Goal: Task Accomplishment & Management: Manage account settings

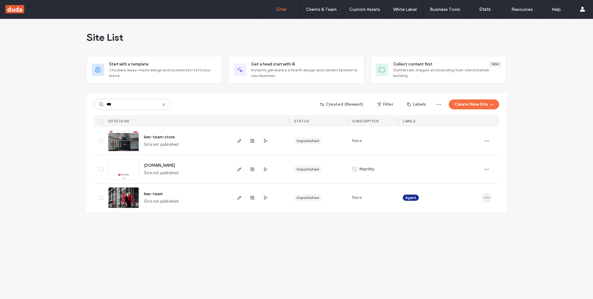
type input "***"
click at [490, 196] on span "button" at bounding box center [487, 198] width 10 height 10
click at [467, 264] on span "Site Dashboard" at bounding box center [463, 265] width 30 height 6
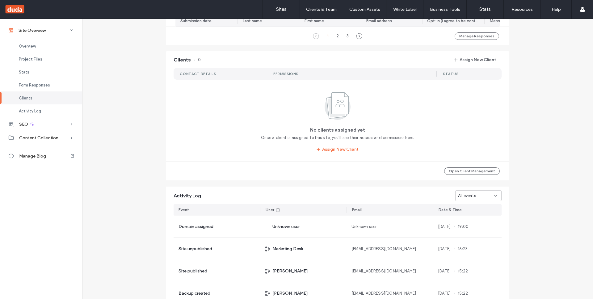
scroll to position [536, 0]
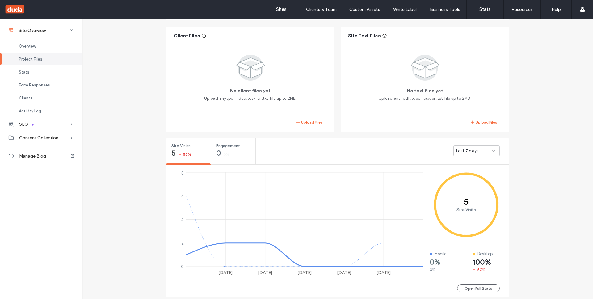
scroll to position [89, 0]
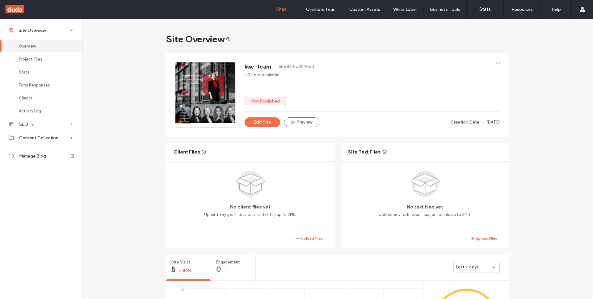
click at [279, 7] on label "Sites" at bounding box center [281, 9] width 11 height 6
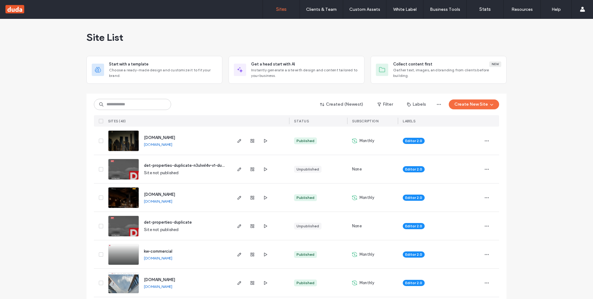
click at [160, 137] on span "[DOMAIN_NAME]" at bounding box center [159, 137] width 31 height 5
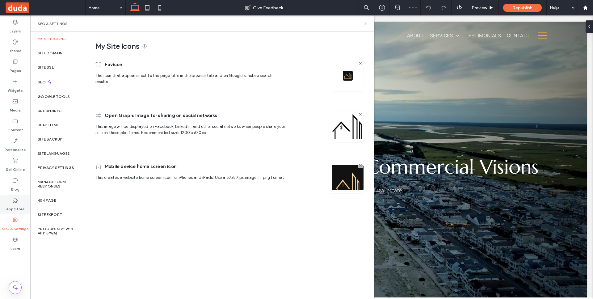
click at [15, 206] on label "App Store" at bounding box center [15, 207] width 18 height 9
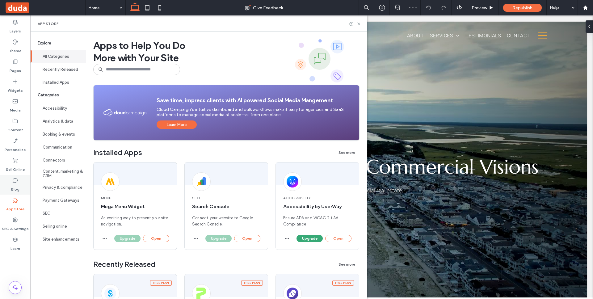
click at [15, 177] on div "Blog" at bounding box center [15, 185] width 30 height 20
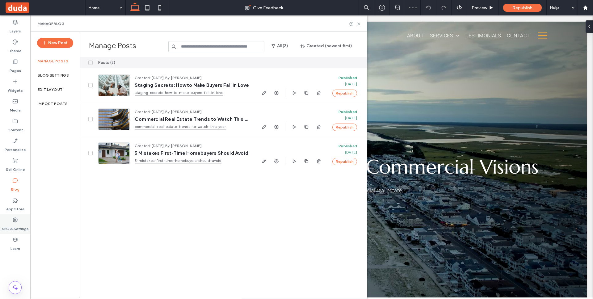
click at [12, 223] on label "SEO & Settings" at bounding box center [15, 227] width 27 height 9
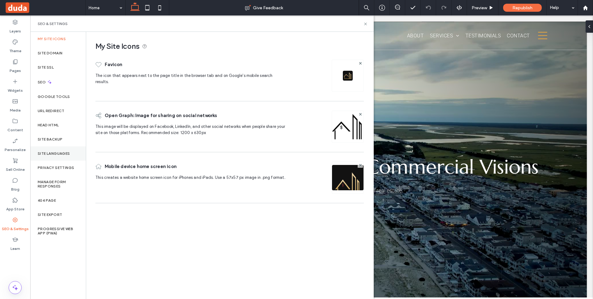
click at [61, 146] on div "Site Languages" at bounding box center [58, 153] width 56 height 14
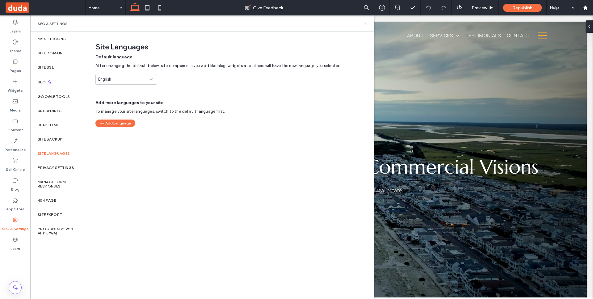
click at [129, 135] on div "Site Languages Default language After changing the default below, site componen…" at bounding box center [229, 165] width 287 height 267
click at [132, 123] on button "Add Language" at bounding box center [115, 123] width 40 height 7
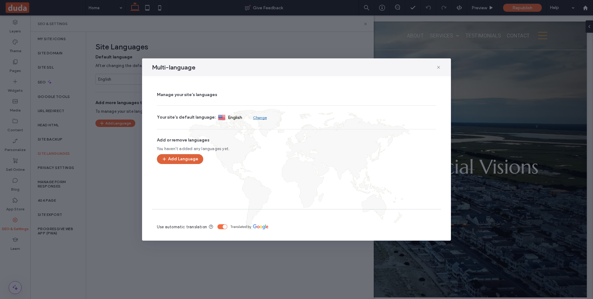
click at [197, 154] on div "Manage your site's languages Your site's default language: English Change Add o…" at bounding box center [296, 144] width 289 height 111
click at [185, 159] on button "Add Language" at bounding box center [180, 159] width 46 height 10
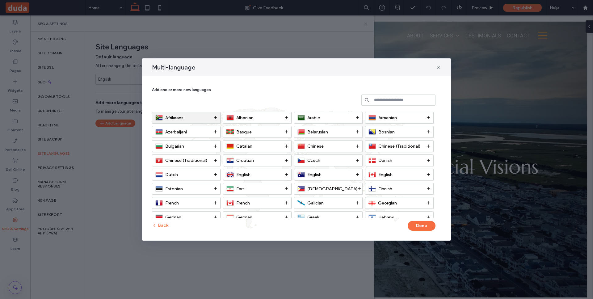
click at [214, 119] on icon at bounding box center [215, 117] width 3 height 3
click at [285, 117] on div "Albanian" at bounding box center [256, 117] width 59 height 7
click at [357, 117] on icon at bounding box center [357, 117] width 3 height 3
click at [430, 117] on icon at bounding box center [428, 117] width 3 height 3
click at [427, 132] on div "Bosnian" at bounding box center [398, 131] width 59 height 7
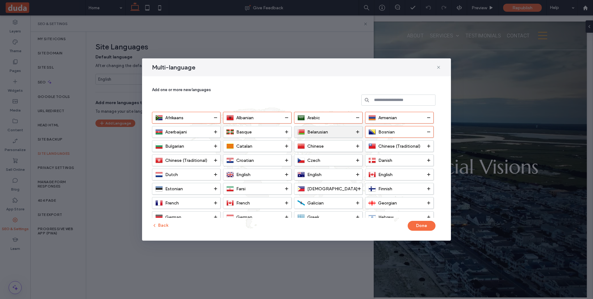
click at [355, 132] on div "Belarusian" at bounding box center [327, 131] width 59 height 7
click at [287, 131] on icon at bounding box center [286, 131] width 3 height 3
click at [215, 132] on use at bounding box center [215, 131] width 3 height 3
click at [214, 146] on icon at bounding box center [215, 146] width 3 height 3
click at [286, 146] on icon at bounding box center [286, 146] width 3 height 3
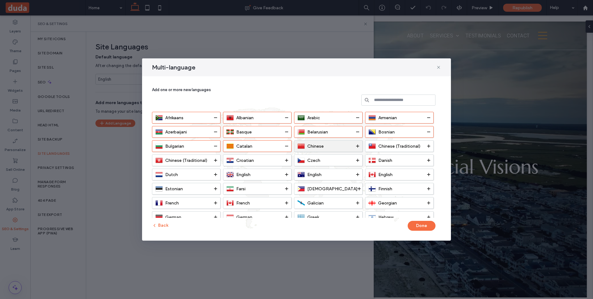
click at [356, 146] on icon at bounding box center [357, 146] width 3 height 3
click at [427, 145] on icon at bounding box center [428, 146] width 3 height 3
click at [215, 159] on icon at bounding box center [215, 160] width 3 height 3
click at [287, 159] on icon at bounding box center [286, 160] width 3 height 3
click at [358, 159] on icon at bounding box center [357, 160] width 3 height 3
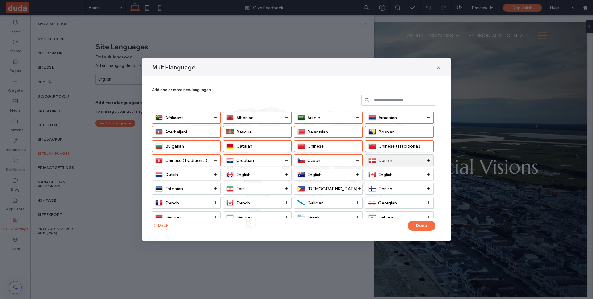
drag, startPoint x: 429, startPoint y: 160, endPoint x: 405, endPoint y: 161, distance: 24.1
click at [429, 160] on use at bounding box center [428, 160] width 3 height 3
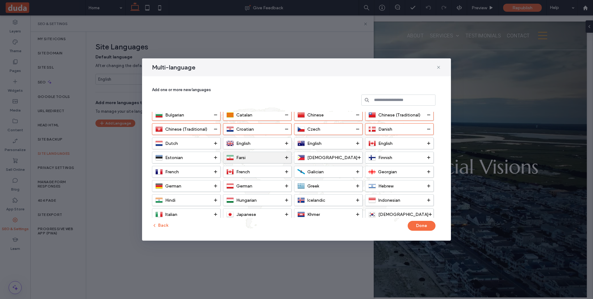
scroll to position [37, 0]
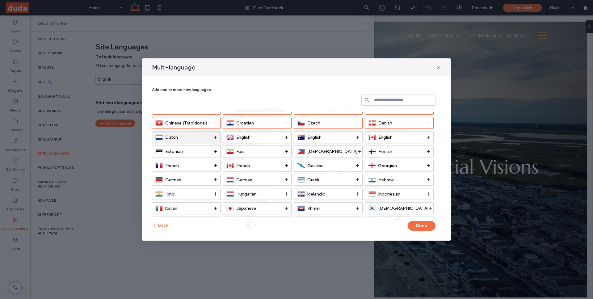
click at [215, 137] on use at bounding box center [215, 137] width 3 height 3
click at [290, 138] on div "English" at bounding box center [257, 137] width 69 height 12
click at [358, 138] on icon at bounding box center [357, 137] width 3 height 3
click at [428, 137] on icon at bounding box center [428, 137] width 3 height 3
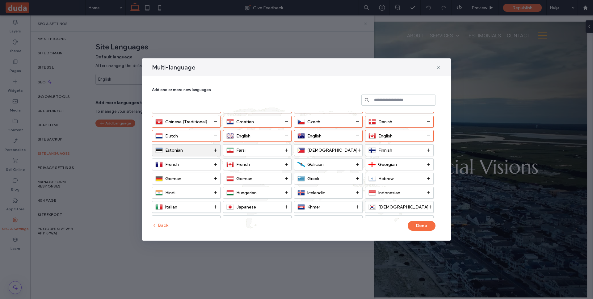
click at [212, 151] on div "Estonian" at bounding box center [184, 149] width 59 height 7
click at [285, 150] on div "Farsi" at bounding box center [256, 149] width 59 height 7
click at [354, 151] on div "Filipino" at bounding box center [328, 149] width 60 height 7
click at [426, 151] on div "Finnish" at bounding box center [398, 149] width 59 height 7
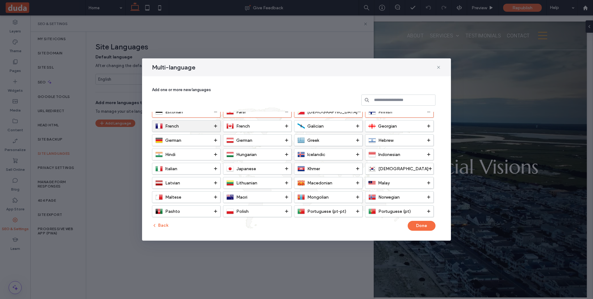
scroll to position [77, 0]
click at [214, 126] on icon at bounding box center [215, 125] width 3 height 3
click at [289, 132] on div "Afrikaans Albanian Arabic Armenian Azerbaijani Basque Belarusian Bosnian Bulgar…" at bounding box center [296, 165] width 289 height 106
click at [287, 128] on span at bounding box center [286, 125] width 3 height 11
click at [359, 128] on span at bounding box center [357, 125] width 3 height 11
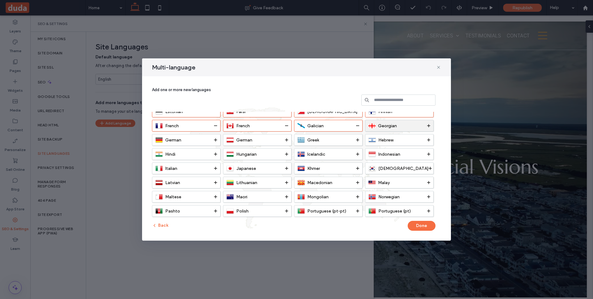
click at [426, 123] on div "Georgian" at bounding box center [398, 125] width 59 height 5
click at [215, 143] on span at bounding box center [215, 139] width 3 height 11
click at [292, 142] on div "Afrikaans Albanian Arabic Armenian Azerbaijani Basque Belarusian Bosnian Bulgar…" at bounding box center [296, 165] width 289 height 106
click at [287, 140] on use at bounding box center [286, 139] width 3 height 3
click at [365, 140] on div "Hebrew" at bounding box center [399, 140] width 69 height 12
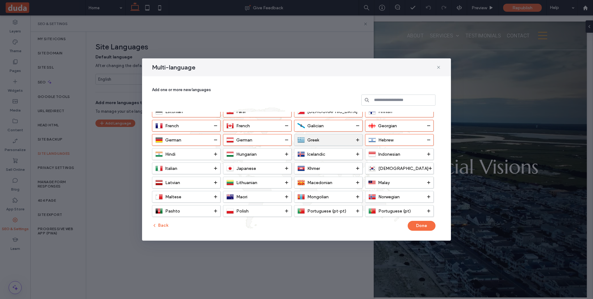
click at [356, 139] on div "Greek" at bounding box center [327, 139] width 59 height 7
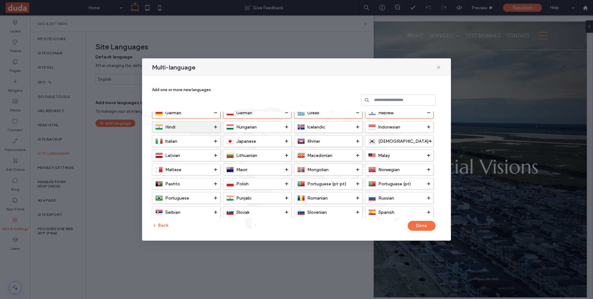
scroll to position [104, 0]
click at [218, 129] on div "Hindi" at bounding box center [186, 128] width 69 height 12
click at [283, 131] on div "Hungarian" at bounding box center [256, 127] width 59 height 7
click at [345, 127] on div "Icelandic" at bounding box center [327, 127] width 59 height 7
click at [428, 125] on span at bounding box center [428, 127] width 3 height 11
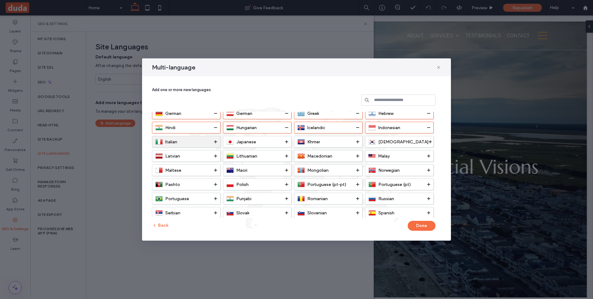
click at [218, 142] on div "Italian" at bounding box center [186, 142] width 69 height 12
drag, startPoint x: 272, startPoint y: 146, endPoint x: 282, endPoint y: 146, distance: 9.9
click at [272, 146] on div "Japanese" at bounding box center [257, 142] width 69 height 12
click at [324, 143] on div "Khmer" at bounding box center [327, 141] width 59 height 7
click at [412, 142] on div "Korean" at bounding box center [399, 141] width 60 height 7
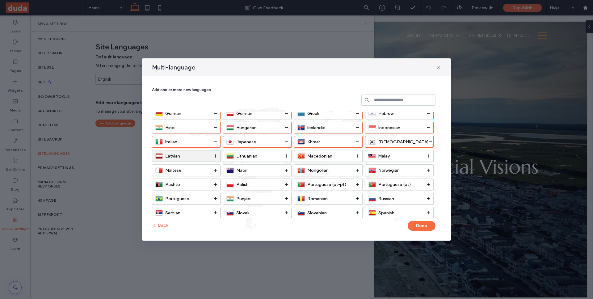
click at [193, 154] on div "Latvian" at bounding box center [184, 155] width 59 height 7
click at [265, 159] on div "Lithuanian" at bounding box center [256, 155] width 59 height 7
click at [345, 154] on div "Macedonian" at bounding box center [327, 155] width 59 height 7
click at [398, 154] on div "Malay" at bounding box center [398, 156] width 59 height 5
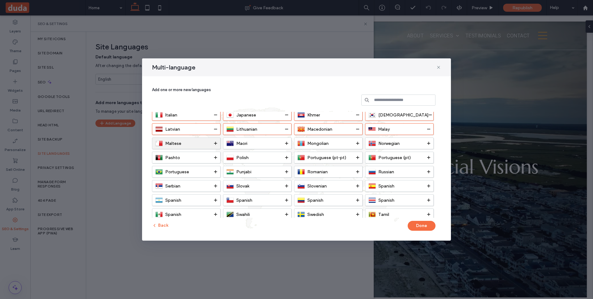
scroll to position [130, 0]
click at [213, 145] on div "Maltese" at bounding box center [184, 143] width 59 height 7
click at [254, 144] on div "Maori" at bounding box center [256, 143] width 59 height 7
click at [354, 146] on div "Mongolian" at bounding box center [327, 143] width 59 height 7
click at [396, 142] on span "Norwegian" at bounding box center [389, 143] width 21 height 5
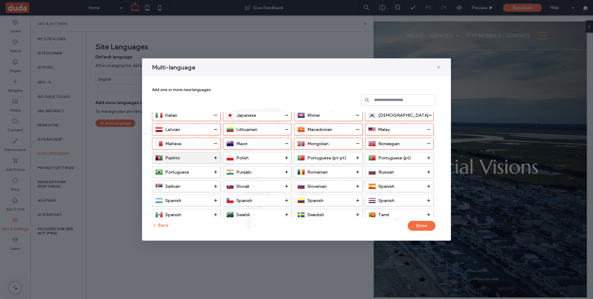
click at [198, 160] on div "Pashto" at bounding box center [184, 157] width 59 height 7
click at [276, 157] on div "Polish" at bounding box center [256, 157] width 59 height 7
click at [347, 153] on div "Portuguese (pt-pt)" at bounding box center [328, 158] width 69 height 12
click at [393, 154] on div "Portuguese (pt)" at bounding box center [399, 158] width 69 height 12
click at [206, 171] on div "Portuguese" at bounding box center [184, 171] width 59 height 7
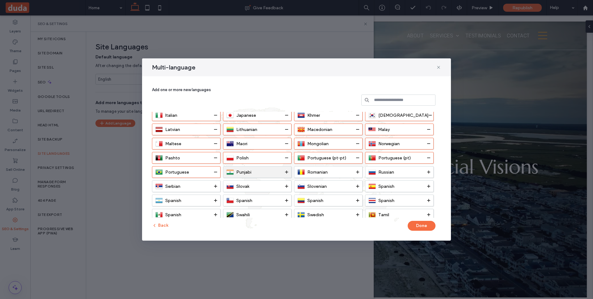
click at [279, 170] on div "Punjabi" at bounding box center [256, 171] width 59 height 7
click at [346, 170] on div "Romanian" at bounding box center [327, 171] width 59 height 7
click at [403, 170] on div "Russian" at bounding box center [398, 171] width 59 height 7
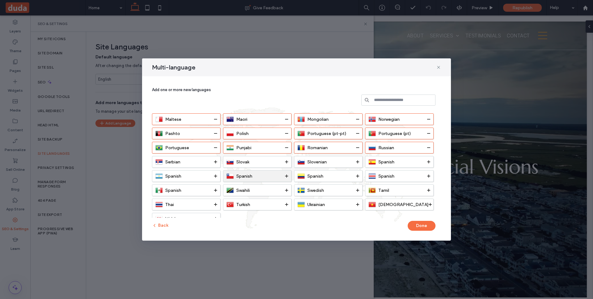
scroll to position [165, 0]
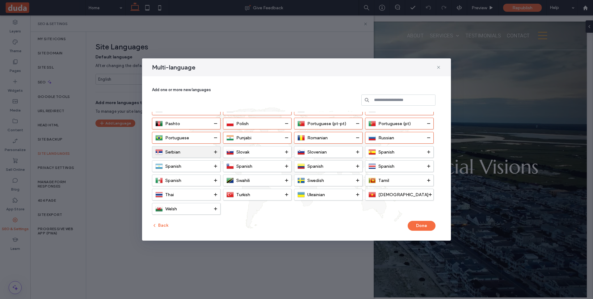
click at [201, 151] on div "Serbian" at bounding box center [184, 151] width 59 height 7
click at [245, 155] on div "Slovak" at bounding box center [256, 151] width 59 height 7
click at [329, 149] on div "Slovenian" at bounding box center [327, 151] width 59 height 7
click at [388, 149] on div "Spanish" at bounding box center [398, 151] width 59 height 7
click at [197, 165] on div "Spanish" at bounding box center [184, 166] width 59 height 7
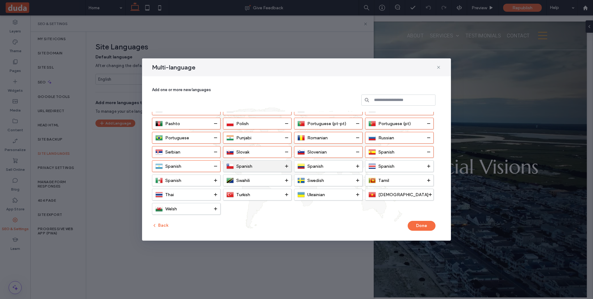
click at [258, 166] on div "Spanish" at bounding box center [256, 166] width 59 height 7
click at [332, 164] on div "Spanish" at bounding box center [327, 166] width 59 height 7
click at [404, 163] on div "Spanish" at bounding box center [398, 166] width 59 height 7
click at [212, 177] on div "Spanish" at bounding box center [184, 180] width 59 height 7
click at [256, 179] on div "Swahili" at bounding box center [256, 180] width 59 height 7
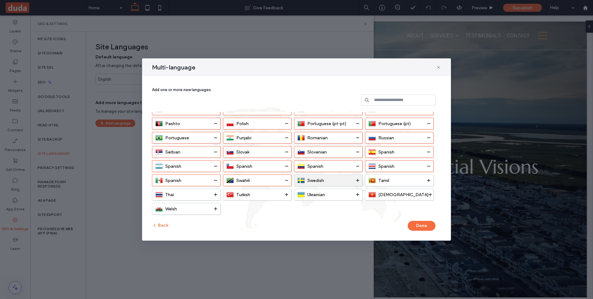
click at [341, 175] on div "Swedish" at bounding box center [328, 181] width 69 height 12
click at [404, 181] on div "Tamil" at bounding box center [398, 180] width 59 height 7
click at [194, 192] on div "Thai" at bounding box center [184, 194] width 59 height 7
click at [256, 193] on div "Turkish" at bounding box center [256, 194] width 59 height 7
click at [348, 193] on div "Ukrainian" at bounding box center [327, 194] width 59 height 7
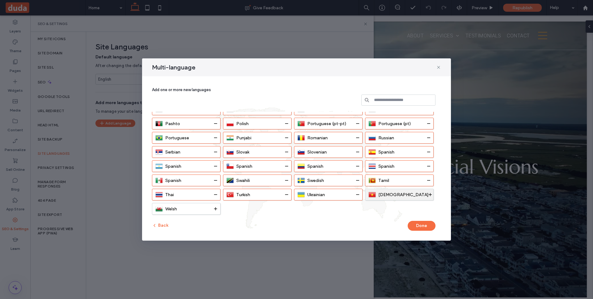
click at [399, 198] on div "Vietnamese" at bounding box center [399, 194] width 60 height 7
click at [218, 208] on div "Welsh" at bounding box center [186, 209] width 69 height 12
click at [418, 228] on button "Done" at bounding box center [422, 226] width 28 height 10
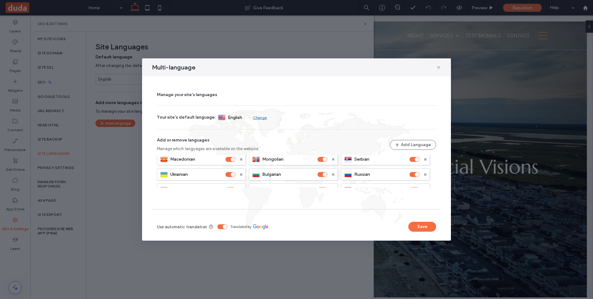
scroll to position [350, 0]
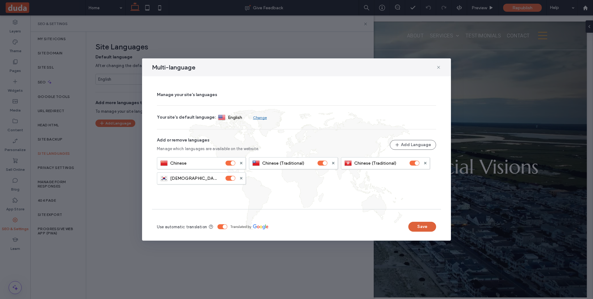
click at [414, 224] on button "Save" at bounding box center [423, 227] width 28 height 10
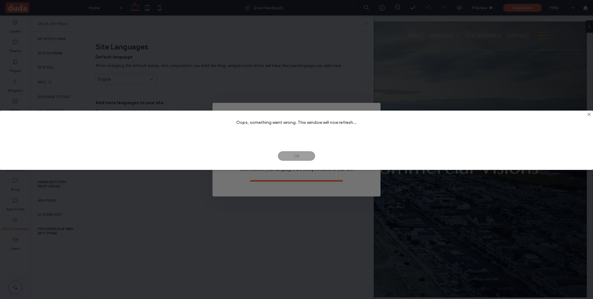
click at [303, 167] on div "OK NO" at bounding box center [296, 156] width 593 height 28
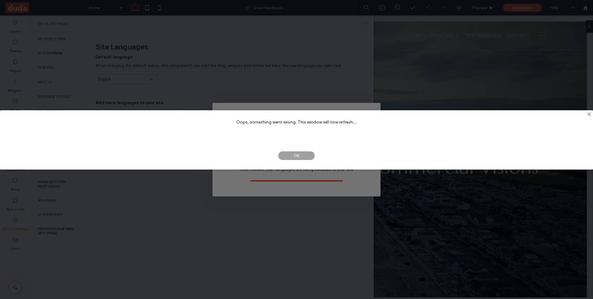
click at [303, 158] on span "OK" at bounding box center [296, 155] width 37 height 9
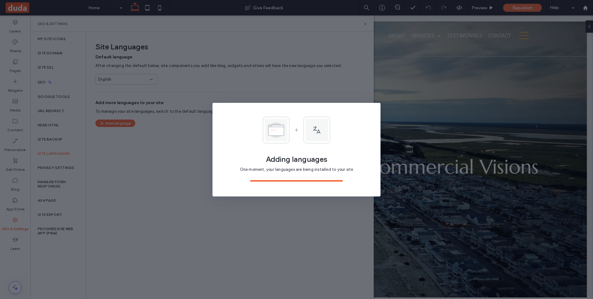
scroll to position [0, 0]
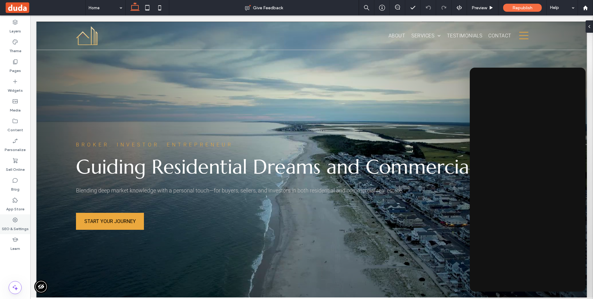
click at [15, 222] on icon at bounding box center [15, 220] width 6 height 6
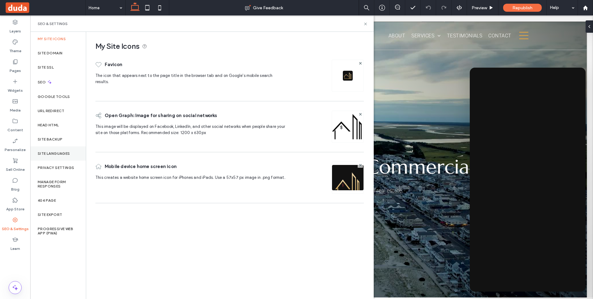
click at [66, 155] on label "Site Languages" at bounding box center [54, 153] width 32 height 4
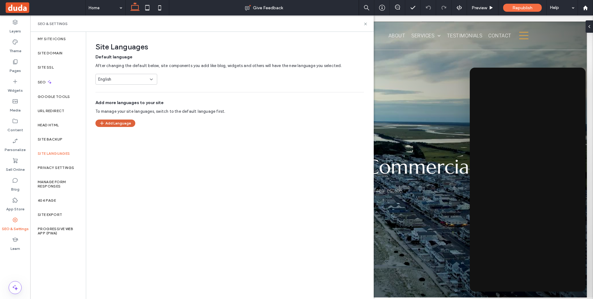
click at [125, 123] on button "Add Language" at bounding box center [115, 123] width 40 height 7
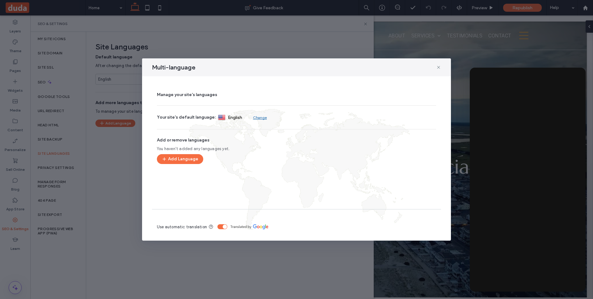
click at [181, 164] on div at bounding box center [296, 171] width 279 height 32
click at [182, 163] on button "Add Language" at bounding box center [180, 159] width 46 height 10
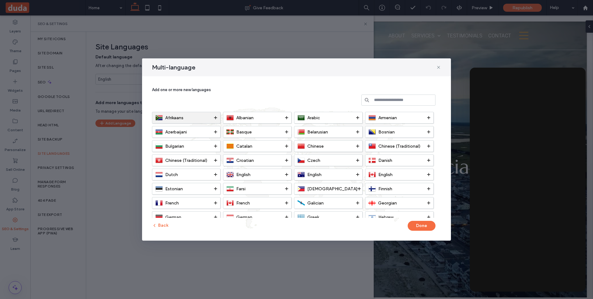
click at [214, 121] on span at bounding box center [215, 117] width 3 height 11
click at [256, 114] on div "Albanian" at bounding box center [256, 117] width 59 height 7
click at [370, 110] on div "Add one or more new languages" at bounding box center [296, 98] width 289 height 28
click at [357, 116] on span at bounding box center [357, 117] width 3 height 11
click at [399, 120] on div "Armenian" at bounding box center [398, 117] width 59 height 7
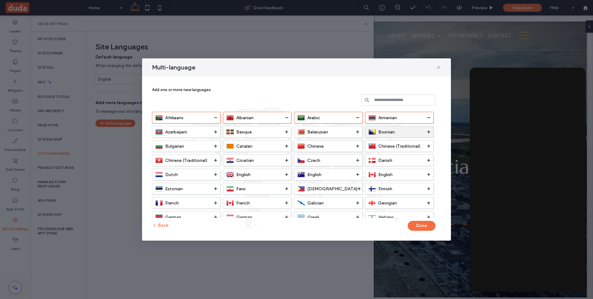
click at [391, 134] on span "Bosnian" at bounding box center [387, 131] width 16 height 5
click at [308, 141] on div "Chinese" at bounding box center [328, 146] width 69 height 12
click at [299, 132] on img at bounding box center [301, 131] width 7 height 7
click at [248, 131] on span "Basque" at bounding box center [243, 131] width 15 height 5
click at [197, 131] on div "Azerbaijani" at bounding box center [184, 131] width 59 height 7
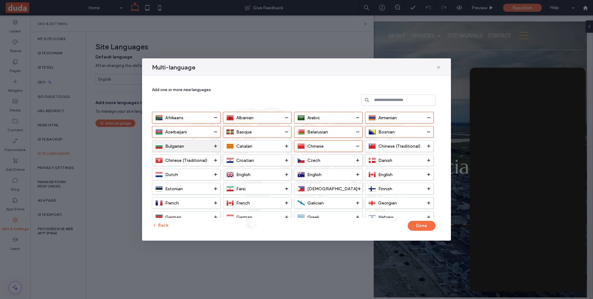
click at [205, 143] on div "Bulgarian" at bounding box center [184, 145] width 59 height 7
click at [256, 144] on div "Catalan" at bounding box center [256, 145] width 59 height 7
click at [329, 146] on div "Chinese" at bounding box center [327, 145] width 59 height 7
click at [363, 151] on div "Afrikaans Albanian Arabic Armenian Azerbaijani Basque Belarusian Bosnian Bulgar…" at bounding box center [296, 165] width 289 height 106
click at [357, 147] on icon at bounding box center [357, 146] width 3 height 3
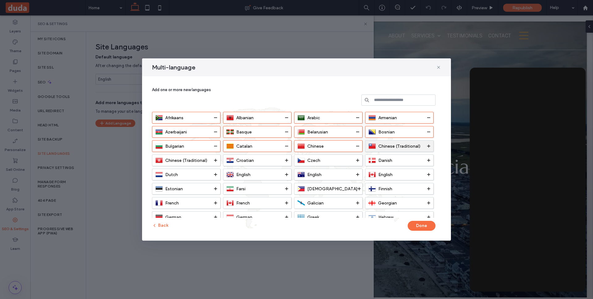
click at [388, 146] on span "Chinese (Traditional)" at bounding box center [400, 146] width 42 height 5
click at [192, 160] on span "Chinese (Traditional)" at bounding box center [186, 160] width 42 height 5
drag, startPoint x: 253, startPoint y: 157, endPoint x: 265, endPoint y: 158, distance: 11.5
click at [253, 158] on span "Croatian" at bounding box center [245, 160] width 18 height 5
click at [343, 159] on div "Czech" at bounding box center [327, 160] width 59 height 7
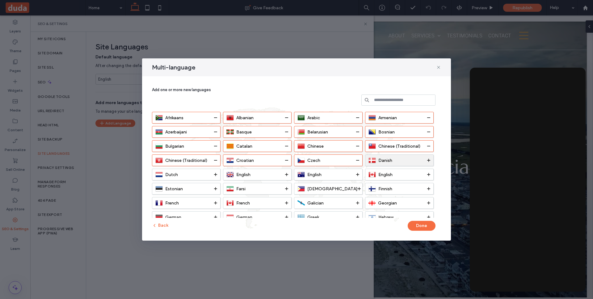
click at [391, 160] on span "Danish" at bounding box center [386, 160] width 14 height 5
click at [372, 172] on img at bounding box center [372, 174] width 7 height 7
click at [337, 175] on div "English" at bounding box center [327, 174] width 59 height 7
click at [273, 175] on div "English" at bounding box center [256, 174] width 59 height 7
click at [208, 177] on div "Dutch" at bounding box center [184, 174] width 59 height 7
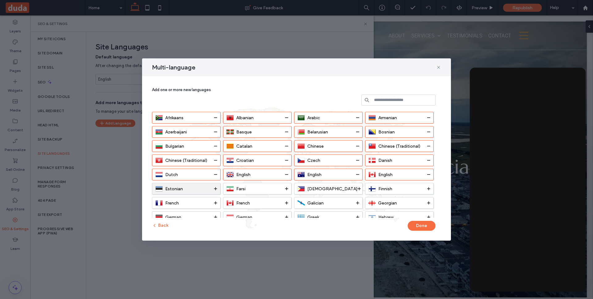
click at [204, 185] on div "Estonian" at bounding box center [184, 188] width 59 height 7
click at [242, 188] on span "Farsi" at bounding box center [240, 188] width 9 height 5
click at [302, 188] on img at bounding box center [301, 188] width 7 height 7
click at [368, 185] on div "Finnish" at bounding box center [399, 189] width 69 height 12
click at [380, 200] on div "Georgian" at bounding box center [399, 203] width 69 height 12
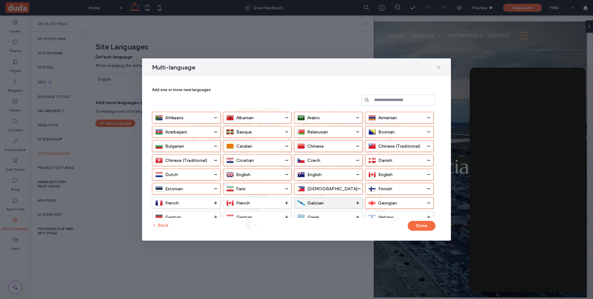
click at [338, 206] on div "Galician" at bounding box center [327, 202] width 59 height 7
click at [261, 199] on div "French" at bounding box center [257, 203] width 69 height 12
click at [202, 203] on div "French" at bounding box center [184, 202] width 59 height 7
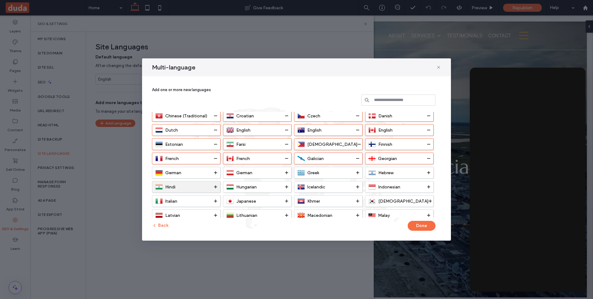
scroll to position [45, 0]
drag, startPoint x: 206, startPoint y: 180, endPoint x: 209, endPoint y: 179, distance: 3.2
click at [206, 181] on div "Hindi" at bounding box center [186, 187] width 69 height 12
click at [211, 172] on div "German" at bounding box center [184, 172] width 59 height 7
click at [277, 170] on div "German" at bounding box center [256, 172] width 59 height 7
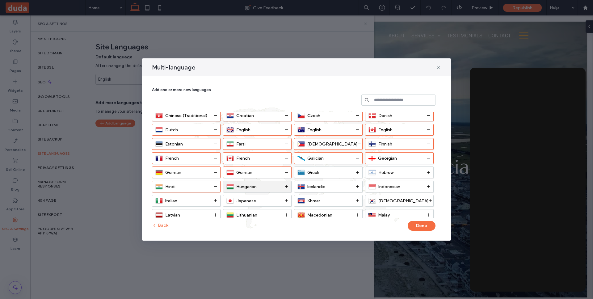
click at [277, 181] on div "Hungarian" at bounding box center [257, 187] width 69 height 12
click at [333, 172] on div "Greek" at bounding box center [327, 172] width 59 height 7
click at [338, 181] on div "Icelandic" at bounding box center [328, 187] width 69 height 12
click at [401, 171] on div "Hebrew" at bounding box center [398, 172] width 59 height 7
click at [399, 181] on div "Indonesian" at bounding box center [399, 187] width 69 height 12
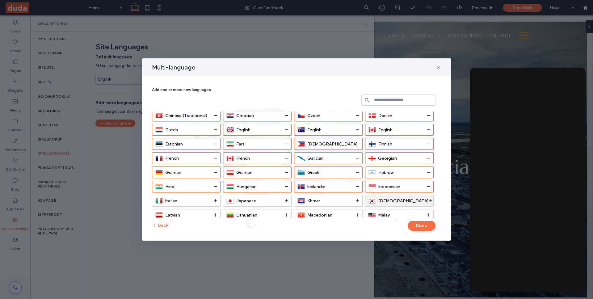
click at [404, 199] on div "Korean" at bounding box center [399, 200] width 60 height 7
click at [399, 210] on div "Malay" at bounding box center [399, 215] width 69 height 12
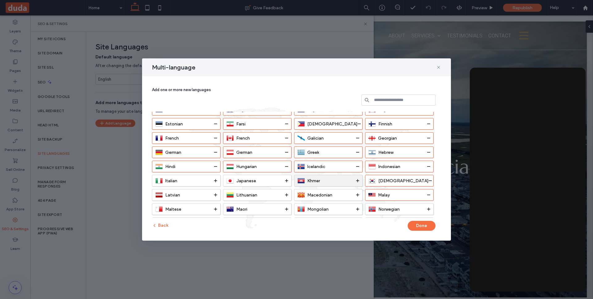
scroll to position [68, 0]
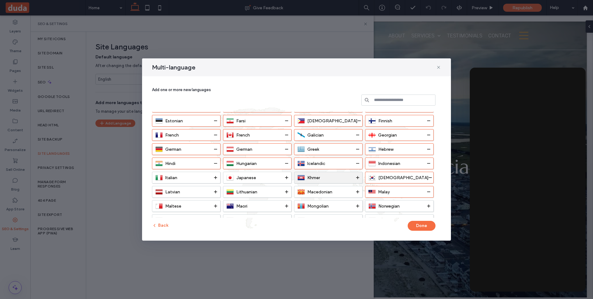
click at [344, 181] on div "Khmer" at bounding box center [327, 177] width 59 height 7
click at [335, 187] on div "Macedonian" at bounding box center [328, 192] width 69 height 12
click at [265, 179] on div "Japanese" at bounding box center [256, 177] width 59 height 7
click at [251, 186] on div "Lithuanian" at bounding box center [257, 192] width 69 height 12
click at [206, 179] on div "Italian" at bounding box center [184, 177] width 59 height 7
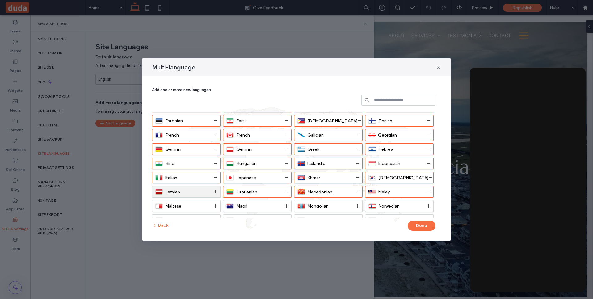
click at [202, 188] on div "Latvian" at bounding box center [186, 192] width 69 height 12
click at [207, 204] on div "Maltese" at bounding box center [184, 205] width 59 height 7
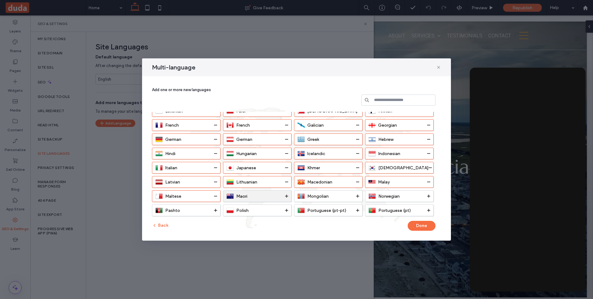
click at [266, 199] on div "Maori" at bounding box center [256, 196] width 59 height 7
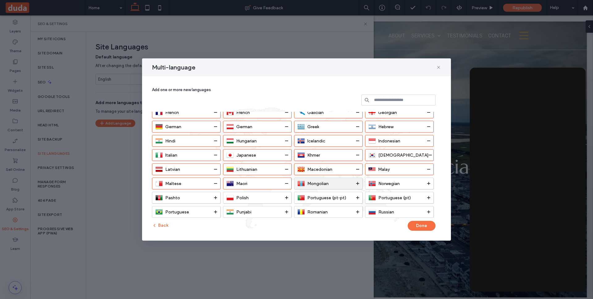
scroll to position [95, 0]
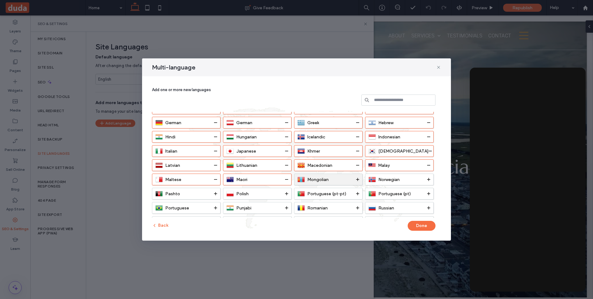
click at [320, 184] on div "Mongolian" at bounding box center [328, 180] width 69 height 12
click at [392, 177] on span "Norwegian" at bounding box center [389, 179] width 21 height 5
click at [391, 190] on div "Portuguese (pt)" at bounding box center [398, 193] width 59 height 7
click at [325, 194] on span "Portuguese (pt-pt)" at bounding box center [326, 193] width 39 height 5
click at [266, 191] on div "Polish" at bounding box center [256, 193] width 59 height 7
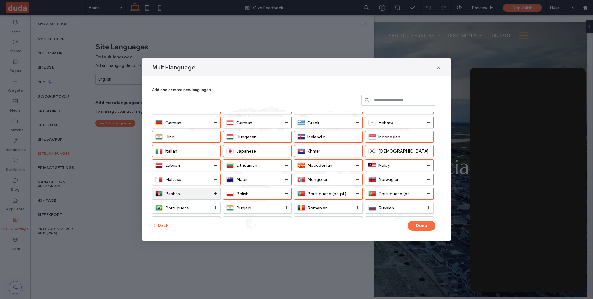
click at [200, 196] on div "Pashto" at bounding box center [184, 193] width 59 height 7
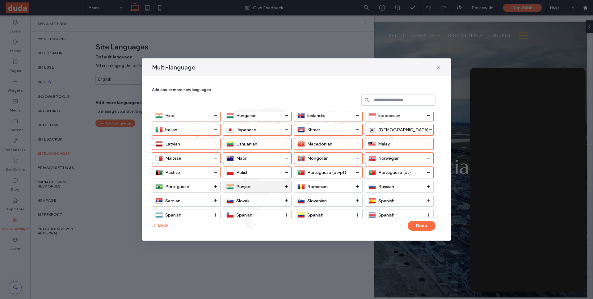
drag, startPoint x: 202, startPoint y: 189, endPoint x: 227, endPoint y: 187, distance: 25.4
click at [202, 189] on div "Portuguese" at bounding box center [184, 186] width 59 height 7
click at [262, 187] on div "Punjabi" at bounding box center [256, 186] width 59 height 7
click at [334, 186] on div "Romanian" at bounding box center [327, 186] width 59 height 7
click at [402, 187] on div "Russian" at bounding box center [398, 186] width 59 height 7
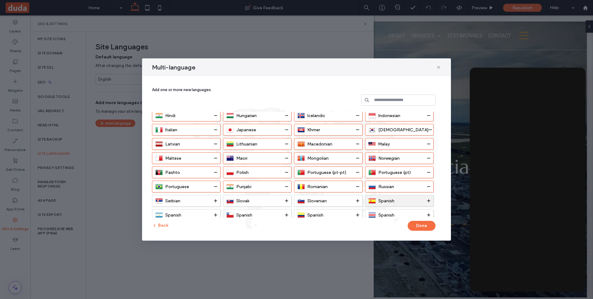
click at [402, 197] on div "Spanish" at bounding box center [398, 200] width 59 height 7
click at [341, 202] on div "Slovenian" at bounding box center [327, 200] width 59 height 7
click at [270, 201] on div "Slovak" at bounding box center [256, 200] width 59 height 7
click at [203, 201] on div "Serbian" at bounding box center [184, 200] width 59 height 7
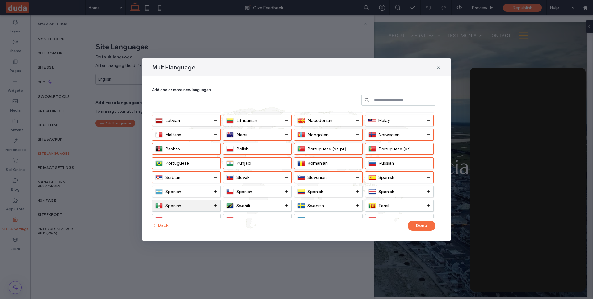
scroll to position [144, 0]
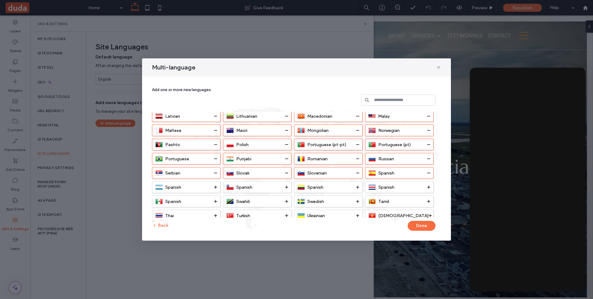
click at [206, 194] on div "Afrikaans Albanian Arabic Armenian Azerbaijani Basque Belarusian Bosnian Bulgar…" at bounding box center [296, 165] width 289 height 106
click at [257, 184] on div "Spanish" at bounding box center [256, 187] width 59 height 7
click at [212, 184] on div "Spanish" at bounding box center [184, 187] width 59 height 7
click at [328, 187] on div "Spanish" at bounding box center [327, 187] width 59 height 7
drag, startPoint x: 426, startPoint y: 187, endPoint x: 427, endPoint y: 192, distance: 5.0
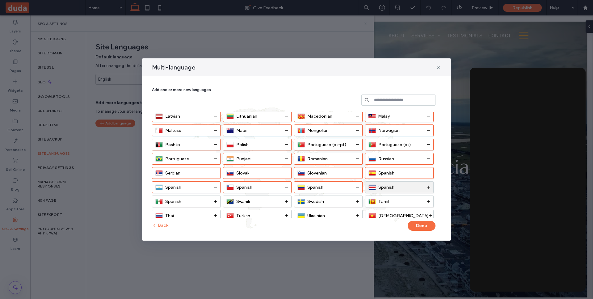
click at [426, 187] on div "Spanish" at bounding box center [398, 187] width 59 height 7
click at [415, 199] on div "Tamil" at bounding box center [398, 201] width 59 height 7
drag, startPoint x: 332, startPoint y: 197, endPoint x: 318, endPoint y: 197, distance: 13.9
click at [332, 197] on div "Swedish" at bounding box center [328, 202] width 69 height 12
click at [240, 201] on span "Swahili" at bounding box center [243, 201] width 14 height 5
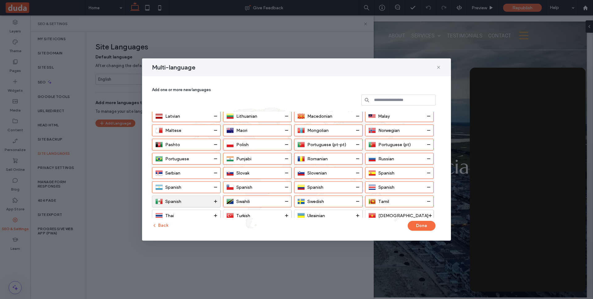
click at [184, 203] on div "Spanish" at bounding box center [184, 201] width 59 height 7
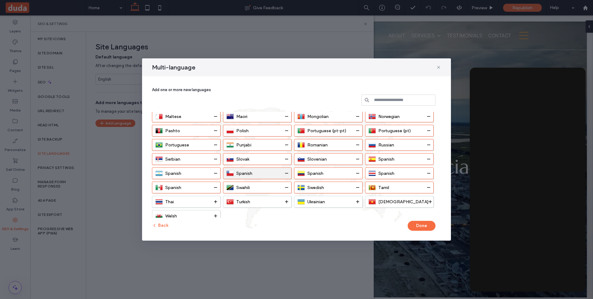
scroll to position [159, 0]
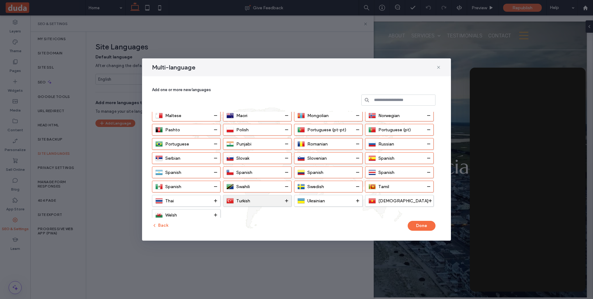
click at [270, 198] on div "Turkish" at bounding box center [256, 200] width 59 height 7
click at [362, 199] on div "Ukrainian" at bounding box center [328, 201] width 69 height 12
click at [400, 200] on span "Vietnamese" at bounding box center [404, 200] width 50 height 5
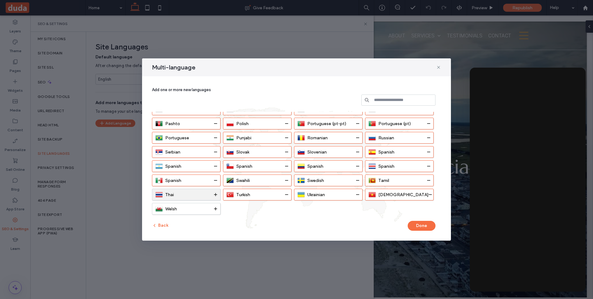
click at [205, 195] on div "Thai" at bounding box center [184, 194] width 59 height 7
click at [208, 206] on div "Welsh" at bounding box center [184, 208] width 59 height 7
click at [422, 226] on button "Done" at bounding box center [422, 226] width 28 height 10
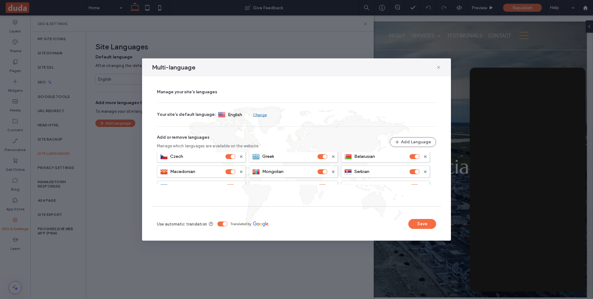
scroll to position [350, 0]
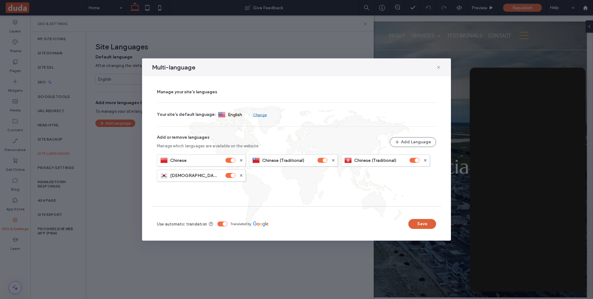
click at [424, 224] on button "Save" at bounding box center [423, 224] width 28 height 10
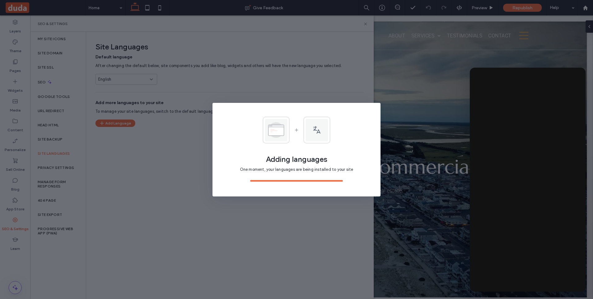
click at [560, 78] on div at bounding box center [296, 149] width 593 height 299
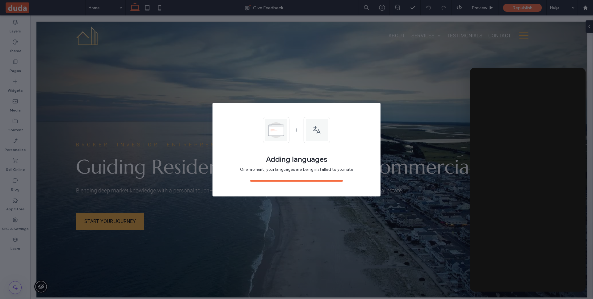
click at [563, 78] on div at bounding box center [296, 149] width 593 height 299
click at [483, 77] on div at bounding box center [296, 149] width 593 height 299
click at [480, 78] on div at bounding box center [296, 149] width 593 height 299
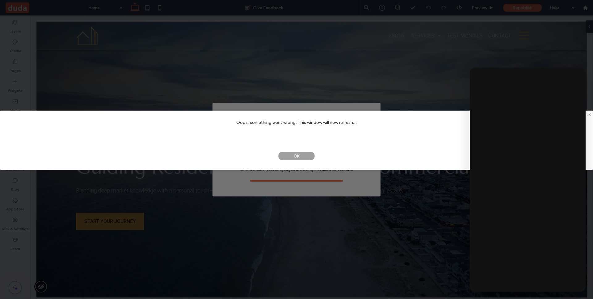
click at [304, 155] on span "OK" at bounding box center [296, 155] width 37 height 9
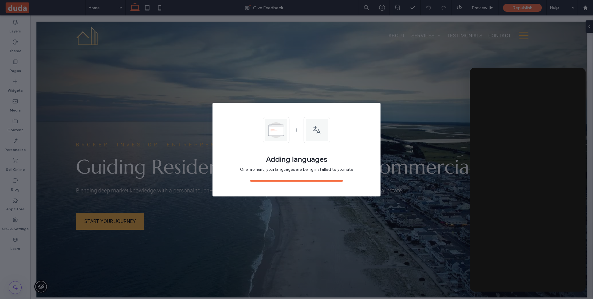
click at [333, 173] on div "Adding languages One moment, your languages are being installed to your site" at bounding box center [296, 171] width 113 height 32
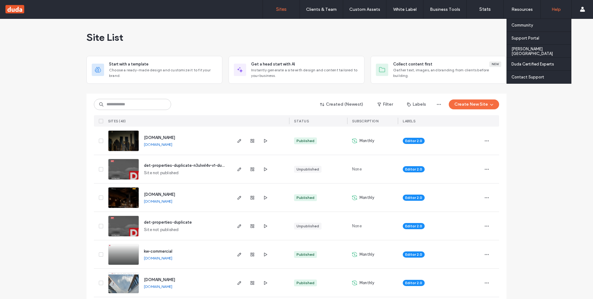
click at [562, 8] on div "Help" at bounding box center [556, 9] width 31 height 19
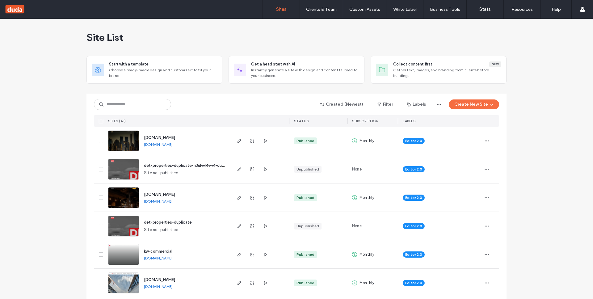
click at [171, 138] on span "[DOMAIN_NAME]" at bounding box center [159, 137] width 31 height 5
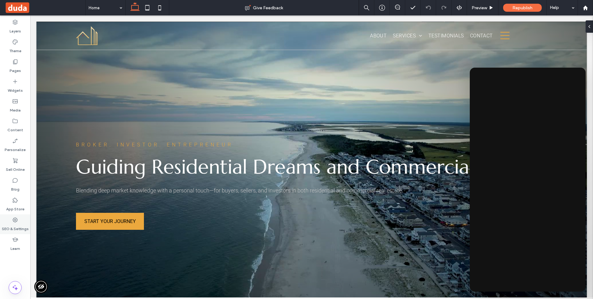
click at [14, 231] on label "SEO & Settings" at bounding box center [15, 227] width 27 height 9
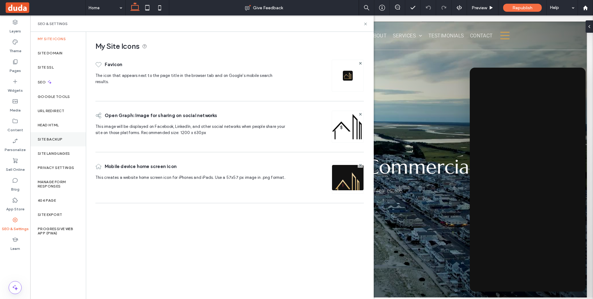
click at [70, 137] on div "Site Backup" at bounding box center [58, 139] width 56 height 14
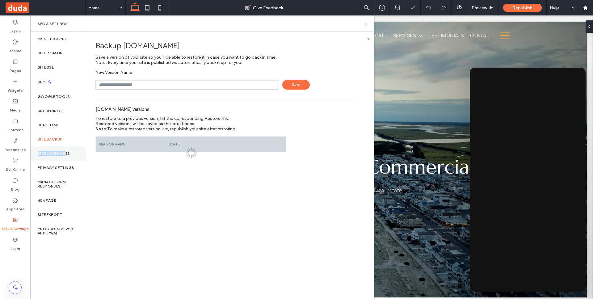
click at [64, 151] on label "Site Languages" at bounding box center [54, 153] width 32 height 4
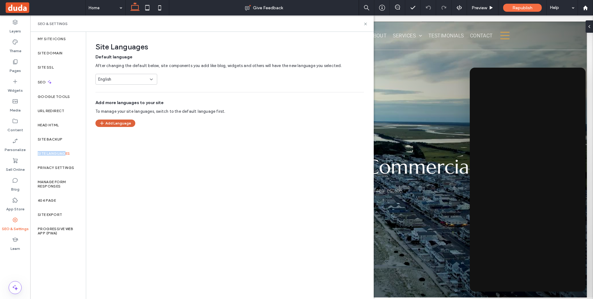
click at [117, 121] on button "Add Language" at bounding box center [115, 123] width 40 height 7
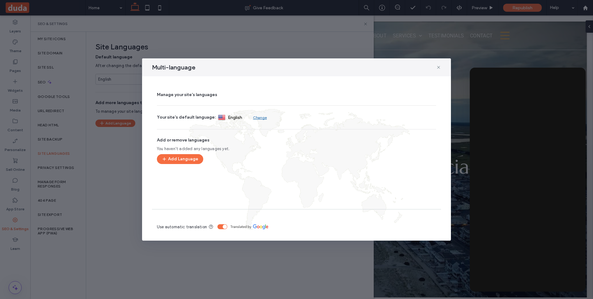
click at [186, 152] on div "Manage your site's languages Your site's default language: English Change Add o…" at bounding box center [296, 144] width 289 height 111
click at [190, 155] on button "Add Language" at bounding box center [180, 159] width 46 height 10
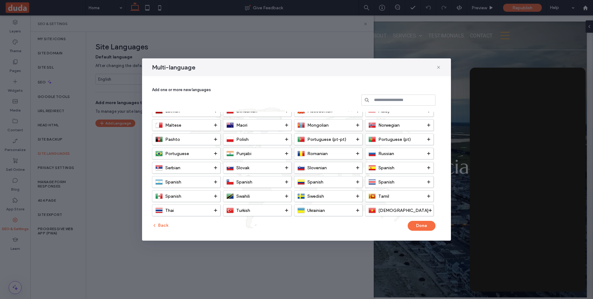
scroll to position [165, 0]
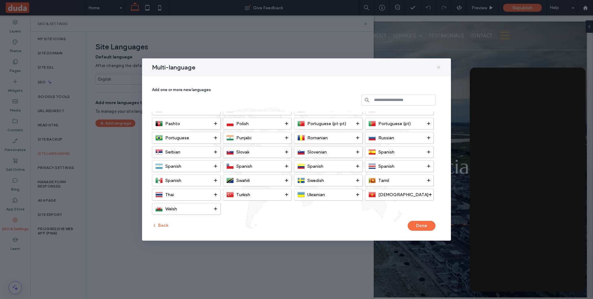
click at [439, 69] on icon at bounding box center [438, 67] width 5 height 5
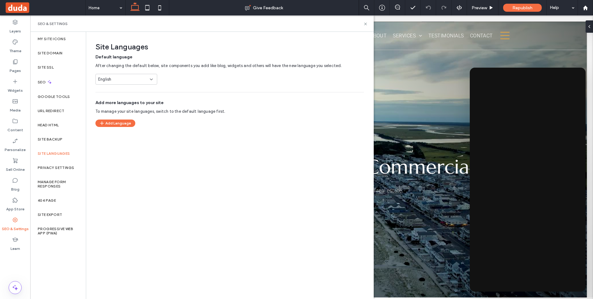
click at [267, 180] on div "Site Languages Default language After changing the default below, site componen…" at bounding box center [229, 165] width 287 height 267
click at [240, 140] on div "Site Languages Default language After changing the default below, site componen…" at bounding box center [229, 165] width 287 height 267
click at [268, 133] on div "Site Languages Default language After changing the default below, site componen…" at bounding box center [229, 165] width 287 height 267
click at [131, 124] on button "Add Language" at bounding box center [115, 123] width 40 height 7
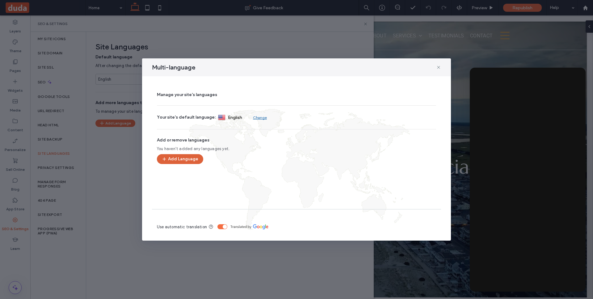
click at [197, 157] on button "Add Language" at bounding box center [180, 159] width 46 height 10
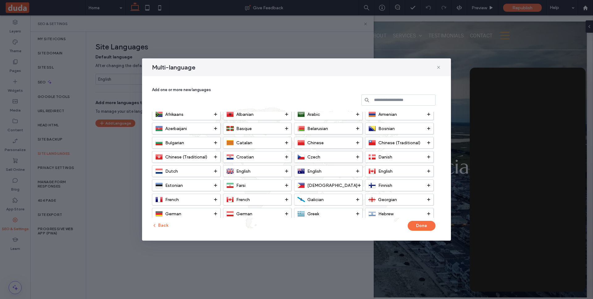
scroll to position [0, 0]
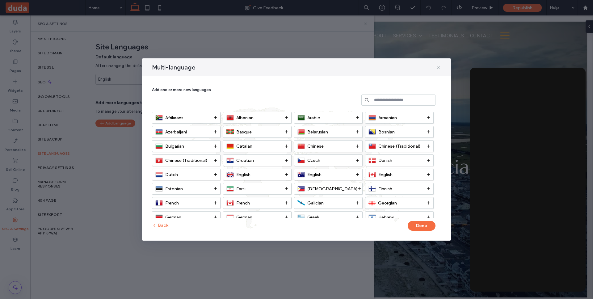
click at [439, 66] on icon at bounding box center [438, 67] width 5 height 5
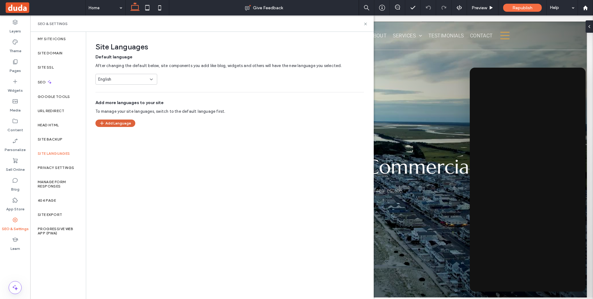
click at [115, 123] on button "Add Language" at bounding box center [115, 123] width 40 height 7
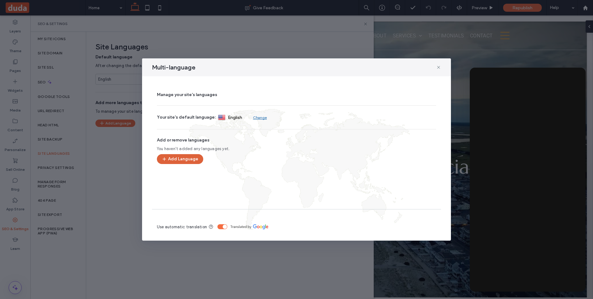
click at [173, 154] on button "Add Language" at bounding box center [180, 159] width 46 height 10
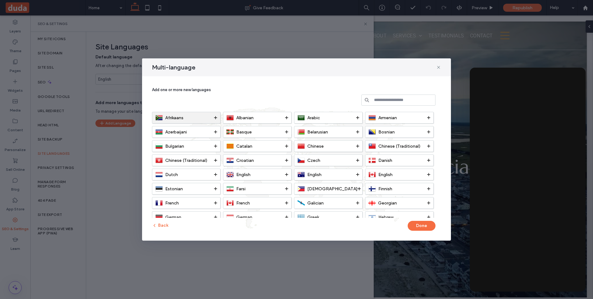
click at [208, 117] on div "Afrikaans" at bounding box center [184, 117] width 59 height 7
click at [280, 116] on div "Albanian" at bounding box center [256, 117] width 59 height 7
click at [320, 117] on div "Arabic" at bounding box center [327, 117] width 59 height 7
click at [418, 118] on div "Armenian" at bounding box center [398, 117] width 59 height 7
click at [215, 127] on span at bounding box center [215, 131] width 3 height 11
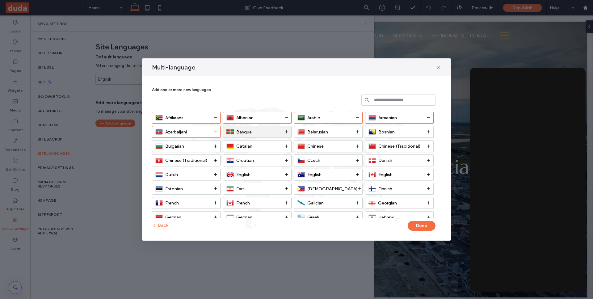
click at [246, 130] on span "Basque" at bounding box center [243, 131] width 15 height 5
drag, startPoint x: 337, startPoint y: 132, endPoint x: 391, endPoint y: 133, distance: 53.5
click at [337, 132] on div "Belarusian" at bounding box center [327, 131] width 59 height 7
click at [411, 134] on div "Bosnian" at bounding box center [398, 131] width 59 height 7
click at [210, 141] on div "Bulgarian" at bounding box center [186, 146] width 69 height 12
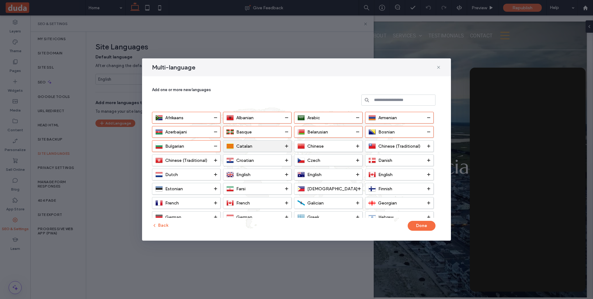
click at [259, 143] on div "Catalan" at bounding box center [256, 145] width 59 height 7
click at [317, 147] on span "Chinese" at bounding box center [315, 146] width 16 height 5
click at [421, 149] on div "Chinese (Traditional)" at bounding box center [398, 145] width 59 height 7
click at [191, 160] on span "Chinese (Traditional)" at bounding box center [186, 160] width 42 height 5
click at [274, 162] on div "Croatian" at bounding box center [256, 160] width 59 height 7
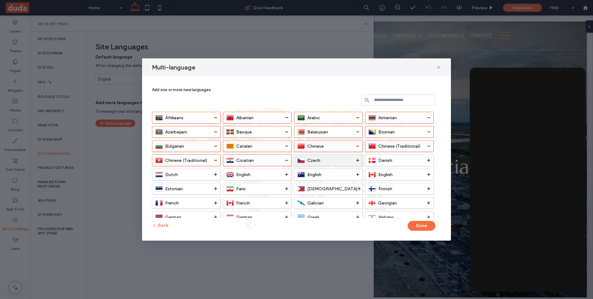
click at [350, 160] on div "Czech" at bounding box center [327, 160] width 59 height 7
click at [405, 159] on div "Danish" at bounding box center [398, 160] width 59 height 7
click at [424, 226] on button "Done" at bounding box center [422, 226] width 28 height 10
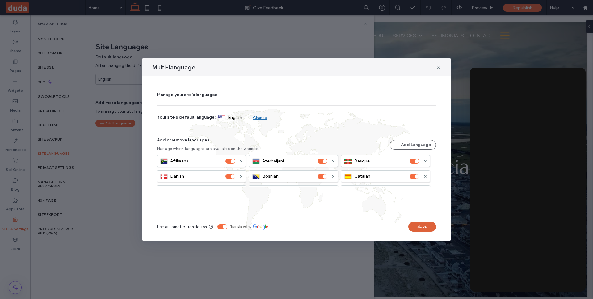
click at [429, 227] on button "Save" at bounding box center [423, 227] width 28 height 10
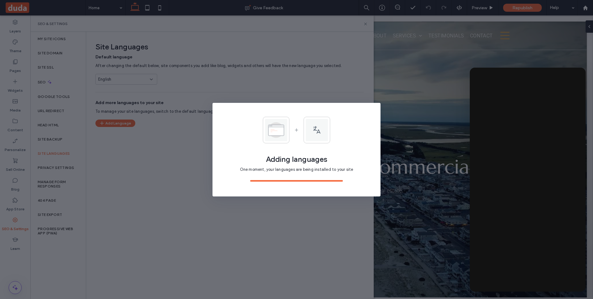
click at [531, 269] on div at bounding box center [296, 149] width 593 height 299
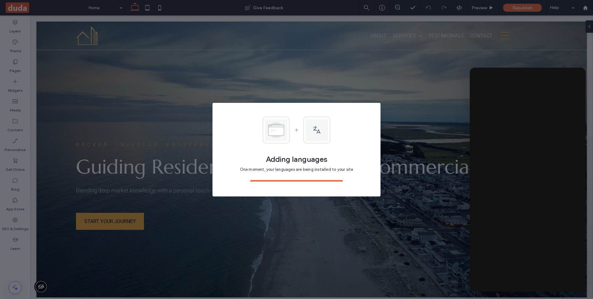
click at [524, 274] on div at bounding box center [296, 149] width 593 height 299
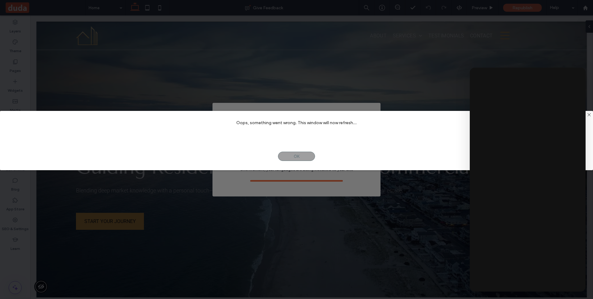
click at [299, 151] on div "OK NO" at bounding box center [296, 156] width 593 height 28
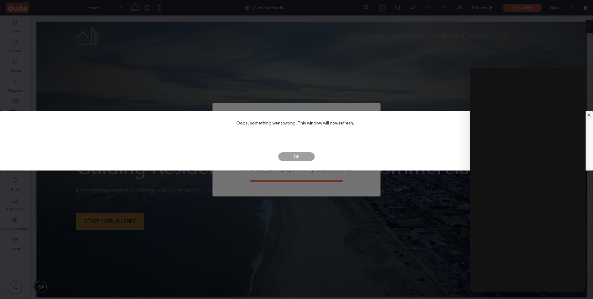
click at [300, 155] on span "OK" at bounding box center [296, 156] width 37 height 9
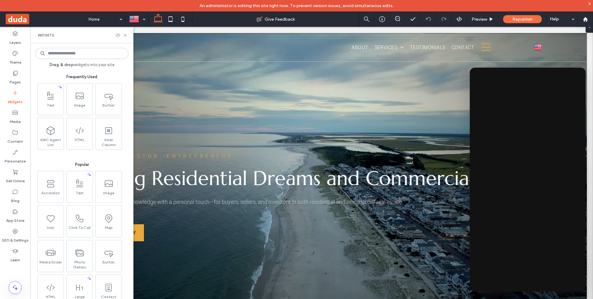
click at [79, 50] on input at bounding box center [81, 53] width 93 height 11
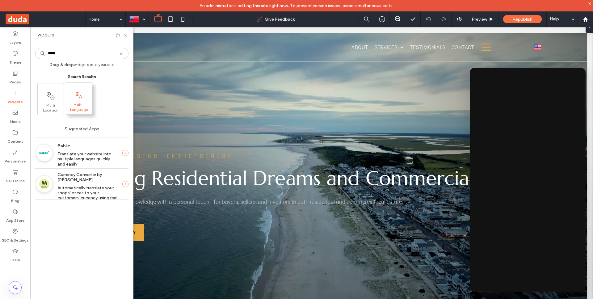
type input "*****"
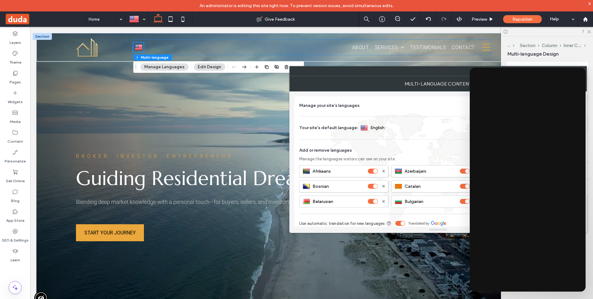
click at [398, 75] on div at bounding box center [429, 70] width 278 height 9
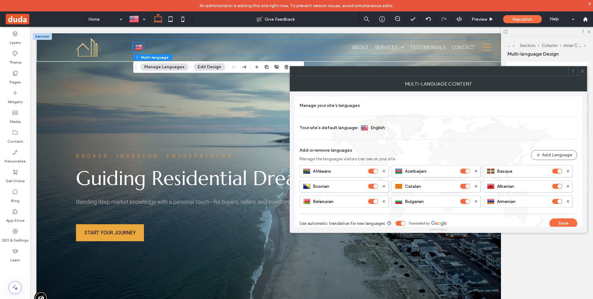
click at [585, 70] on div at bounding box center [582, 70] width 9 height 9
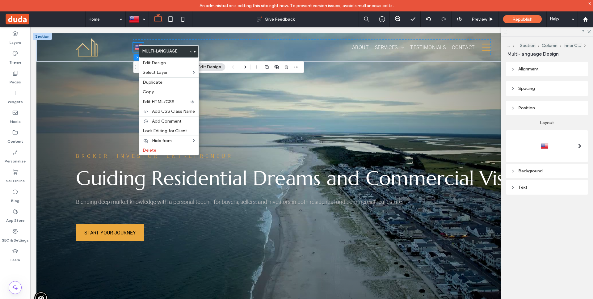
click at [561, 65] on header "Alignment" at bounding box center [547, 69] width 82 height 15
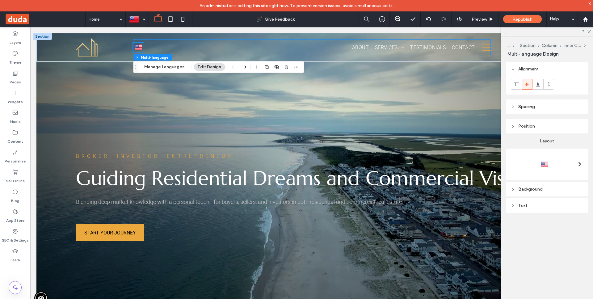
click at [568, 46] on button "Inner Column" at bounding box center [573, 45] width 18 height 5
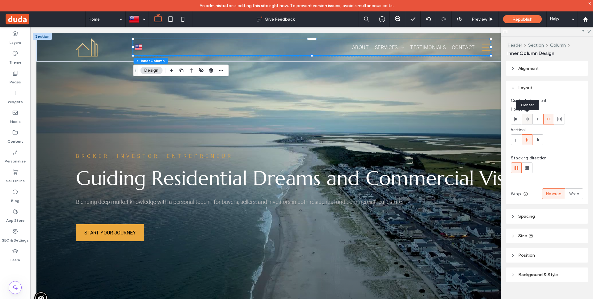
click at [529, 118] on icon at bounding box center [527, 119] width 5 height 5
click at [139, 47] on img at bounding box center [138, 47] width 7 height 8
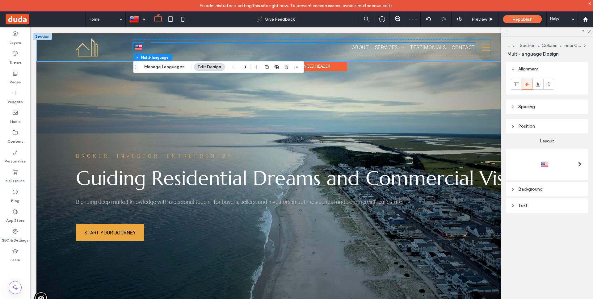
click at [155, 48] on ul "About Services Hospitality Residential Real Estate Commercial Real Estate Inves…" at bounding box center [313, 47] width 324 height 9
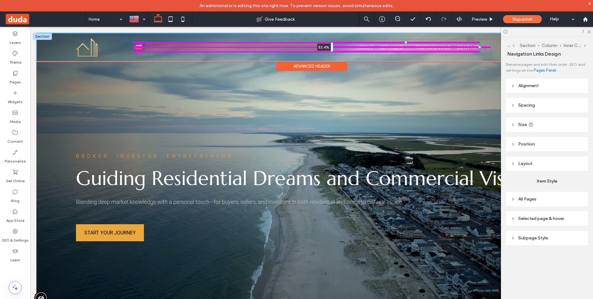
drag, startPoint x: 152, startPoint y: 47, endPoint x: 336, endPoint y: 48, distance: 183.6
click at [335, 48] on div "English en català ca shqip sq Afrikaans af العربية‎ ar հայերեն hy български bg …" at bounding box center [311, 47] width 551 height 28
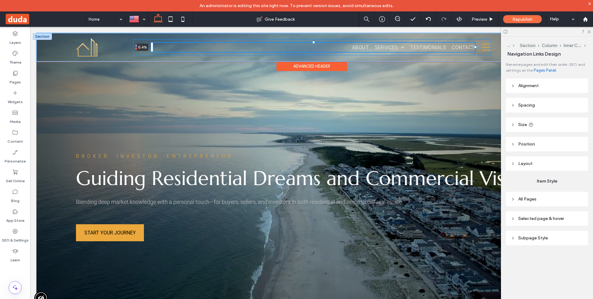
drag, startPoint x: 329, startPoint y: 46, endPoint x: 146, endPoint y: 45, distance: 183.9
click at [146, 45] on div "English en català ca shqip sq Afrikaans af العربية‎ ar հայերեն hy български bg …" at bounding box center [311, 47] width 551 height 28
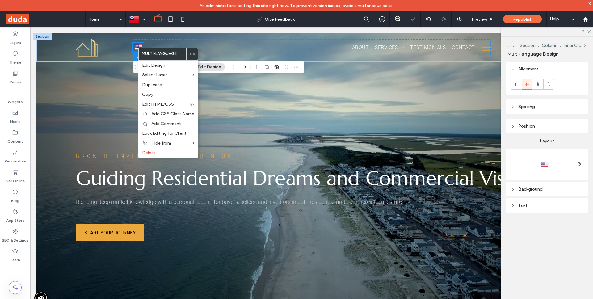
click at [195, 54] on use at bounding box center [195, 54] width 2 height 2
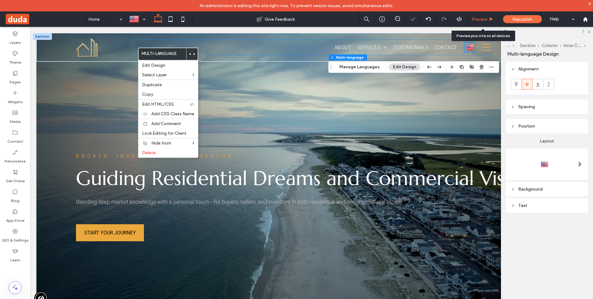
click at [492, 16] on div "Preview" at bounding box center [483, 18] width 32 height 15
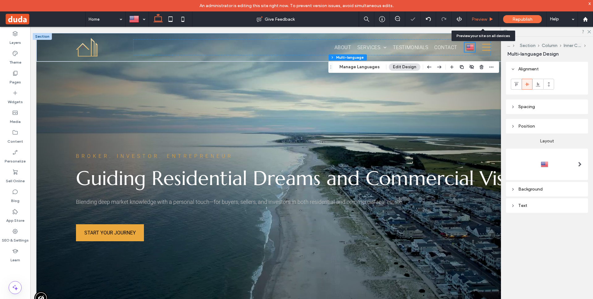
click at [486, 17] on span "Preview" at bounding box center [479, 19] width 15 height 5
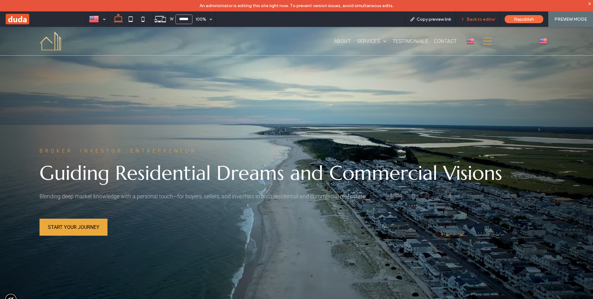
click at [493, 18] on span "Back to editor" at bounding box center [481, 19] width 28 height 5
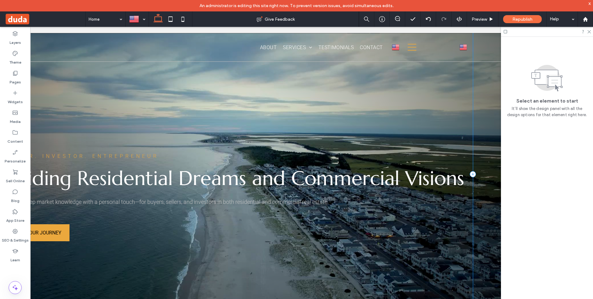
scroll to position [0, 92]
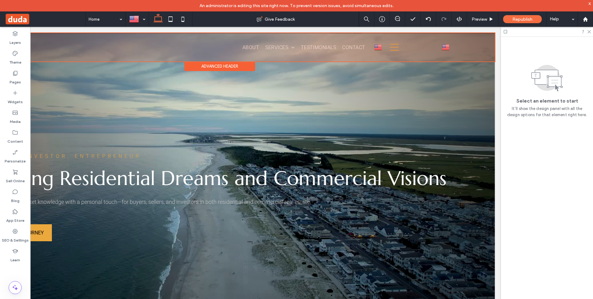
click at [441, 47] on div at bounding box center [219, 47] width 551 height 28
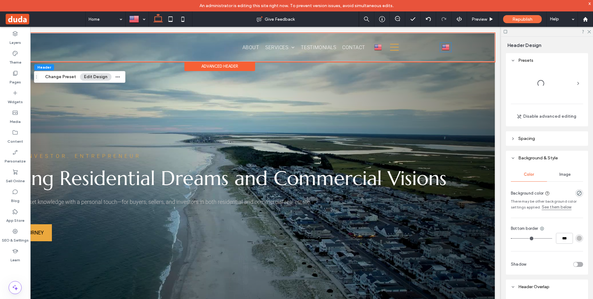
click at [451, 47] on link "English en" at bounding box center [445, 47] width 11 height 9
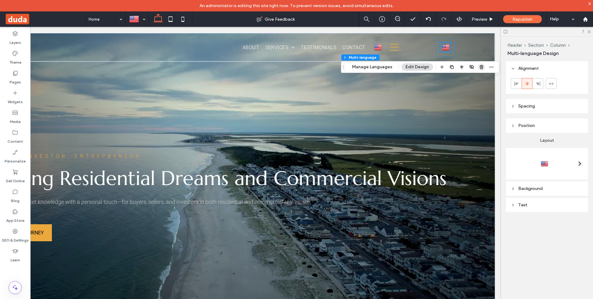
click at [478, 65] on span "button" at bounding box center [481, 66] width 7 height 7
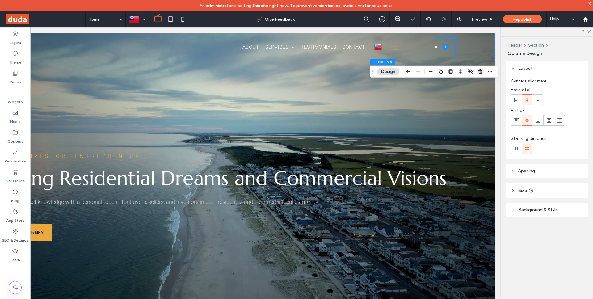
drag, startPoint x: 482, startPoint y: 71, endPoint x: 538, endPoint y: 42, distance: 63.6
click at [482, 71] on use "button" at bounding box center [481, 72] width 4 height 4
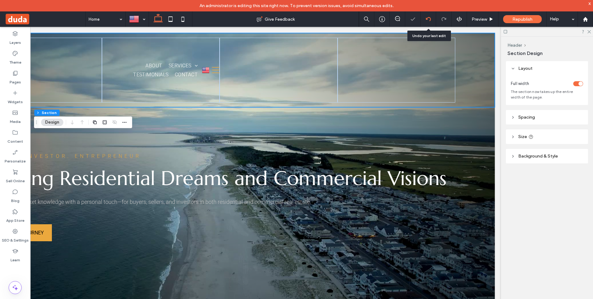
click at [435, 18] on div at bounding box center [428, 19] width 15 height 5
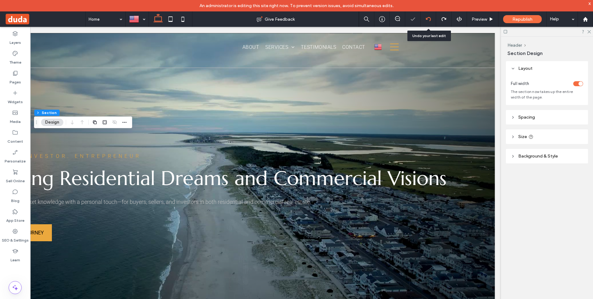
scroll to position [0, 0]
click at [429, 19] on icon at bounding box center [428, 19] width 5 height 5
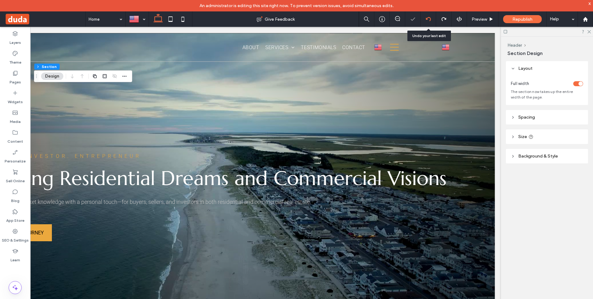
click at [430, 19] on icon at bounding box center [428, 19] width 5 height 5
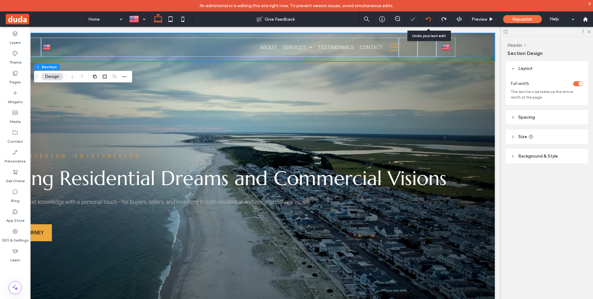
click at [427, 21] on icon at bounding box center [428, 19] width 5 height 5
click at [425, 18] on div at bounding box center [428, 19] width 15 height 5
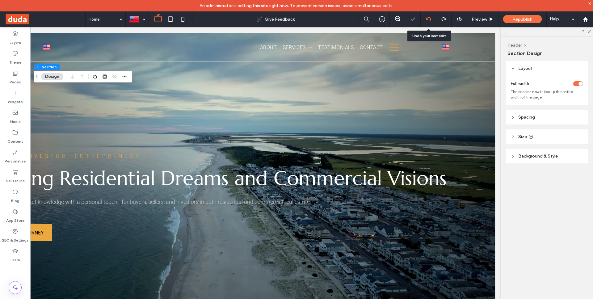
click at [431, 22] on div at bounding box center [428, 18] width 15 height 15
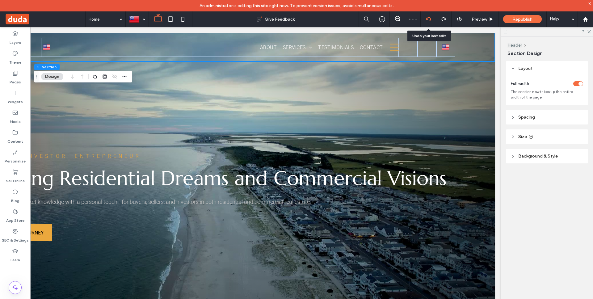
click at [429, 21] on icon at bounding box center [428, 19] width 5 height 5
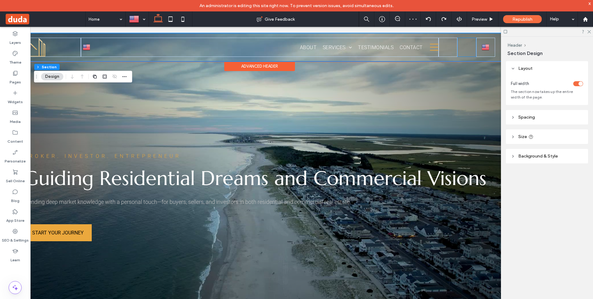
scroll to position [0, 92]
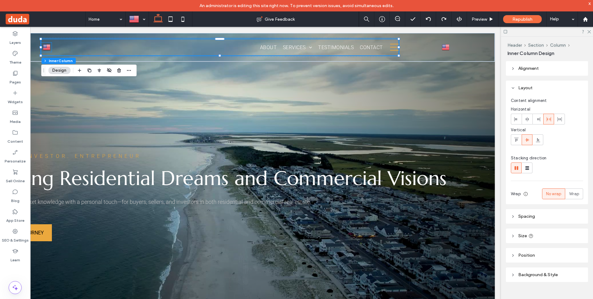
click at [49, 47] on img at bounding box center [46, 47] width 7 height 8
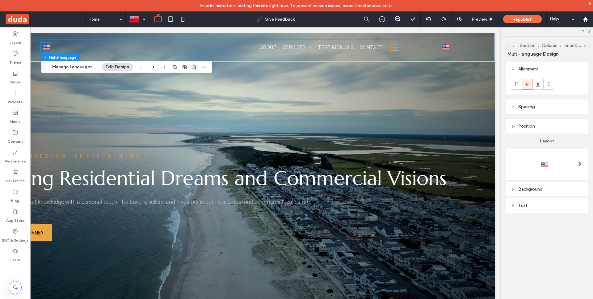
click at [193, 66] on use "button" at bounding box center [195, 67] width 4 height 4
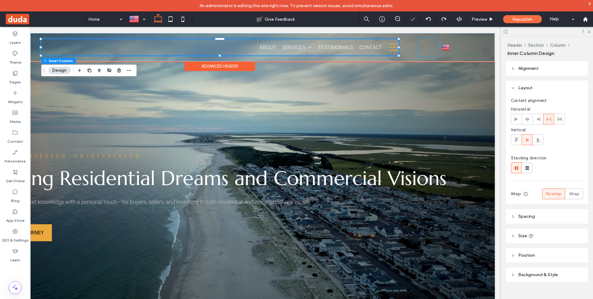
click at [429, 47] on div at bounding box center [427, 47] width 19 height 19
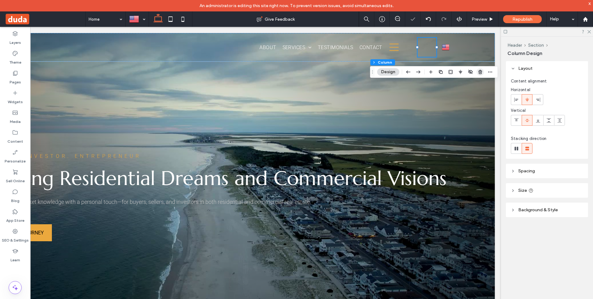
drag, startPoint x: 480, startPoint y: 71, endPoint x: 474, endPoint y: 25, distance: 46.4
click at [480, 71] on use "button" at bounding box center [481, 72] width 4 height 4
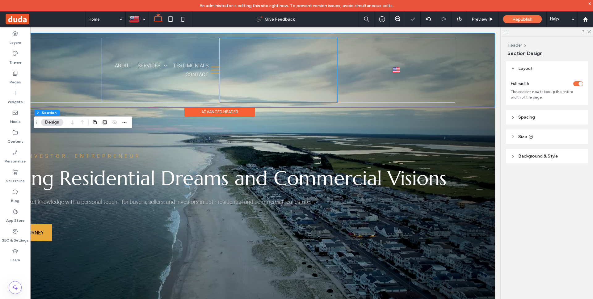
click at [288, 64] on div at bounding box center [279, 70] width 118 height 65
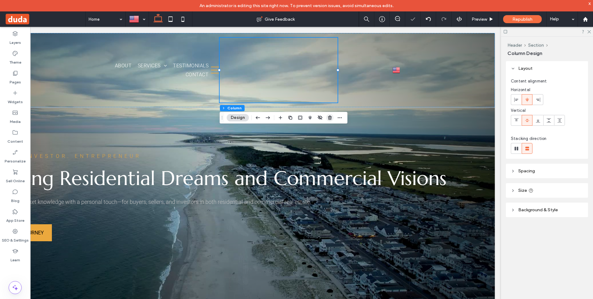
drag, startPoint x: 332, startPoint y: 117, endPoint x: 394, endPoint y: 78, distance: 73.4
click at [332, 117] on use "button" at bounding box center [330, 118] width 4 height 4
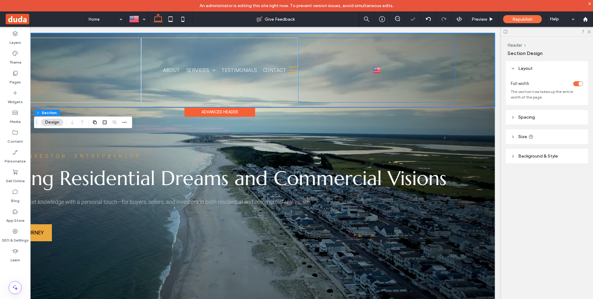
click at [324, 50] on div "English en català ca shqip sq Afrikaans af العربية‎ ar հայերեն hy български bg …" at bounding box center [376, 70] width 157 height 65
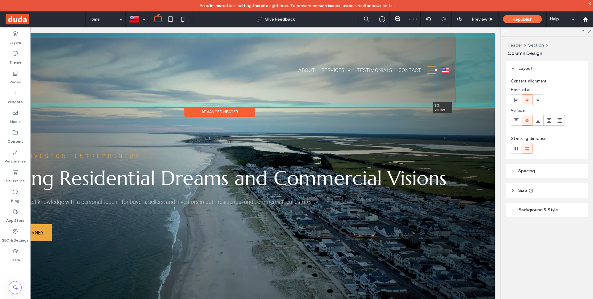
drag, startPoint x: 299, startPoint y: 69, endPoint x: 358, endPoint y: 60, distance: 60.1
click at [443, 63] on div "About Services Hospitality Residential Real Estate Commercial Real Estate Inves…" at bounding box center [219, 70] width 551 height 74
type input "*"
type input "**"
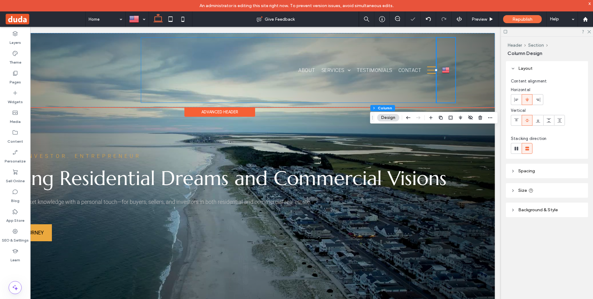
scroll to position [0, 0]
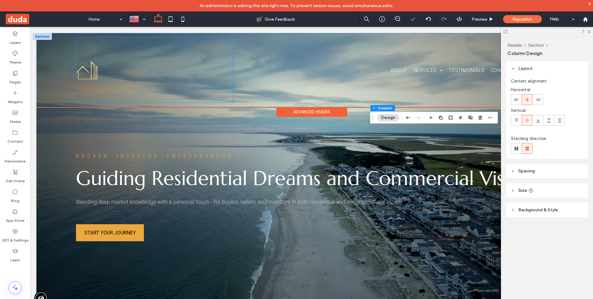
click at [188, 61] on div at bounding box center [154, 70] width 157 height 65
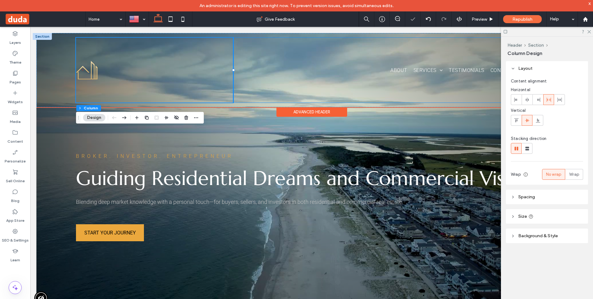
click at [344, 44] on div "About Services Hospitality Residential Real Estate Commercial Real Estate Inves…" at bounding box center [380, 70] width 295 height 65
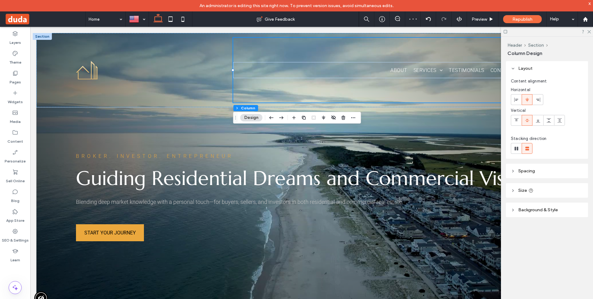
click at [544, 190] on header "Size" at bounding box center [547, 190] width 82 height 15
click at [64, 47] on div "About Services Hospitality Residential Real Estate Commercial Real Estate Inves…" at bounding box center [311, 70] width 551 height 74
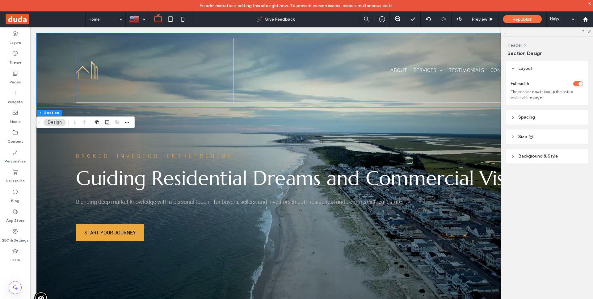
click at [555, 135] on header "Size" at bounding box center [547, 136] width 82 height 15
type input "***"
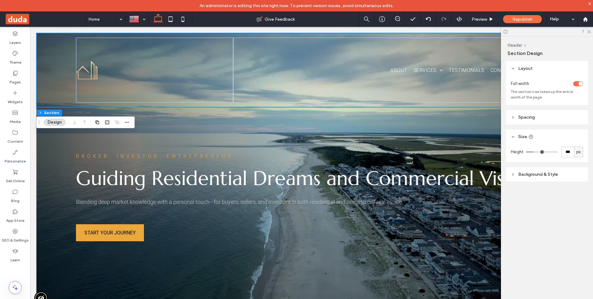
type input "***"
type input "*"
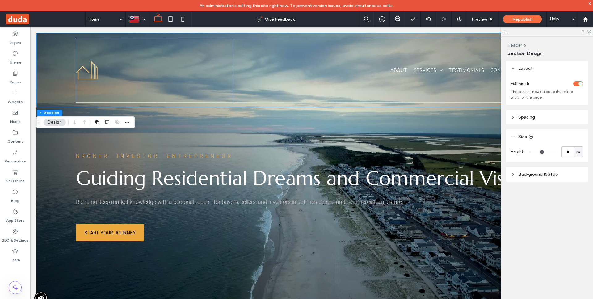
drag, startPoint x: 533, startPoint y: 151, endPoint x: 504, endPoint y: 147, distance: 29.2
click at [504, 147] on div "Header Section Design Layout Full width The section now takes up the entire wid…" at bounding box center [547, 174] width 92 height 274
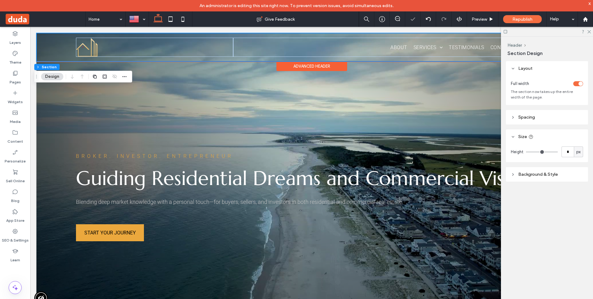
scroll to position [0, 92]
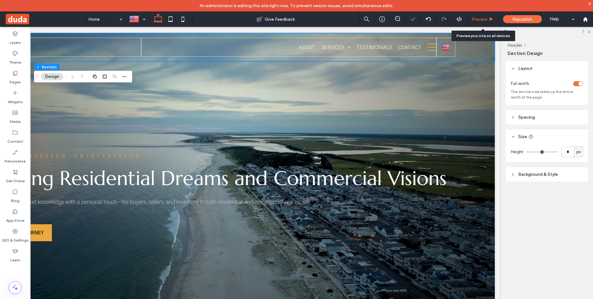
click at [476, 17] on span "Preview" at bounding box center [479, 19] width 15 height 5
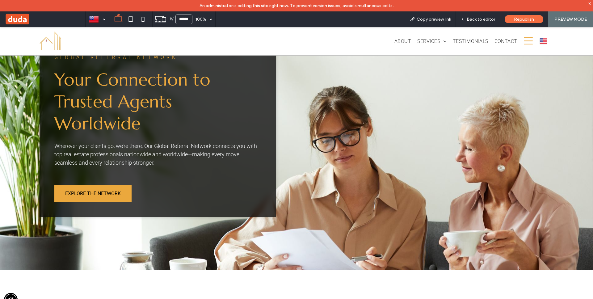
scroll to position [1636, 0]
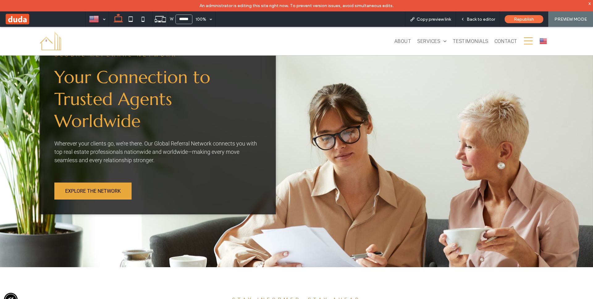
click at [544, 38] on img at bounding box center [543, 41] width 7 height 8
click at [526, 40] on icon at bounding box center [528, 41] width 9 height 16
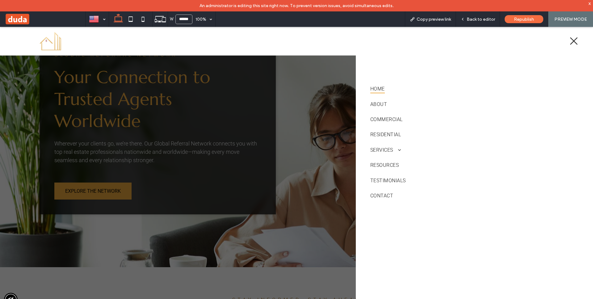
click at [570, 41] on icon at bounding box center [574, 40] width 9 height 9
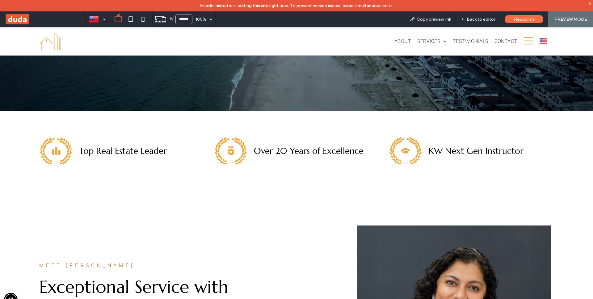
scroll to position [0, 0]
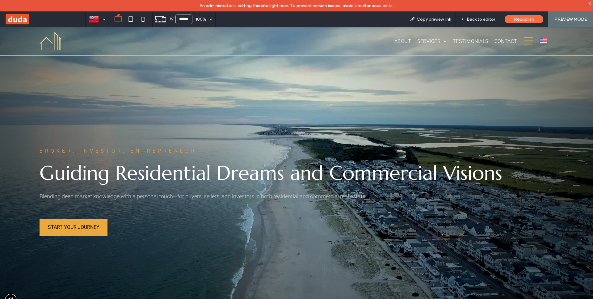
click at [485, 18] on span "Back to editor" at bounding box center [481, 19] width 28 height 5
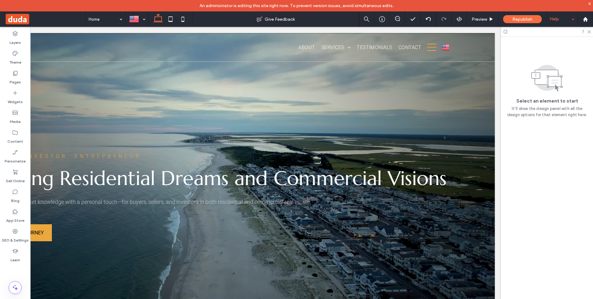
click at [570, 22] on div "Help" at bounding box center [562, 18] width 31 height 15
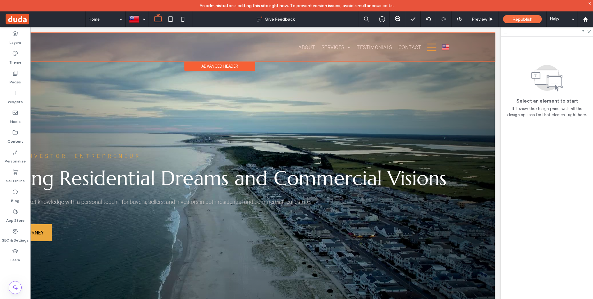
click at [430, 45] on div at bounding box center [219, 47] width 551 height 28
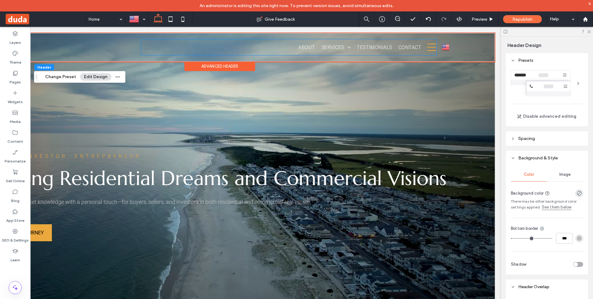
click at [430, 46] on icon at bounding box center [431, 47] width 9 height 16
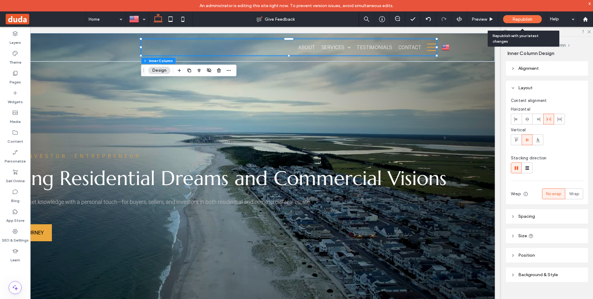
click at [526, 18] on span "Republish" at bounding box center [523, 19] width 20 height 5
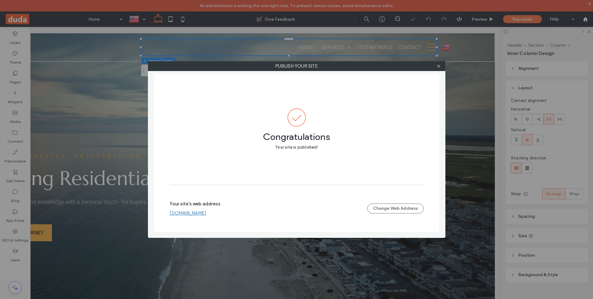
click at [201, 215] on link "[DOMAIN_NAME]" at bounding box center [188, 213] width 37 height 6
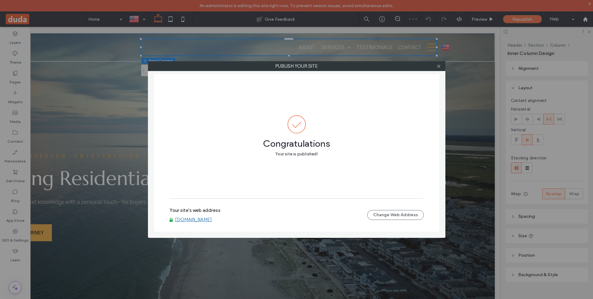
click at [442, 65] on div at bounding box center [439, 65] width 9 height 9
click at [439, 66] on use at bounding box center [438, 66] width 3 height 3
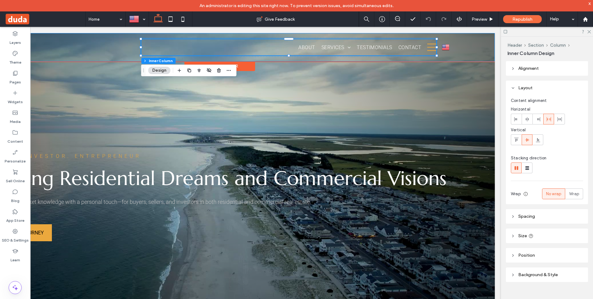
click at [456, 47] on div "About Services Hospitality Residential Real Estate Commercial Real Estate Inves…" at bounding box center [219, 47] width 551 height 28
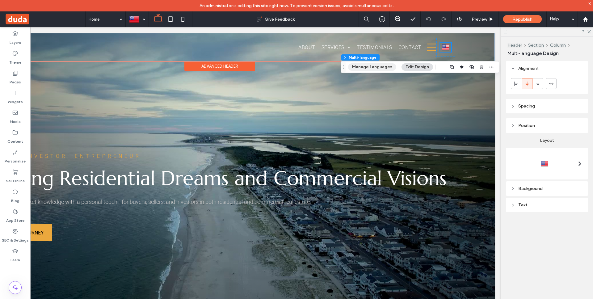
click at [365, 66] on button "Manage Languages" at bounding box center [372, 66] width 48 height 7
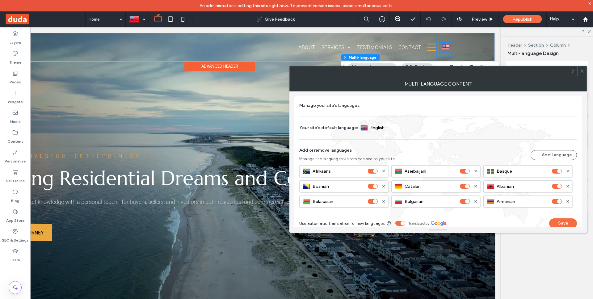
scroll to position [9, 0]
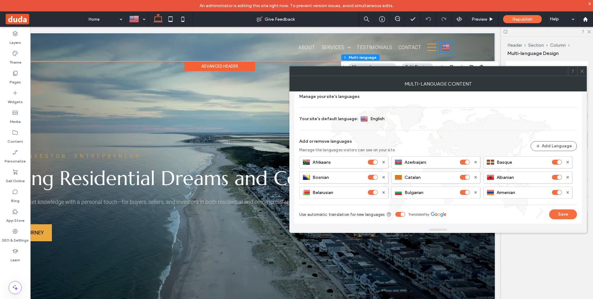
click at [583, 72] on use at bounding box center [582, 71] width 3 height 3
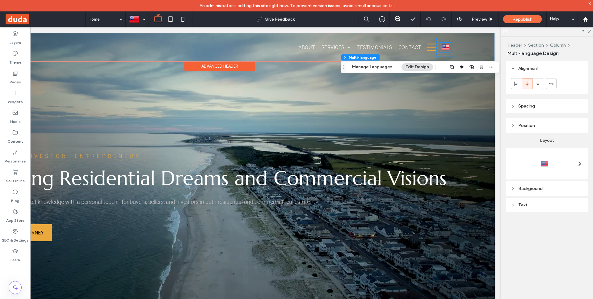
click at [579, 161] on span at bounding box center [580, 163] width 3 height 5
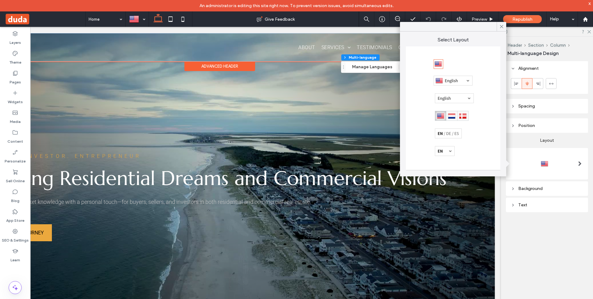
click at [454, 79] on div at bounding box center [453, 81] width 39 height 10
click at [573, 137] on div at bounding box center [296, 149] width 593 height 299
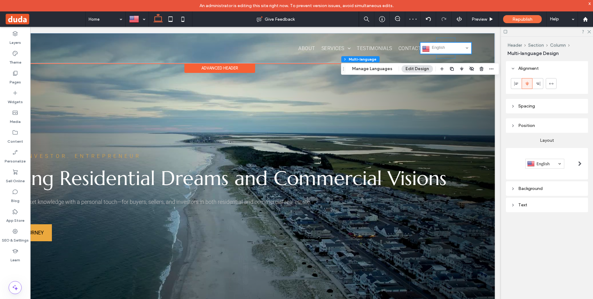
click at [574, 161] on div at bounding box center [580, 164] width 13 height 10
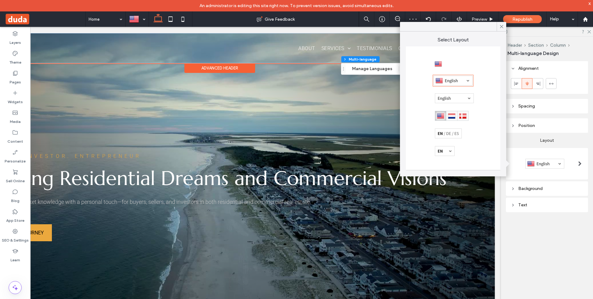
click at [446, 150] on div at bounding box center [445, 151] width 20 height 10
click at [575, 144] on div at bounding box center [296, 149] width 593 height 299
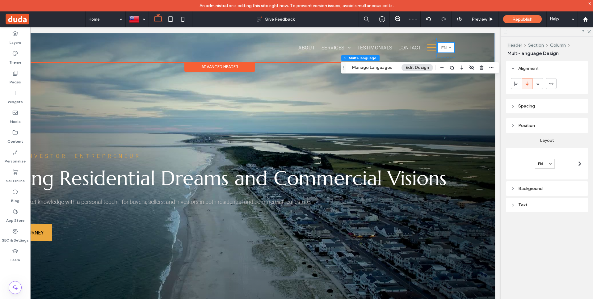
click at [447, 48] on link "English en" at bounding box center [446, 48] width 16 height 10
click at [534, 162] on div at bounding box center [547, 164] width 72 height 10
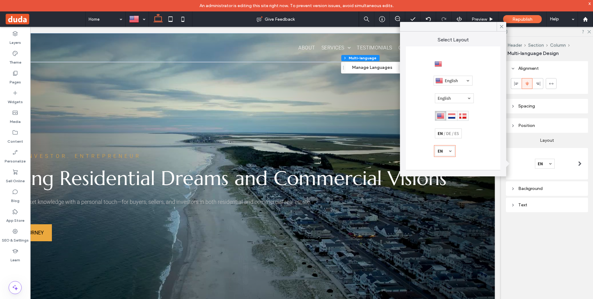
click at [443, 61] on div at bounding box center [453, 108] width 95 height 124
click at [440, 63] on div at bounding box center [439, 64] width 8 height 8
click at [50, 22] on span at bounding box center [45, 19] width 81 height 12
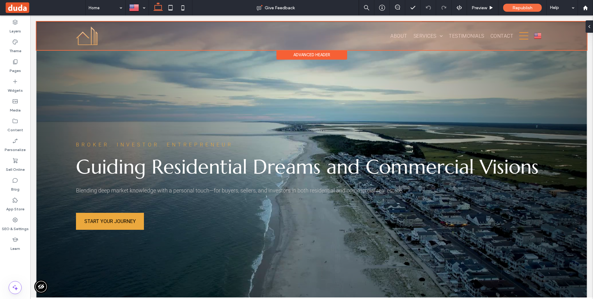
click at [541, 36] on div at bounding box center [311, 36] width 551 height 28
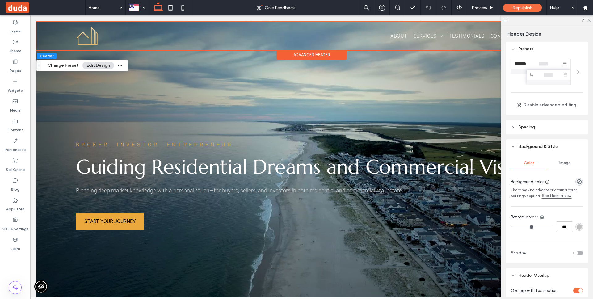
click at [588, 19] on icon at bounding box center [589, 20] width 4 height 4
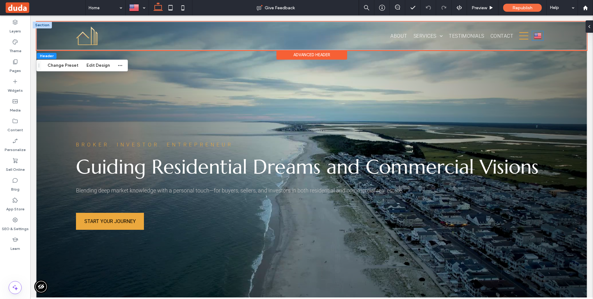
click at [540, 33] on img at bounding box center [537, 36] width 7 height 8
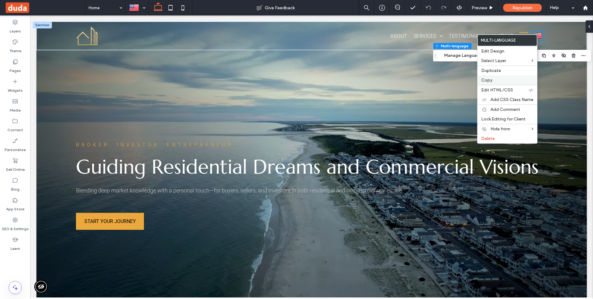
click at [494, 80] on label "Copy" at bounding box center [507, 80] width 52 height 5
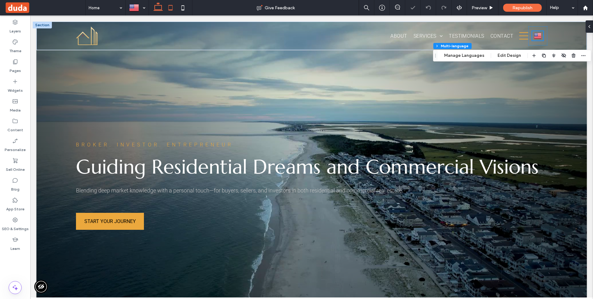
click at [172, 5] on icon at bounding box center [170, 8] width 12 height 12
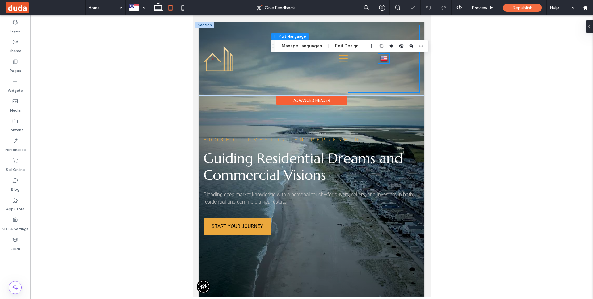
click at [354, 78] on div "English en català ca shqip sq Afrikaans af العربية‎ ar հայերեն hy български bg …" at bounding box center [384, 59] width 72 height 68
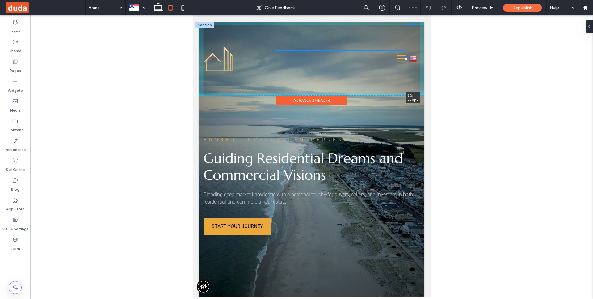
drag, startPoint x: 347, startPoint y: 59, endPoint x: 404, endPoint y: 57, distance: 57.2
click at [405, 57] on div at bounding box center [406, 58] width 2 height 2
type input "*"
type input "****"
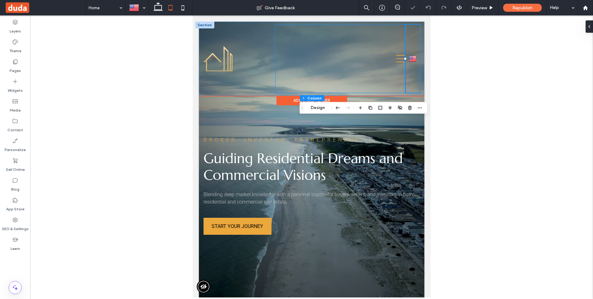
click at [309, 42] on div "About Services Hospitality Residential Real Estate Commercial Real Estate Inves…" at bounding box center [341, 59] width 130 height 68
click at [227, 28] on div at bounding box center [240, 59] width 72 height 68
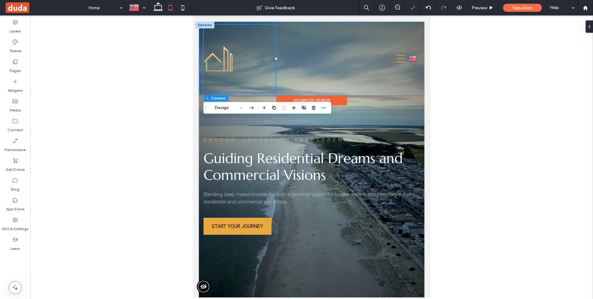
click at [200, 36] on div "About Services Hospitality Residential Real Estate Commercial Real Estate Inves…" at bounding box center [312, 59] width 226 height 74
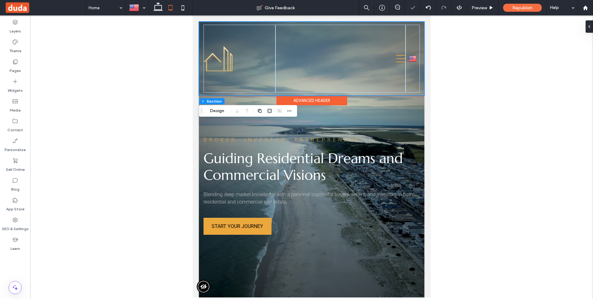
click at [204, 27] on div at bounding box center [240, 59] width 72 height 68
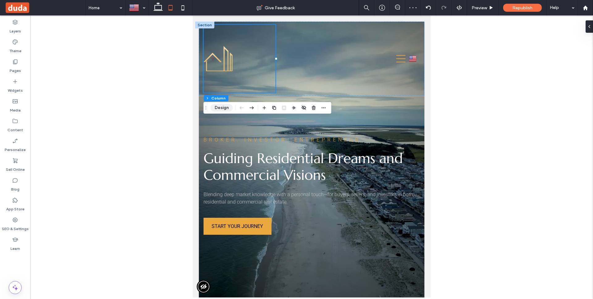
click at [221, 106] on button "Design" at bounding box center [222, 107] width 22 height 7
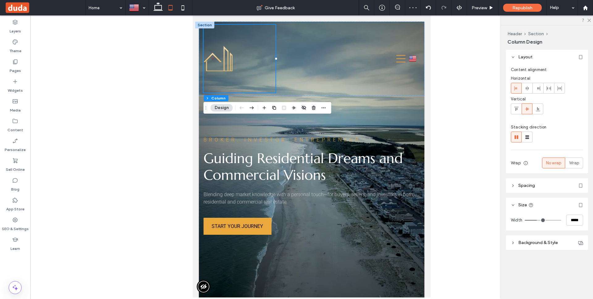
click at [533, 198] on header "Size" at bounding box center [547, 205] width 82 height 15
click at [533, 34] on button "Section" at bounding box center [536, 33] width 16 height 5
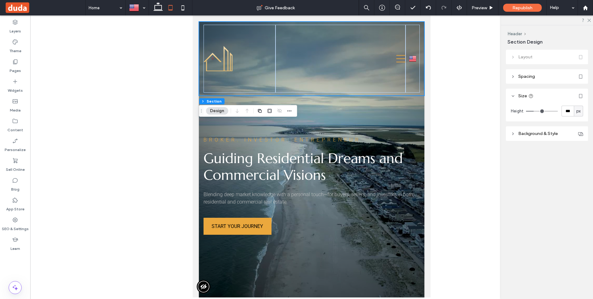
type input "***"
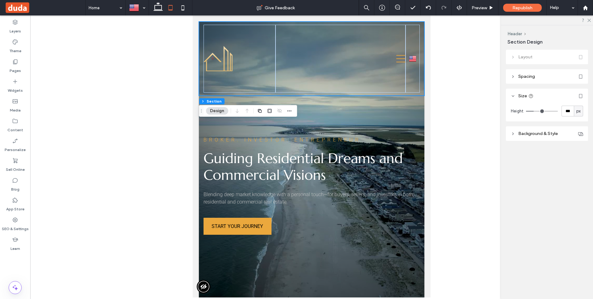
type input "***"
type input "*"
drag, startPoint x: 534, startPoint y: 108, endPoint x: 499, endPoint y: 108, distance: 34.6
click at [523, 109] on div "Height *** px" at bounding box center [547, 111] width 72 height 11
type input "*"
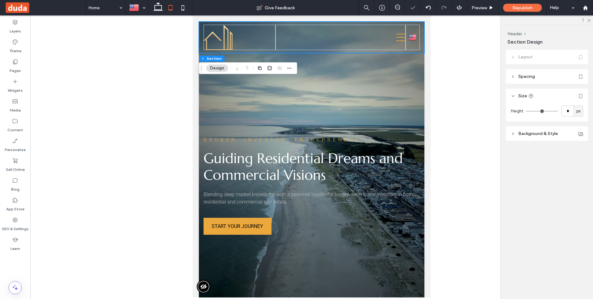
click at [176, 8] on icon at bounding box center [170, 8] width 12 height 12
click at [180, 7] on icon at bounding box center [183, 8] width 12 height 12
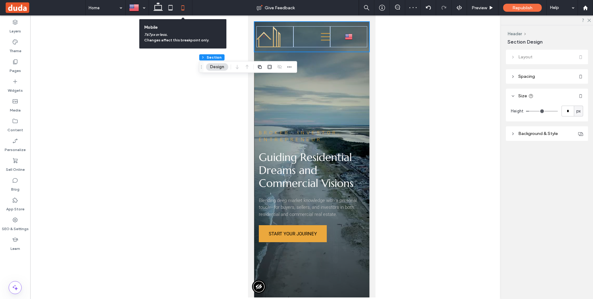
type input "**"
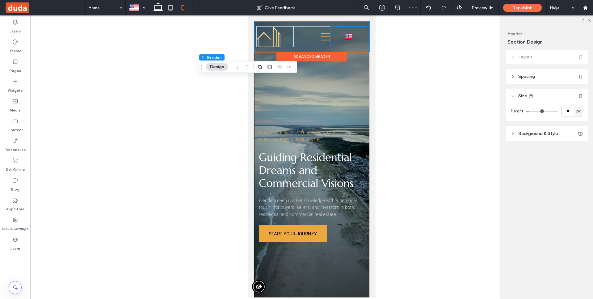
click at [332, 30] on div "English en català ca shqip sq Afrikaans af العربية‎ ar հայերեն hy български bg …" at bounding box center [348, 36] width 37 height 21
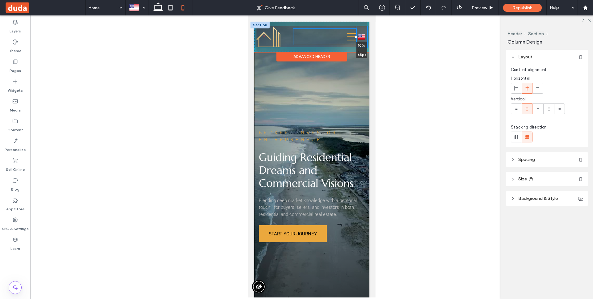
drag, startPoint x: 329, startPoint y: 37, endPoint x: 356, endPoint y: 37, distance: 26.3
click at [356, 37] on div at bounding box center [356, 37] width 2 height 2
type input "**"
type input "****"
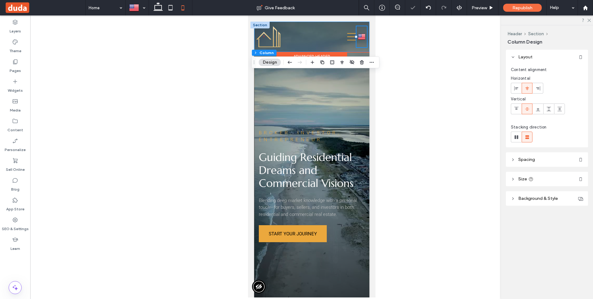
click at [341, 25] on div "About Services Hospitality Residential Real Estate Commercial Real Estate Inves…" at bounding box center [311, 37] width 115 height 30
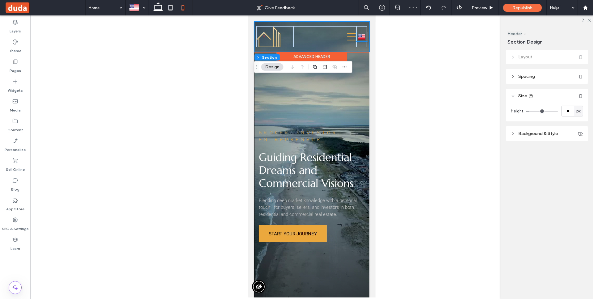
click at [360, 37] on img at bounding box center [361, 37] width 7 height 8
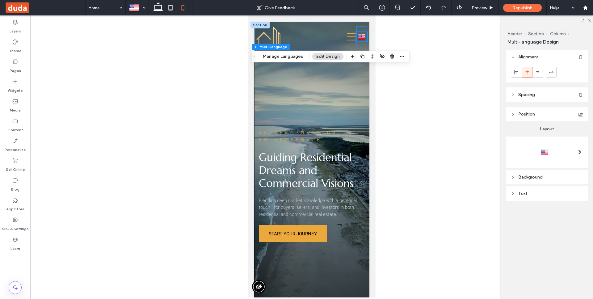
click at [361, 28] on div "English en català ca shqip sq Afrikaans af العربية‎ ar հայերեն hy български bg …" at bounding box center [361, 36] width 11 height 21
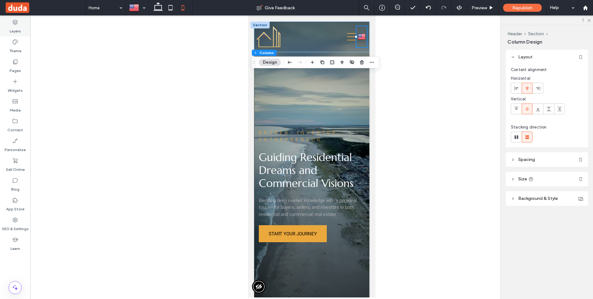
click at [11, 27] on label "Layers" at bounding box center [15, 29] width 11 height 9
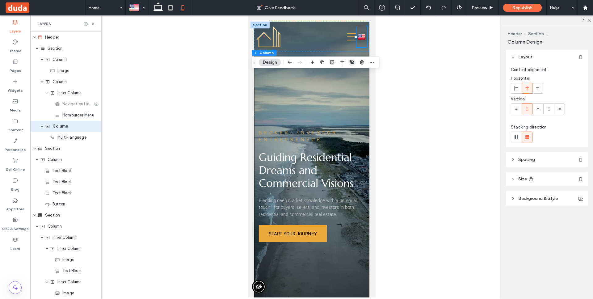
click at [354, 62] on use "button" at bounding box center [352, 62] width 4 height 4
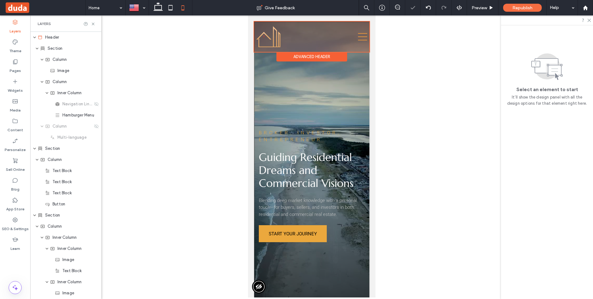
click at [347, 49] on div at bounding box center [311, 37] width 115 height 30
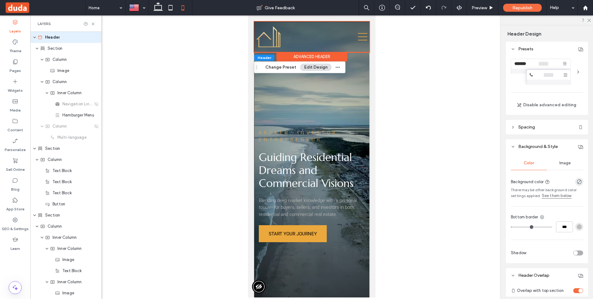
click at [548, 124] on header "Spacing" at bounding box center [547, 127] width 82 height 15
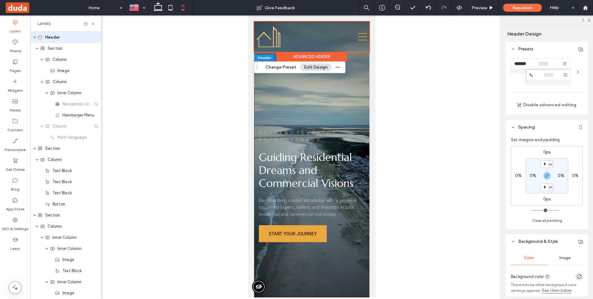
click at [561, 175] on label "0%" at bounding box center [561, 175] width 6 height 5
click at [564, 176] on span "%" at bounding box center [565, 176] width 2 height 6
click at [565, 185] on span "px" at bounding box center [563, 185] width 4 height 6
click at [561, 176] on input "*" at bounding box center [559, 176] width 8 height 8
type input "**"
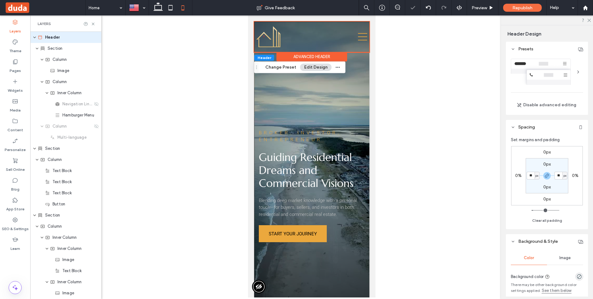
type input "**"
drag, startPoint x: 566, startPoint y: 167, endPoint x: 550, endPoint y: 161, distance: 17.3
click at [567, 167] on section "0px ** px 0px ** px" at bounding box center [547, 175] width 43 height 35
click at [360, 35] on icon at bounding box center [357, 37] width 9 height 16
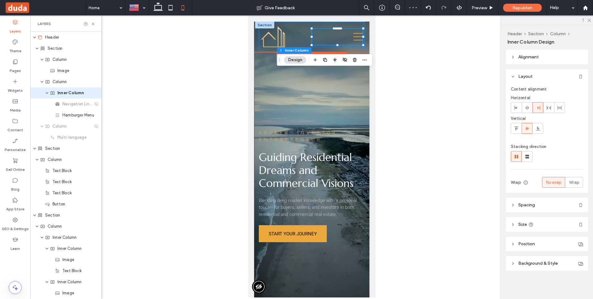
click at [271, 49] on div "About Services Hospitality Residential Real Estate Commercial Real Estate Inves…" at bounding box center [312, 37] width 106 height 30
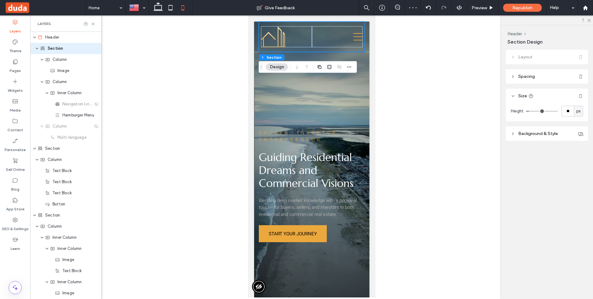
click at [543, 77] on header "Spacing" at bounding box center [547, 76] width 82 height 15
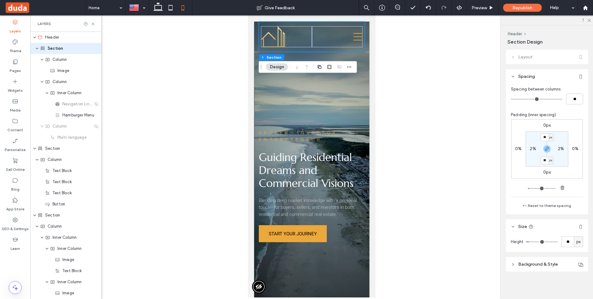
click at [558, 149] on div "2%" at bounding box center [561, 149] width 14 height 6
click at [560, 148] on label "2%" at bounding box center [561, 148] width 6 height 5
type input "*"
type input "**"
type input "*"
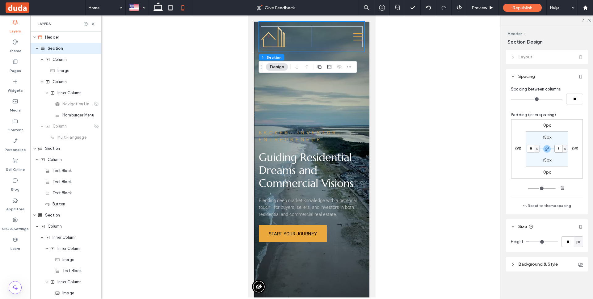
type input "*"
click at [560, 147] on input "*" at bounding box center [559, 149] width 8 height 8
click at [565, 140] on section "15px * % 15px * %" at bounding box center [547, 148] width 43 height 35
click at [482, 9] on span "Preview" at bounding box center [479, 7] width 15 height 5
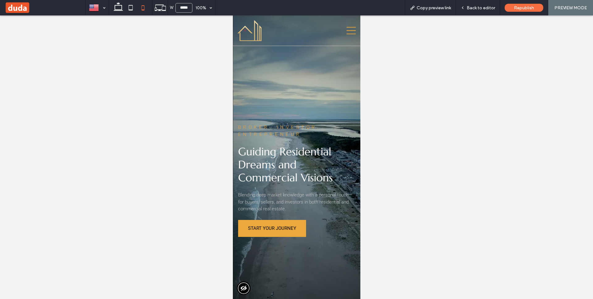
click at [353, 32] on icon at bounding box center [350, 31] width 9 height 16
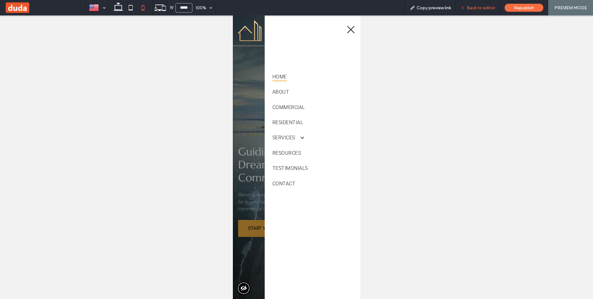
click at [498, 10] on div "Back to editor" at bounding box center [478, 7] width 44 height 5
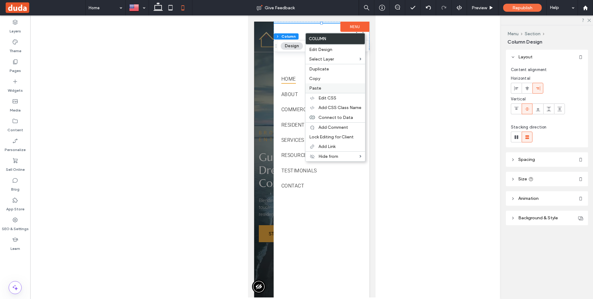
click at [322, 87] on label "Paste" at bounding box center [335, 88] width 52 height 5
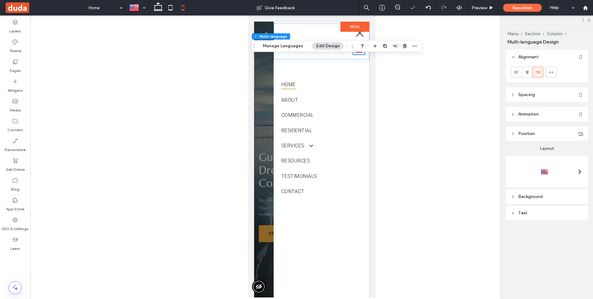
click at [370, 83] on body "About Services Hospitality Residential Real Estate Commercial Real Estate Inves…" at bounding box center [312, 156] width 128 height 282
click at [360, 53] on img at bounding box center [358, 50] width 7 height 8
click at [514, 74] on icon at bounding box center [516, 72] width 5 height 5
click at [490, 6] on use at bounding box center [491, 7] width 3 height 3
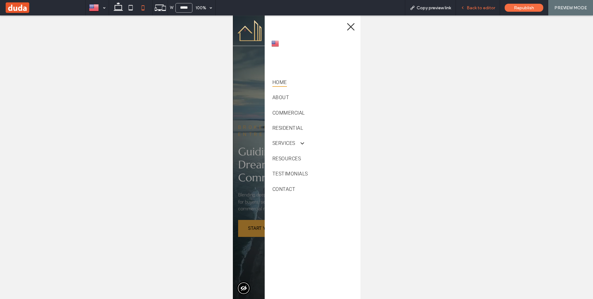
click at [490, 7] on span "Back to editor" at bounding box center [481, 7] width 28 height 5
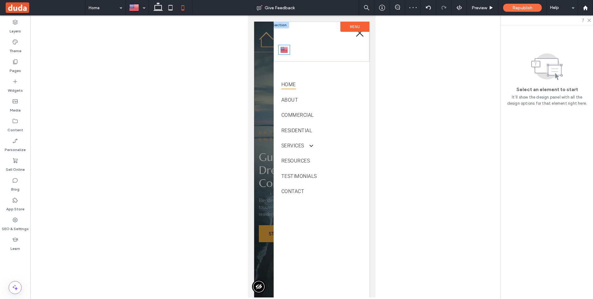
click at [287, 50] on img at bounding box center [283, 50] width 7 height 8
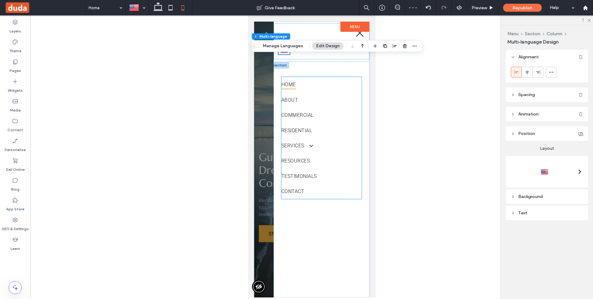
drag, startPoint x: 286, startPoint y: 53, endPoint x: 290, endPoint y: 82, distance: 29.3
click at [290, 82] on div "English en català ca shqip sq Afrikaans af العربية‎ ar հայերեն hy български bg …" at bounding box center [321, 160] width 96 height 276
click at [286, 51] on div "Menu Section Column Multi-language Manage Languages Edit Design" at bounding box center [337, 46] width 171 height 12
drag, startPoint x: 286, startPoint y: 53, endPoint x: 288, endPoint y: 66, distance: 13.2
click at [288, 73] on div "English en català ca shqip sq Afrikaans af العربية‎ ar հայերեն hy български bg …" at bounding box center [321, 160] width 96 height 276
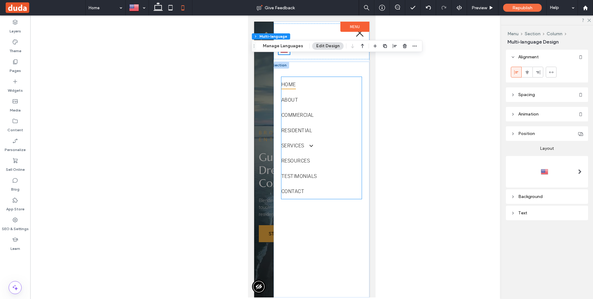
click at [292, 87] on span "Home" at bounding box center [288, 84] width 15 height 9
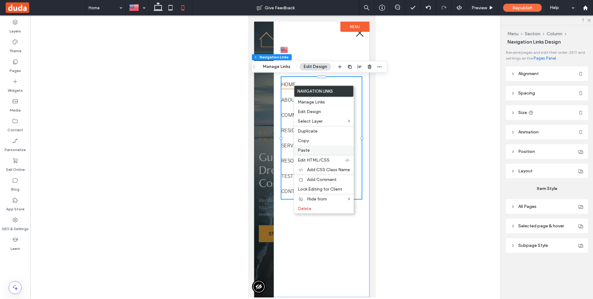
click at [315, 149] on label "Paste" at bounding box center [324, 150] width 52 height 5
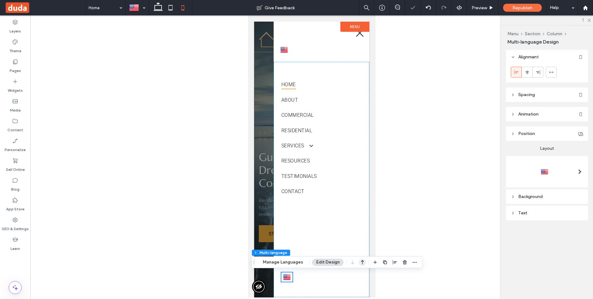
click at [361, 263] on use "button" at bounding box center [362, 262] width 3 height 4
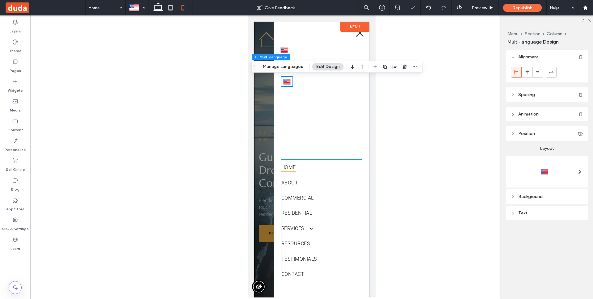
click at [290, 167] on span "Home" at bounding box center [288, 167] width 15 height 9
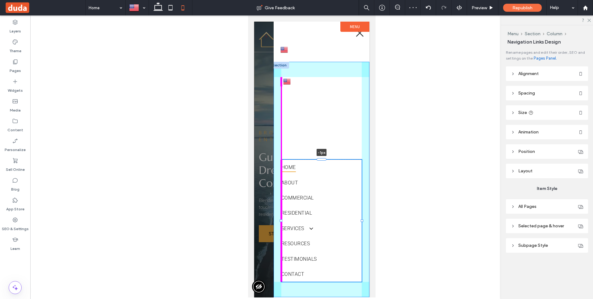
drag, startPoint x: 323, startPoint y: 158, endPoint x: 326, endPoint y: 158, distance: 3.7
click at [326, 158] on div "Home About Commercial Residential Services Hospitality Residential Real Estate …" at bounding box center [321, 179] width 96 height 235
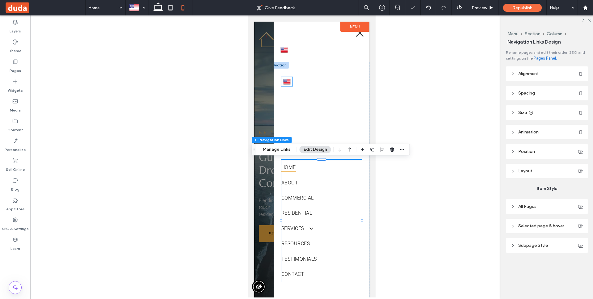
click at [288, 77] on link "English en" at bounding box center [286, 81] width 11 height 9
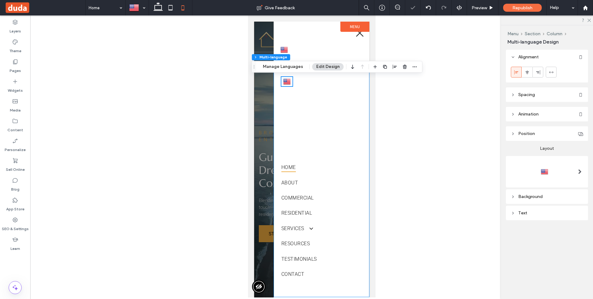
click at [338, 172] on link "Home" at bounding box center [321, 167] width 80 height 15
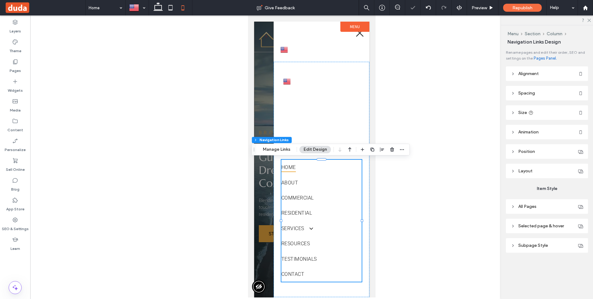
type input "***"
type input "****"
click at [539, 99] on header "Spacing" at bounding box center [547, 93] width 82 height 15
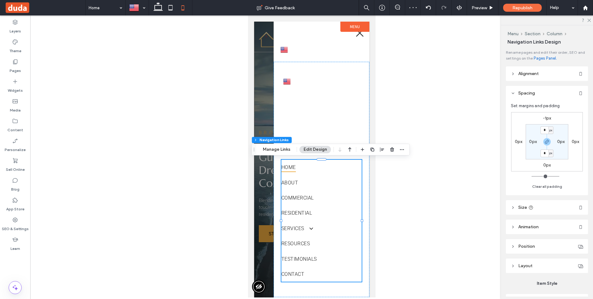
click at [547, 117] on label "-1px" at bounding box center [547, 118] width 8 height 5
type input "*"
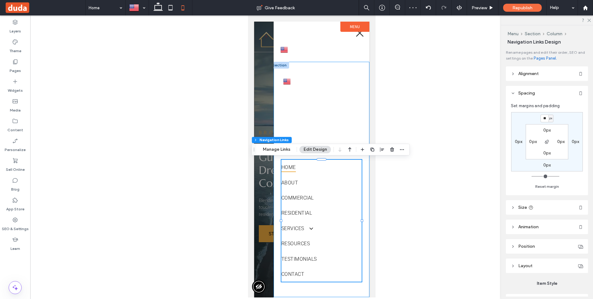
click at [296, 82] on div "Home About Commercial Residential Services Hospitality Residential Real Estate …" at bounding box center [321, 179] width 96 height 235
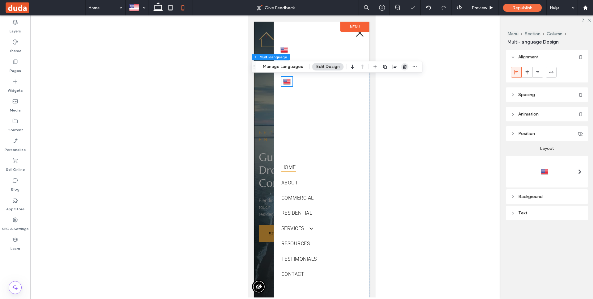
click at [403, 66] on icon "button" at bounding box center [405, 66] width 5 height 5
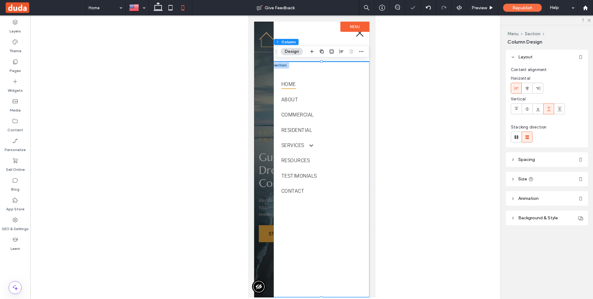
click at [318, 74] on div "Home About Commercial Residential Services Hospitality Residential Real Estate …" at bounding box center [321, 179] width 96 height 235
click at [312, 38] on div "English en català ca shqip sq Afrikaans af العربية‎ ar հայերեն hy български bg …" at bounding box center [321, 41] width 96 height 36
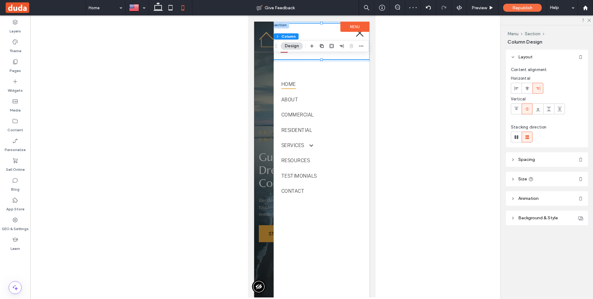
click at [305, 54] on div "English en català ca shqip sq Afrikaans af العربية‎ ar հայերեն hy български bg …" at bounding box center [321, 41] width 96 height 36
click at [284, 52] on img at bounding box center [283, 50] width 7 height 8
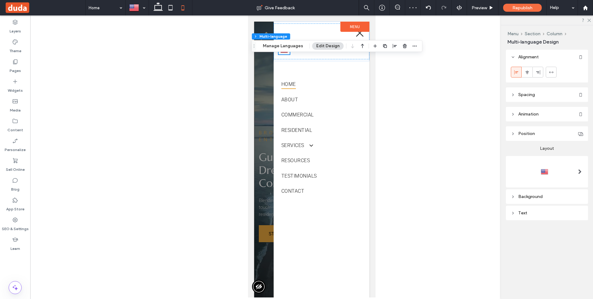
click at [545, 164] on div at bounding box center [547, 171] width 72 height 25
click at [556, 179] on div at bounding box center [547, 171] width 72 height 25
click at [527, 168] on div at bounding box center [547, 172] width 72 height 10
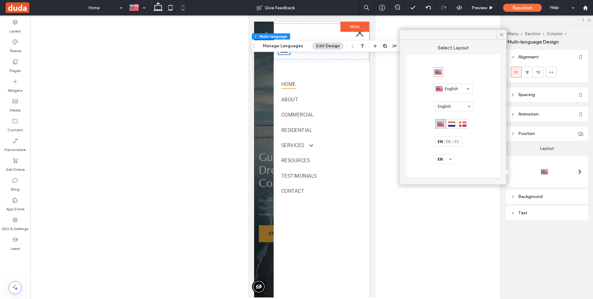
click at [453, 90] on div at bounding box center [453, 89] width 39 height 10
click at [358, 65] on div "Home About Commercial Residential Services Hospitality Residential Real Estate …" at bounding box center [321, 179] width 96 height 235
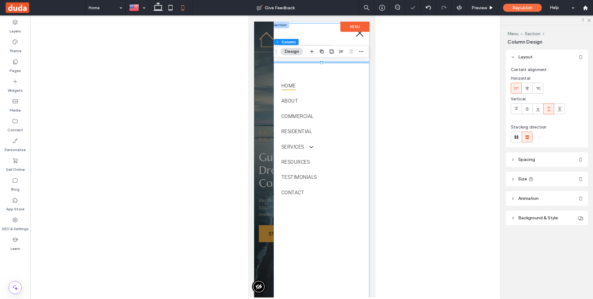
click at [328, 35] on div "English en català ca shqip sq Afrikaans af العربية‎ ar հայերեն hy български bg …" at bounding box center [321, 42] width 96 height 38
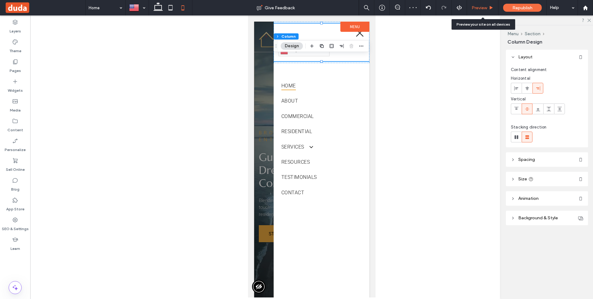
click at [485, 9] on span "Preview" at bounding box center [479, 7] width 15 height 5
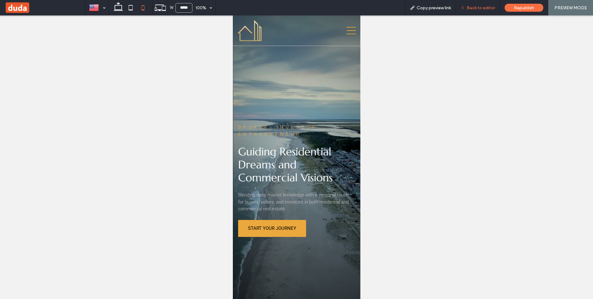
click at [494, 8] on span "Back to editor" at bounding box center [481, 7] width 28 height 5
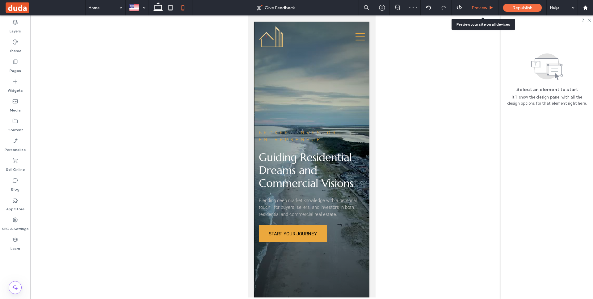
click at [491, 8] on icon at bounding box center [491, 8] width 5 height 5
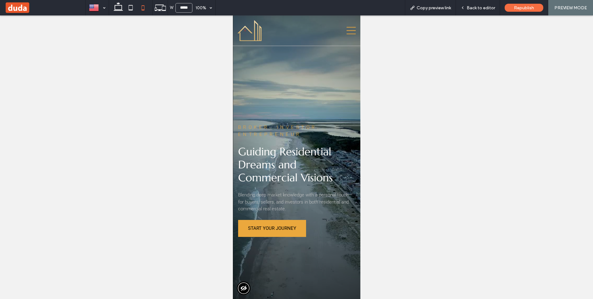
click at [353, 32] on icon at bounding box center [350, 31] width 9 height 16
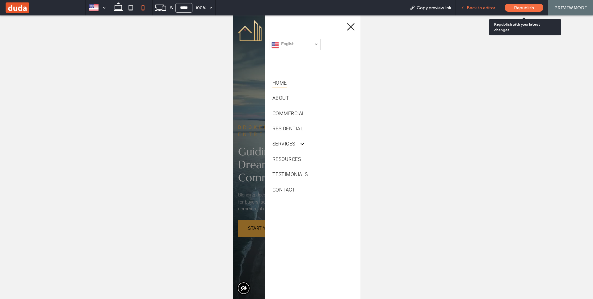
click at [492, 10] on div "Back to editor" at bounding box center [478, 7] width 44 height 15
click at [488, 7] on span "Back to editor" at bounding box center [481, 7] width 28 height 5
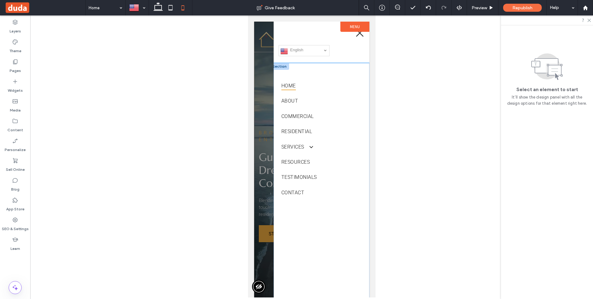
click at [321, 69] on div "Home About Commercial Residential Services Hospitality Residential Real Estate …" at bounding box center [321, 180] width 96 height 235
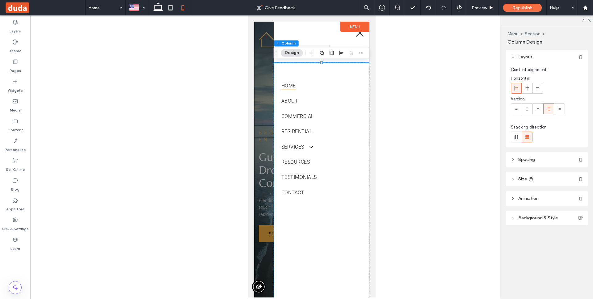
click at [529, 165] on header "Spacing" at bounding box center [547, 159] width 82 height 15
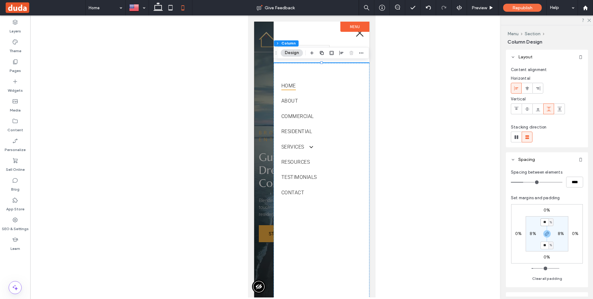
click at [545, 224] on input "**" at bounding box center [545, 222] width 8 height 8
click at [550, 231] on span "button" at bounding box center [547, 233] width 7 height 7
click at [545, 222] on input "**" at bounding box center [545, 222] width 8 height 8
type input "*"
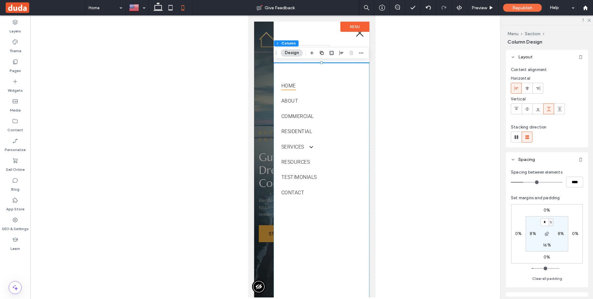
click at [560, 202] on div "0% 0% 0% 0% * % 8% 16% 8% Clear all padding" at bounding box center [547, 241] width 72 height 81
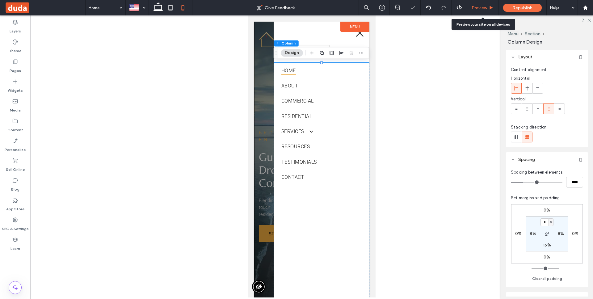
click at [474, 5] on span "Preview" at bounding box center [479, 7] width 15 height 5
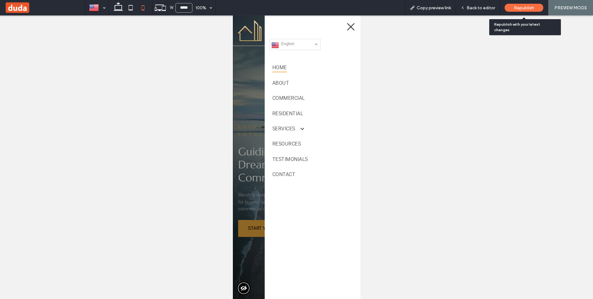
click at [535, 6] on div "Republish" at bounding box center [524, 8] width 39 height 8
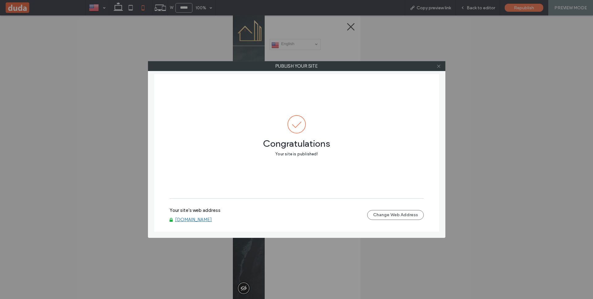
click at [438, 67] on icon at bounding box center [439, 66] width 5 height 5
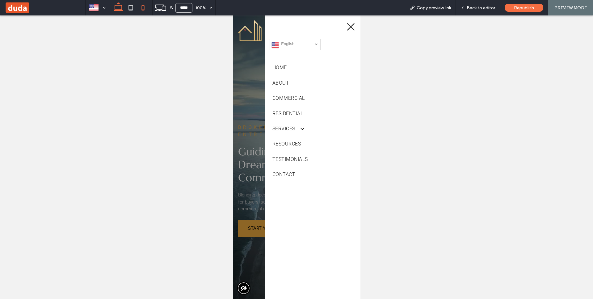
click at [118, 6] on icon at bounding box center [118, 8] width 12 height 12
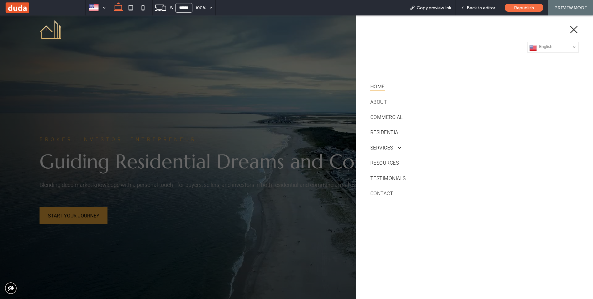
type input "******"
click at [488, 9] on span "Back to editor" at bounding box center [481, 7] width 28 height 5
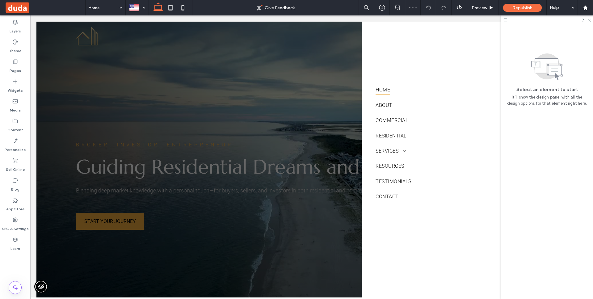
drag, startPoint x: 589, startPoint y: 19, endPoint x: 558, endPoint y: 4, distance: 34.6
click at [589, 19] on icon at bounding box center [589, 20] width 4 height 4
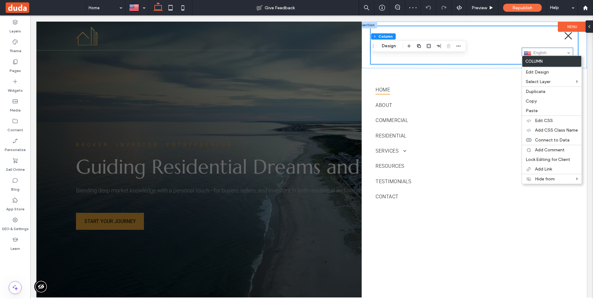
click at [527, 53] on img at bounding box center [527, 54] width 7 height 8
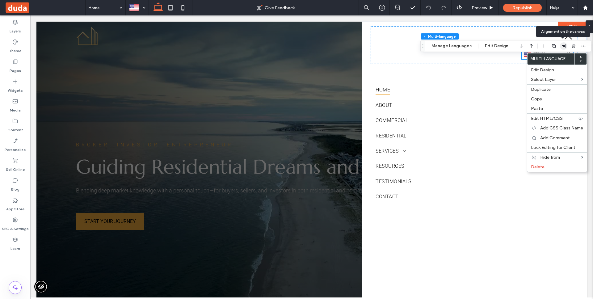
click at [563, 45] on use "button" at bounding box center [564, 46] width 4 height 4
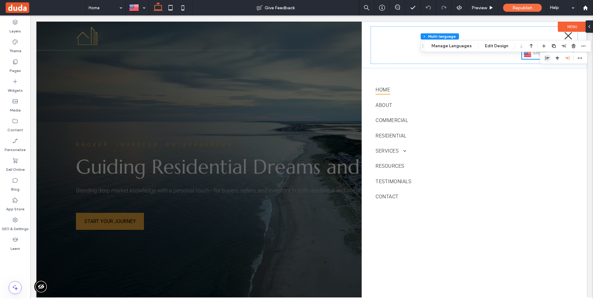
click at [548, 55] on span "flex-start" at bounding box center [547, 57] width 7 height 7
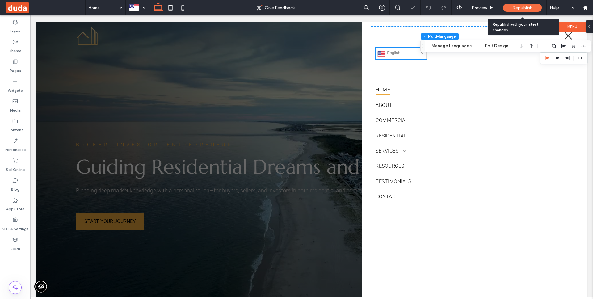
click at [520, 8] on span "Republish" at bounding box center [523, 7] width 20 height 5
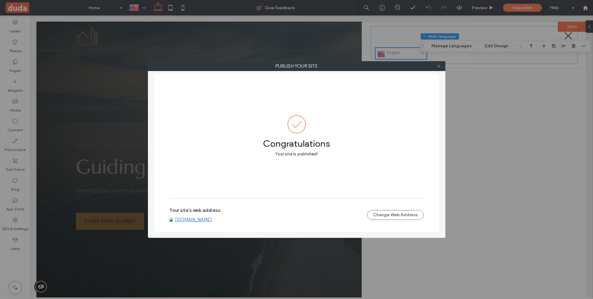
click at [439, 67] on icon at bounding box center [439, 66] width 5 height 5
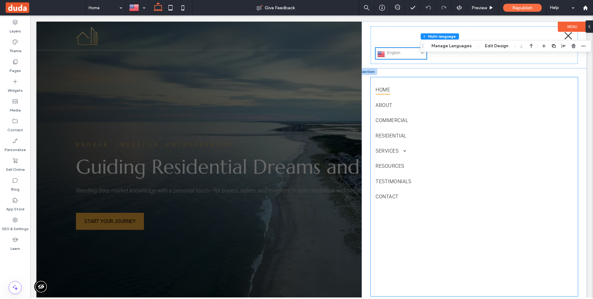
click at [427, 80] on div "Home About Commercial Residential Services Hospitality Residential Real Estate …" at bounding box center [474, 186] width 207 height 219
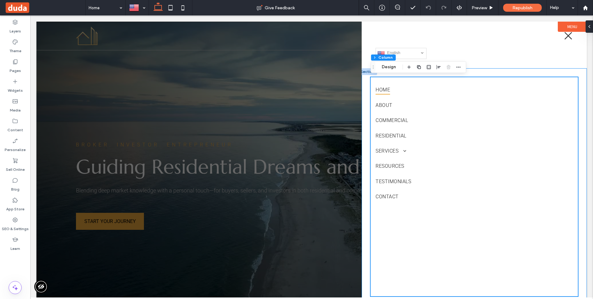
click at [442, 76] on div "Home About Commercial Residential Services Hospitality Residential Real Estate …" at bounding box center [474, 184] width 225 height 232
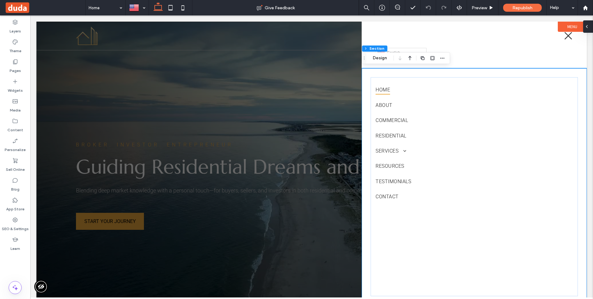
click at [590, 28] on div at bounding box center [588, 26] width 10 height 12
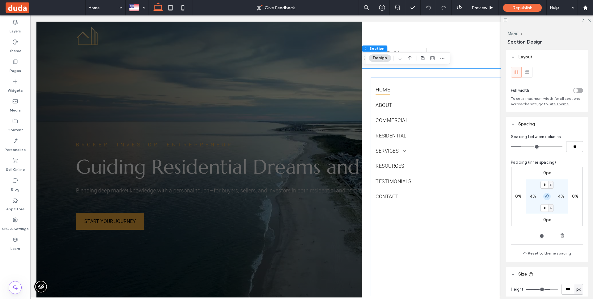
click at [548, 195] on use "button" at bounding box center [547, 197] width 4 height 4
click at [543, 184] on input "*" at bounding box center [545, 185] width 8 height 8
type input "*"
click at [553, 174] on div "0px" at bounding box center [547, 173] width 14 height 6
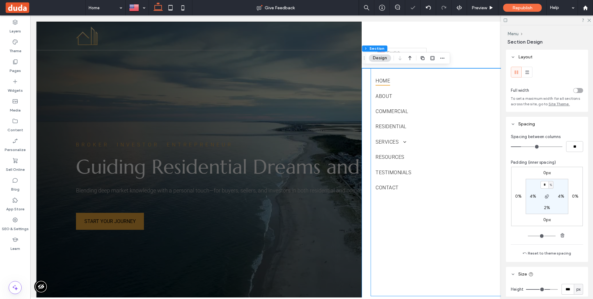
click at [433, 69] on div "Home About Commercial Residential Services Hospitality Residential Real Estate …" at bounding box center [474, 182] width 207 height 228
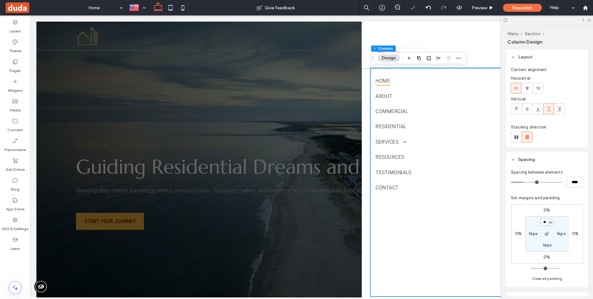
click at [545, 222] on input "**" at bounding box center [545, 222] width 8 height 8
type input "*"
click at [565, 215] on div "0% 0% 0% 0% * px 16px 16px 16px" at bounding box center [547, 233] width 72 height 59
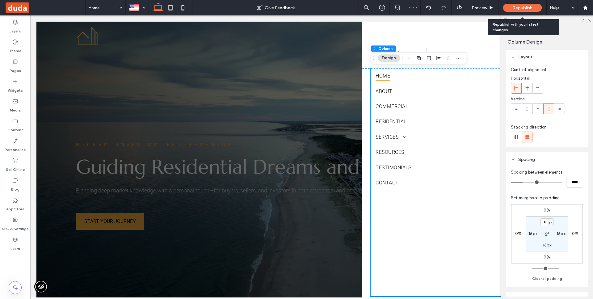
click at [520, 9] on span "Republish" at bounding box center [523, 7] width 20 height 5
click at [486, 66] on div "English en català ca shqip sq Afrikaans af العربية‎ ar հայերեն hy български bg …" at bounding box center [474, 45] width 225 height 47
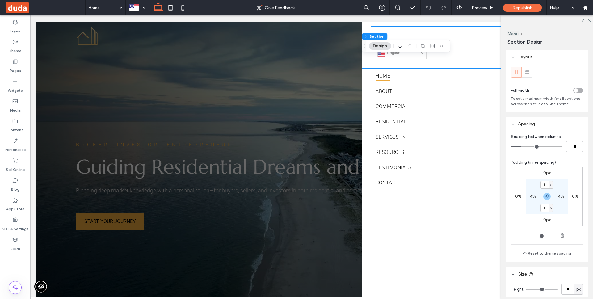
click at [434, 60] on div "English en català ca shqip sq Afrikaans af العربية‎ ar հայերեն hy български bg …" at bounding box center [474, 45] width 207 height 38
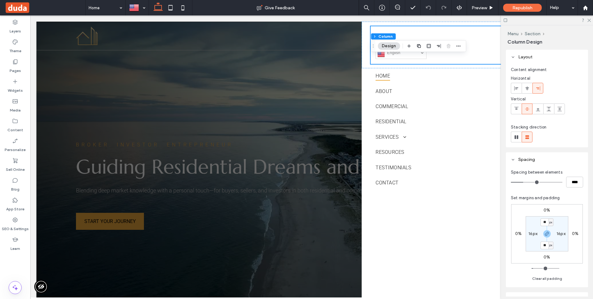
click at [549, 244] on div "px" at bounding box center [551, 246] width 5 height 8
click at [544, 235] on span "button" at bounding box center [547, 233] width 7 height 7
click at [545, 244] on label "16px" at bounding box center [547, 245] width 9 height 5
type input "*"
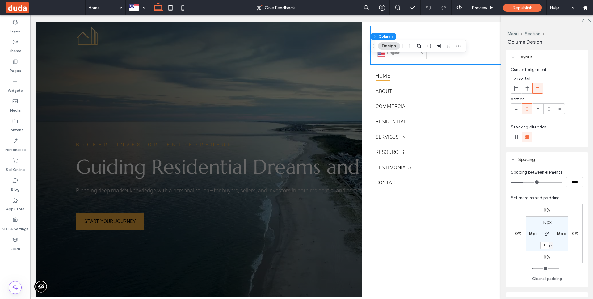
click at [566, 241] on section "16px 16px * px 16px" at bounding box center [547, 233] width 43 height 35
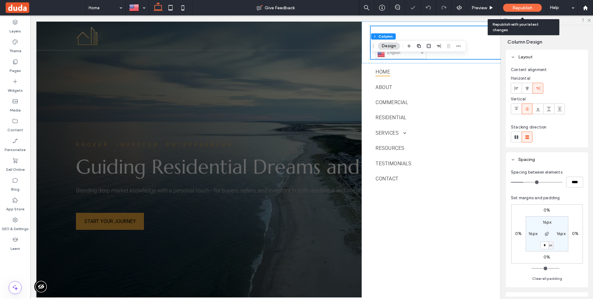
click at [518, 6] on span "Republish" at bounding box center [523, 7] width 20 height 5
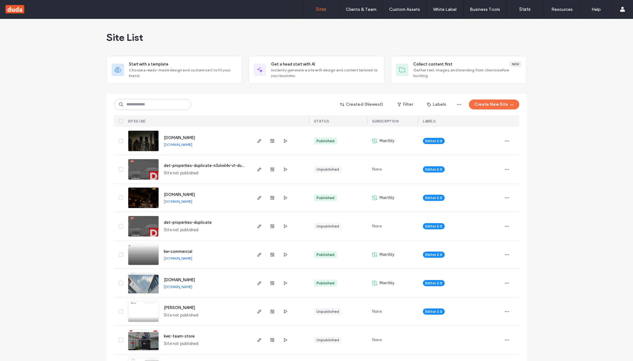
click at [166, 112] on div "Created (Newest) Filter Labels Create New Site SITES (43) STATUS SUBSCRIPTION L…" at bounding box center [316, 110] width 405 height 33
click at [168, 106] on input at bounding box center [152, 104] width 77 height 11
type input "******"
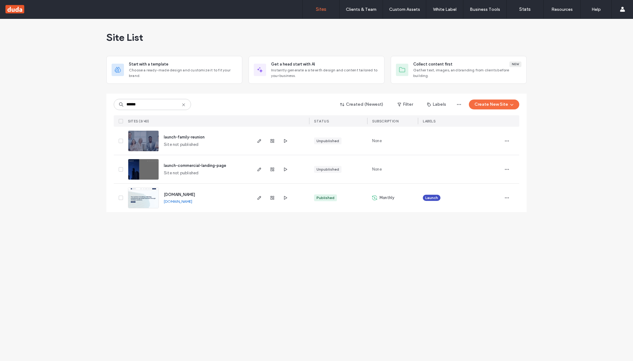
click at [184, 106] on use at bounding box center [183, 104] width 3 height 3
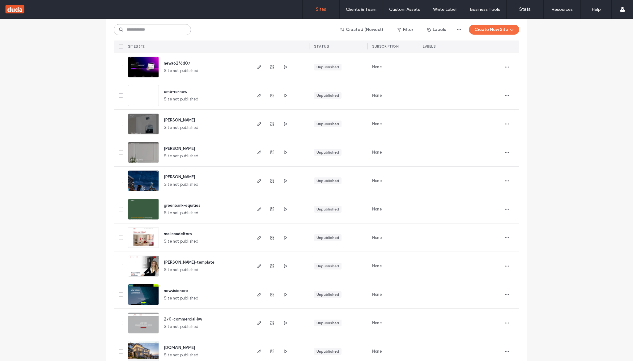
scroll to position [996, 0]
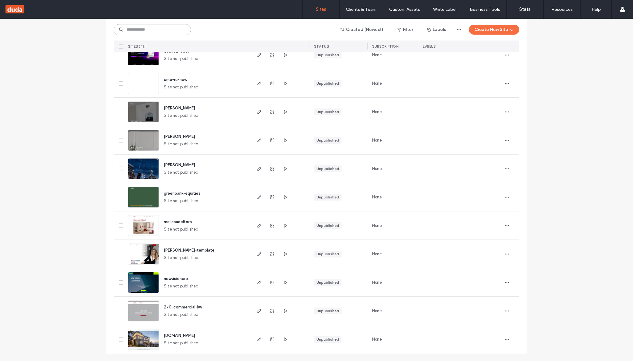
click at [167, 34] on input at bounding box center [152, 29] width 77 height 11
type input "******"
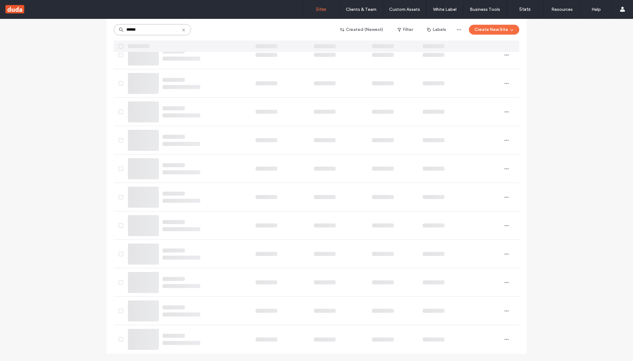
scroll to position [0, 0]
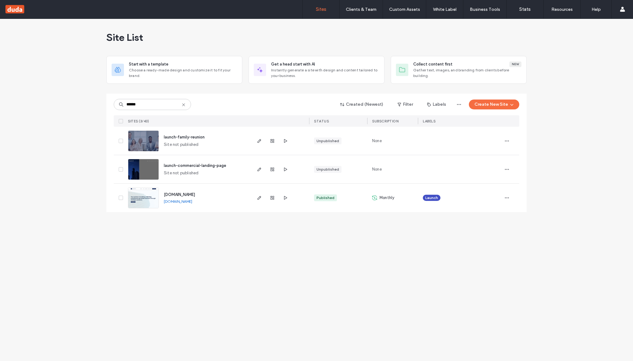
click at [189, 194] on span "[DOMAIN_NAME]" at bounding box center [179, 194] width 31 height 5
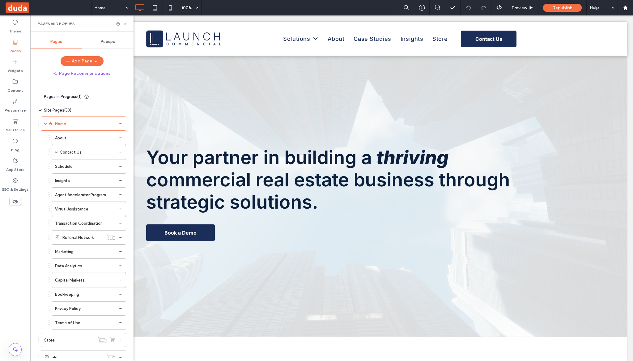
scroll to position [230, 0]
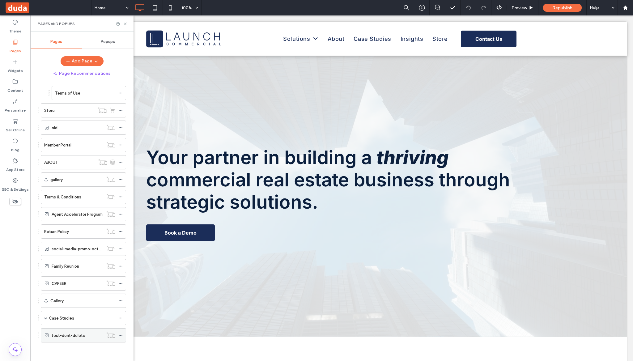
click at [66, 333] on label "test-dont-delete" at bounding box center [69, 335] width 34 height 11
click at [21, 70] on label "Widgets" at bounding box center [15, 69] width 15 height 9
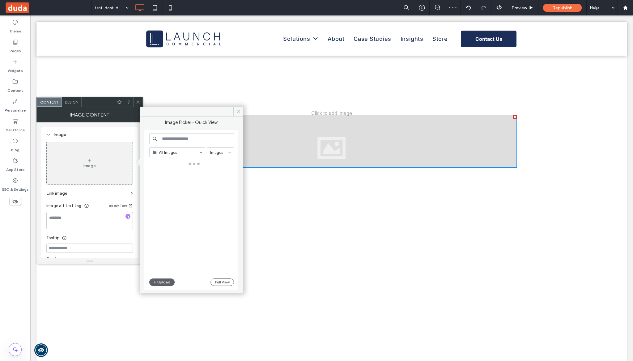
click at [108, 159] on div "Image" at bounding box center [90, 163] width 86 height 41
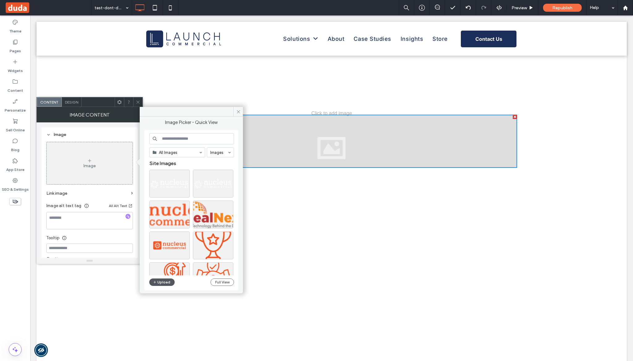
click at [170, 285] on button "Upload" at bounding box center [161, 281] width 25 height 7
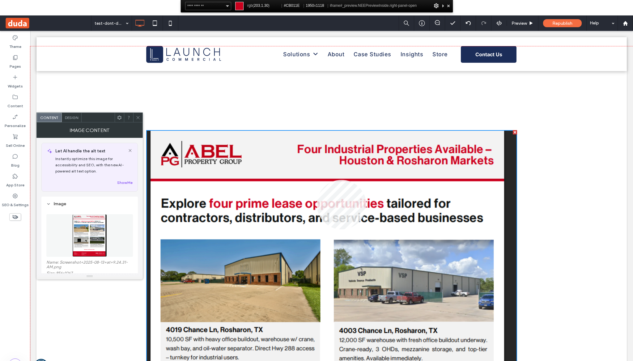
click at [317, 180] on div at bounding box center [331, 219] width 603 height 346
click at [319, 7] on span "#CB011E" at bounding box center [314, 5] width 16 height 4
copy span "CB011E"
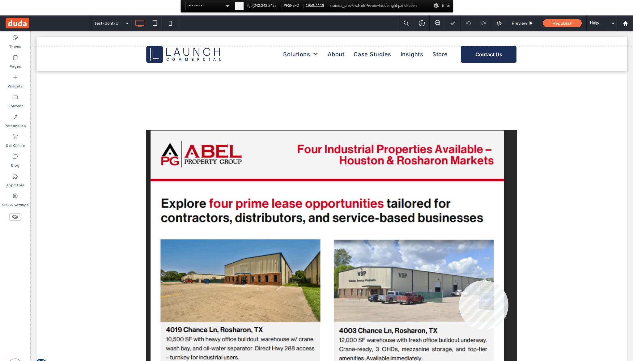
click at [459, 330] on div at bounding box center [331, 219] width 603 height 346
click at [311, 3] on div "Colour copied to clipboard | #F2F2F2" at bounding box center [284, 6] width 74 height 8
click at [315, 6] on span "#F2F2F2" at bounding box center [313, 5] width 15 height 4
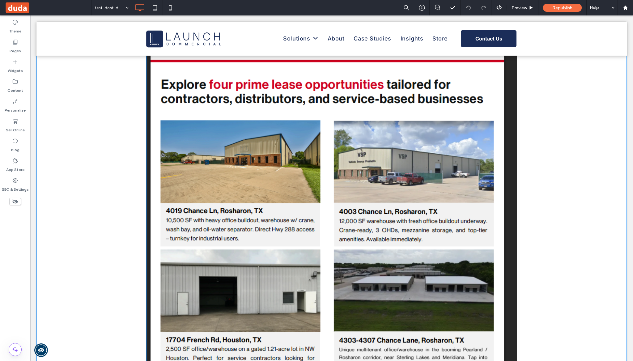
scroll to position [125, 0]
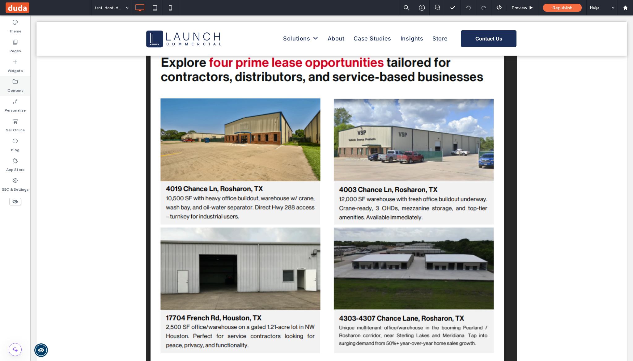
drag, startPoint x: 17, startPoint y: 86, endPoint x: 26, endPoint y: 91, distance: 10.6
click at [17, 86] on label "Content" at bounding box center [15, 89] width 16 height 9
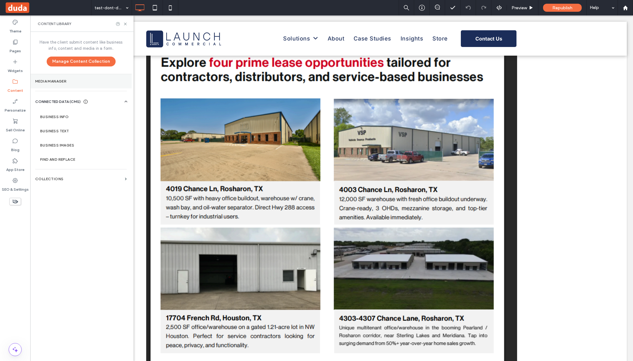
click at [82, 83] on label "Media Manager" at bounding box center [80, 81] width 91 height 4
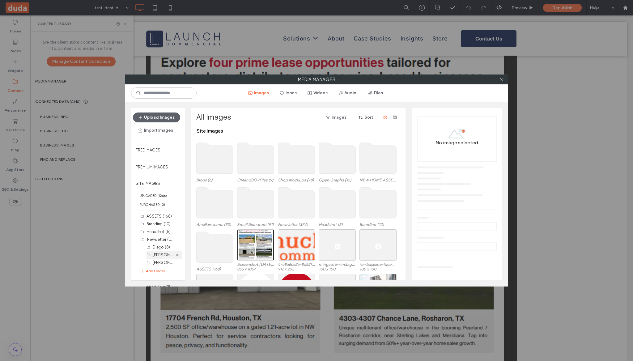
click at [156, 256] on label "Chris Abel (37)" at bounding box center [172, 255] width 38 height 6
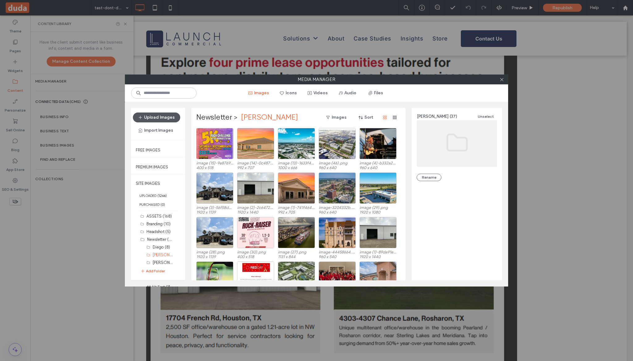
click at [158, 121] on button "Upload Images" at bounding box center [156, 117] width 47 height 10
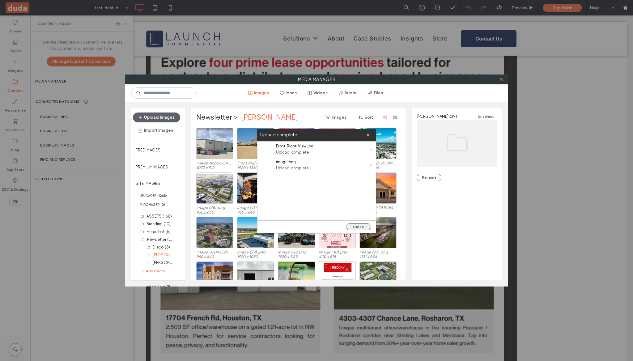
click at [357, 229] on button "Close" at bounding box center [358, 226] width 25 height 7
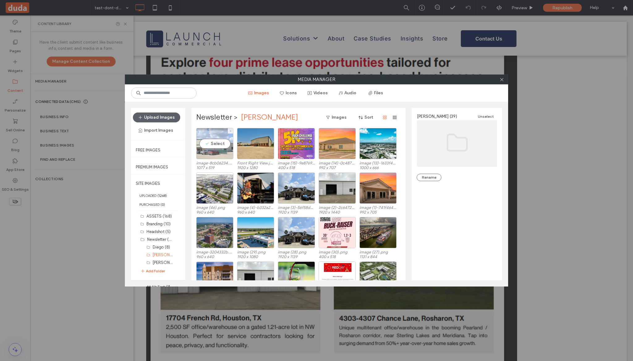
click at [220, 143] on div "Select" at bounding box center [214, 143] width 37 height 31
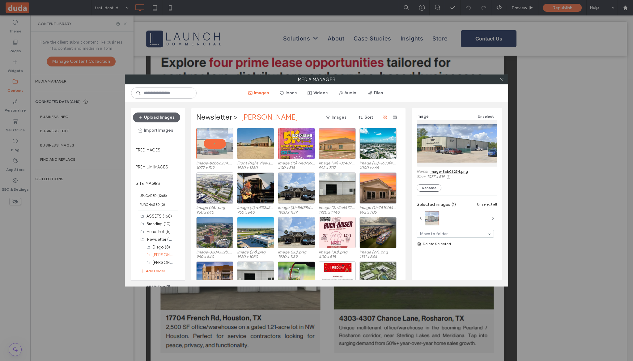
click at [219, 149] on div at bounding box center [214, 143] width 37 height 31
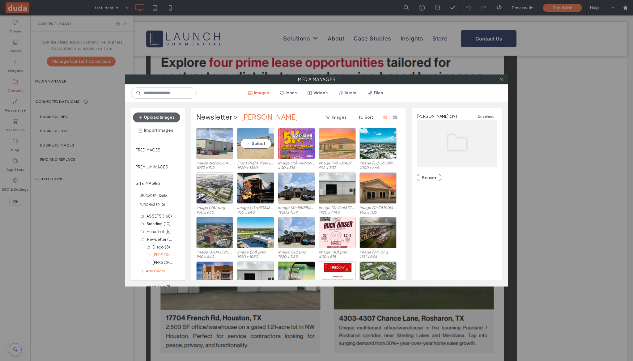
click at [272, 145] on div "Select" at bounding box center [255, 143] width 37 height 31
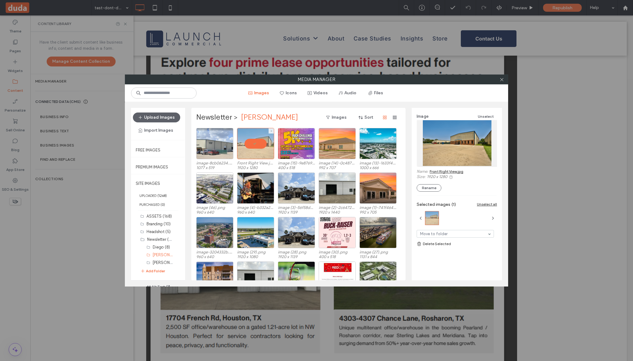
click at [255, 148] on div at bounding box center [255, 143] width 37 height 31
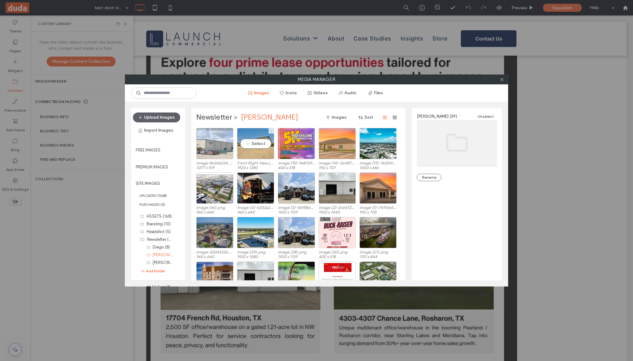
click at [208, 149] on div at bounding box center [214, 143] width 37 height 31
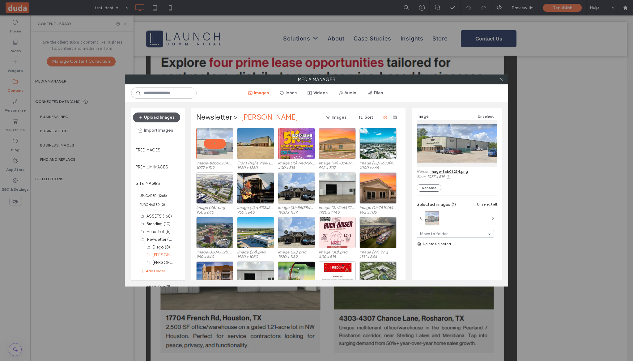
click at [163, 119] on button "Upload Images" at bounding box center [156, 117] width 47 height 10
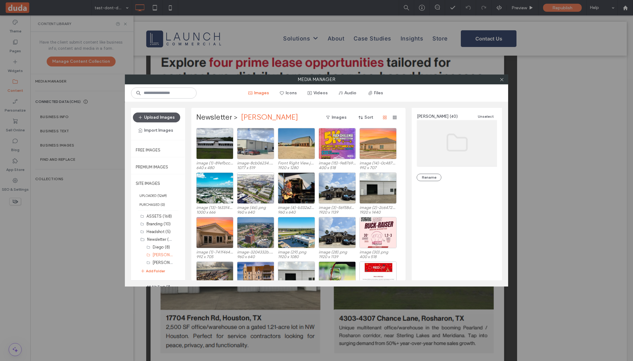
click at [151, 113] on button "Upload Images" at bounding box center [156, 117] width 47 height 10
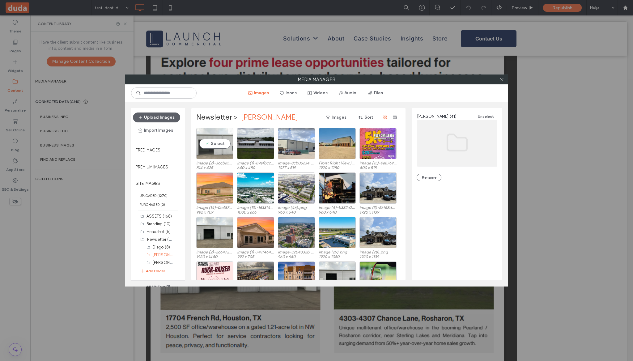
click at [221, 141] on div "Select" at bounding box center [214, 143] width 37 height 31
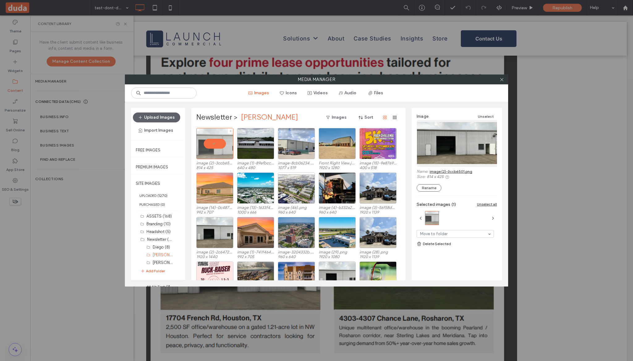
click at [230, 147] on div at bounding box center [214, 143] width 37 height 31
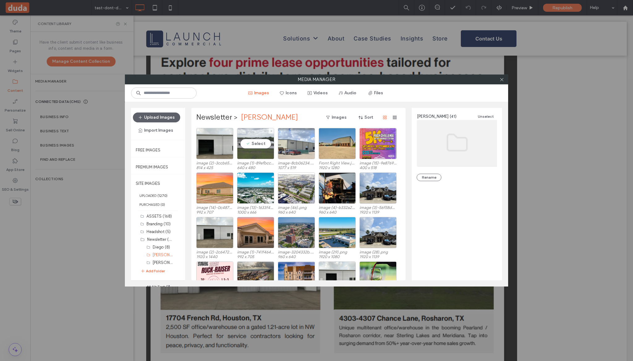
click at [249, 146] on div "Select" at bounding box center [255, 143] width 37 height 31
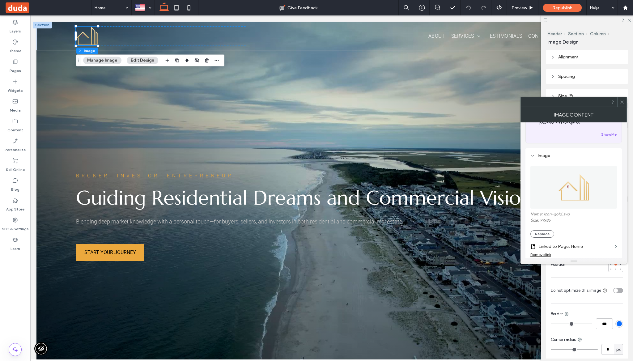
scroll to position [64, 0]
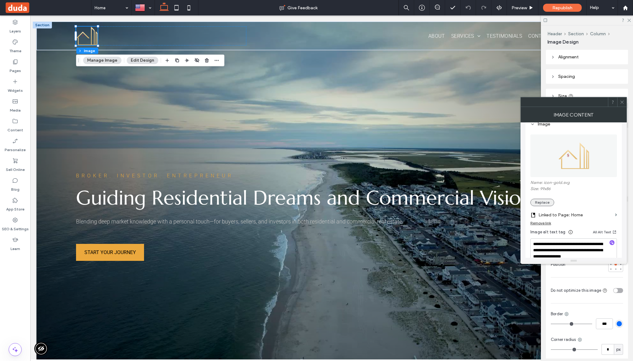
click at [537, 200] on button "Replace" at bounding box center [542, 202] width 24 height 7
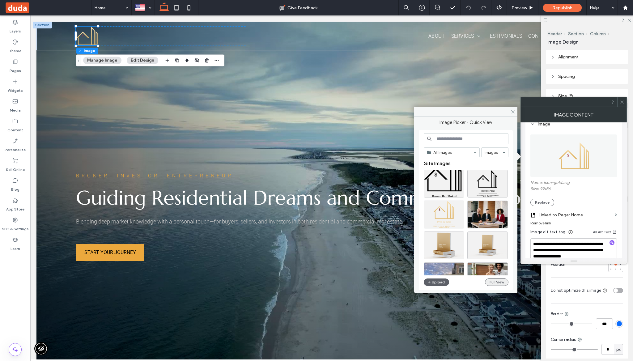
click at [502, 284] on button "Full View" at bounding box center [496, 281] width 23 height 7
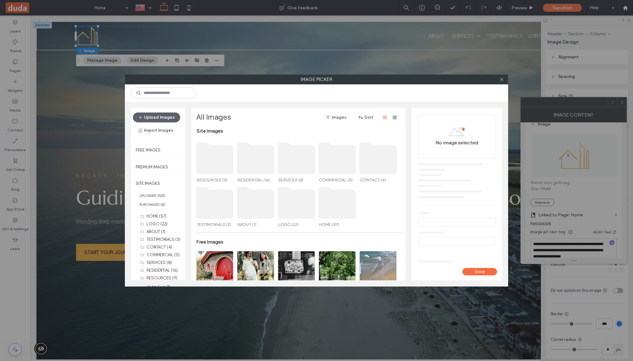
click at [297, 199] on use at bounding box center [296, 202] width 37 height 31
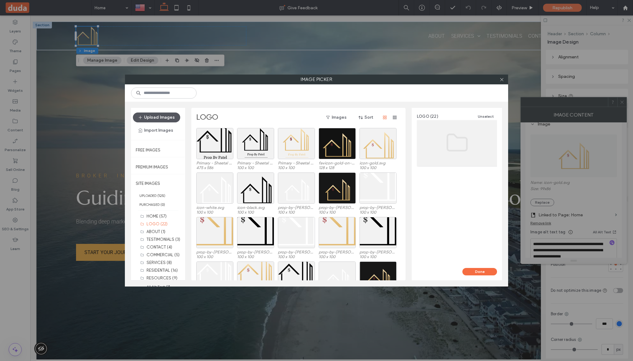
click at [155, 115] on button "Upload Images" at bounding box center [156, 117] width 47 height 10
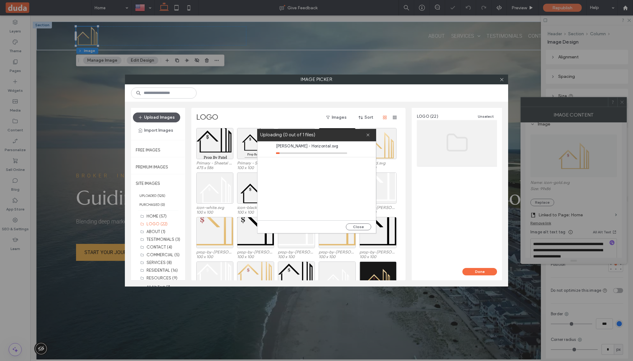
click at [152, 118] on button "Upload Images" at bounding box center [156, 117] width 47 height 10
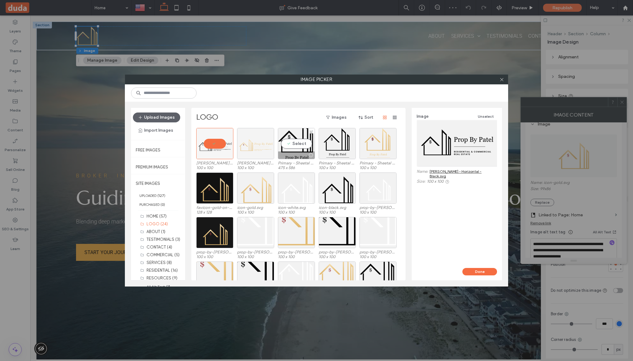
click at [259, 149] on div at bounding box center [255, 143] width 37 height 31
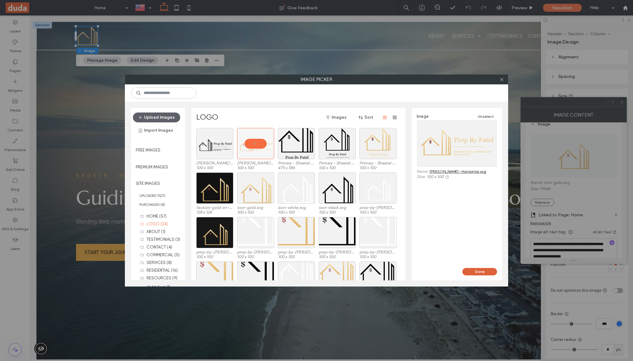
click at [472, 268] on button "Done" at bounding box center [479, 271] width 35 height 7
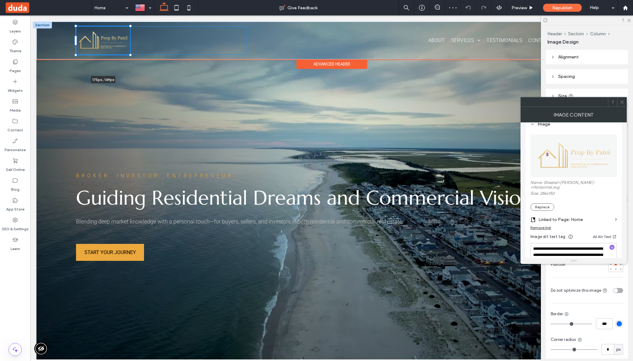
drag, startPoint x: 97, startPoint y: 41, endPoint x: 141, endPoint y: 48, distance: 44.5
click at [141, 48] on div "175px , 149px About Services Hospitality Residential Real Estate Commercial Rea…" at bounding box center [331, 41] width 590 height 38
type input "***"
click at [307, 29] on div "About Services Hospitality Residential Real Estate Commercial Real Estate Inves…" at bounding box center [406, 40] width 320 height 28
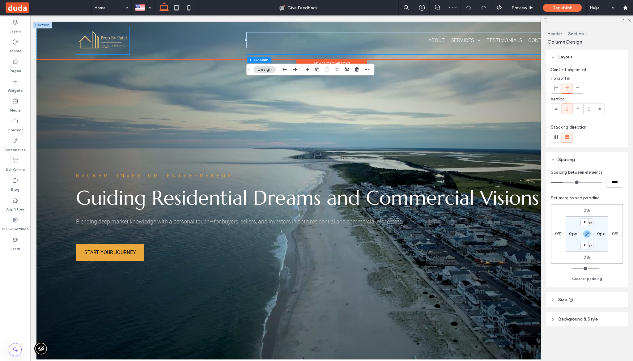
click at [102, 39] on img at bounding box center [102, 40] width 53 height 28
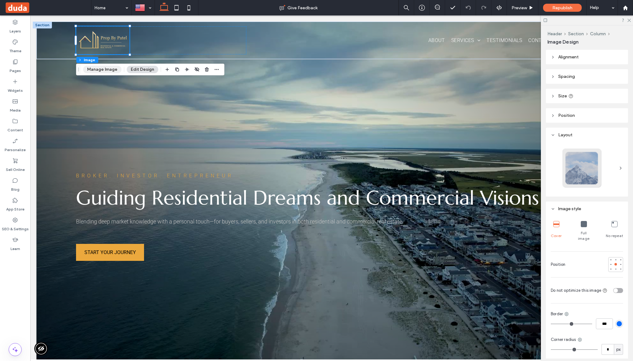
click at [97, 70] on button "Manage Image" at bounding box center [102, 69] width 38 height 7
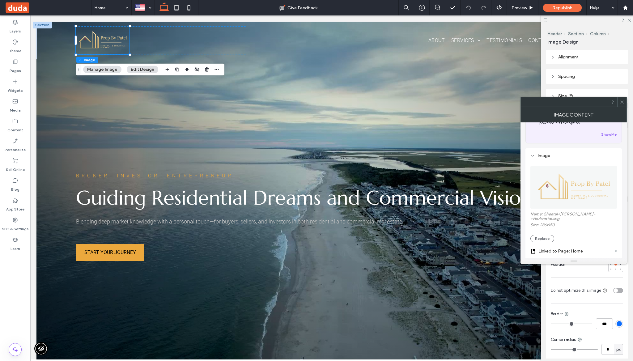
scroll to position [33, 0]
click at [548, 234] on button "Replace" at bounding box center [542, 237] width 24 height 7
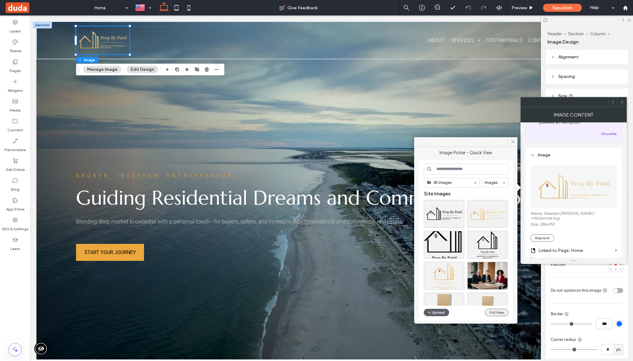
click at [489, 313] on button "Full View" at bounding box center [496, 312] width 23 height 7
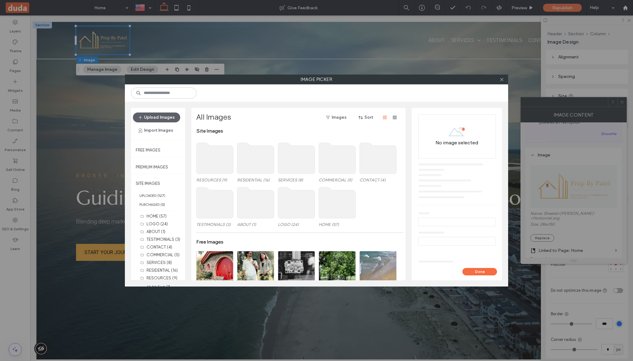
click at [302, 206] on use at bounding box center [296, 202] width 37 height 31
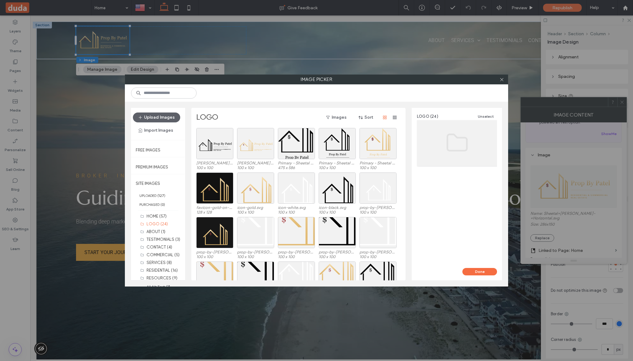
click at [164, 112] on div "Upload Images Import Images" at bounding box center [158, 124] width 54 height 32
click at [163, 115] on button "Upload Images" at bounding box center [156, 117] width 47 height 10
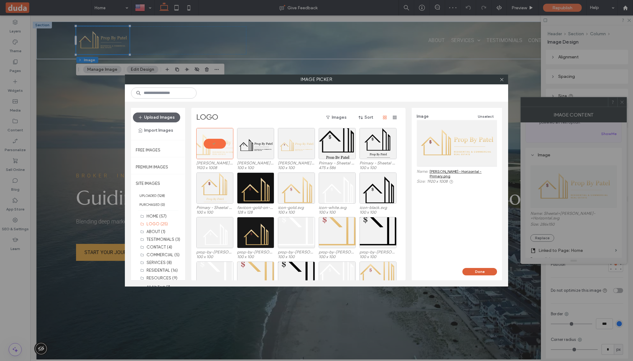
click at [483, 271] on button "Done" at bounding box center [479, 271] width 35 height 7
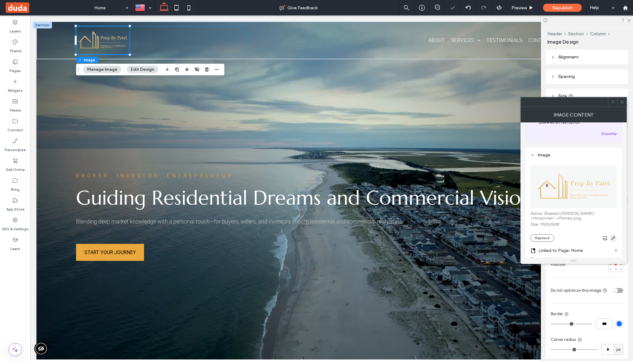
click at [613, 238] on icon "button" at bounding box center [613, 237] width 5 height 5
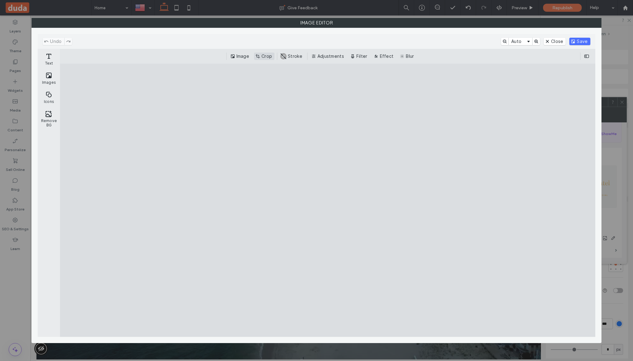
click at [263, 55] on button "Crop" at bounding box center [264, 56] width 20 height 7
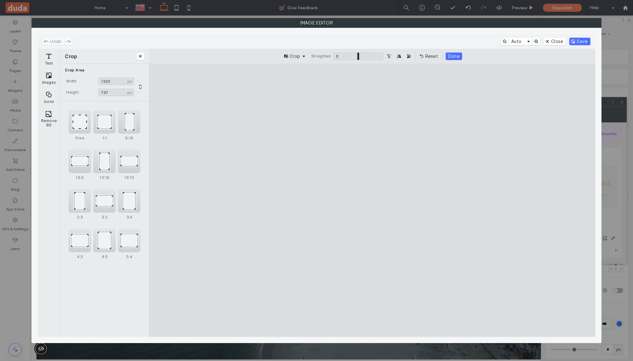
drag, startPoint x: 371, startPoint y: 311, endPoint x: 390, endPoint y: 267, distance: 47.8
click at [372, 200] on cesdk-canvas "Editor canvas" at bounding box center [372, 200] width 0 height 0
type input "***"
drag, startPoint x: 372, startPoint y: 121, endPoint x: 376, endPoint y: 156, distance: 34.5
click at [372, 200] on cesdk-canvas "Editor canvas" at bounding box center [372, 200] width 0 height 0
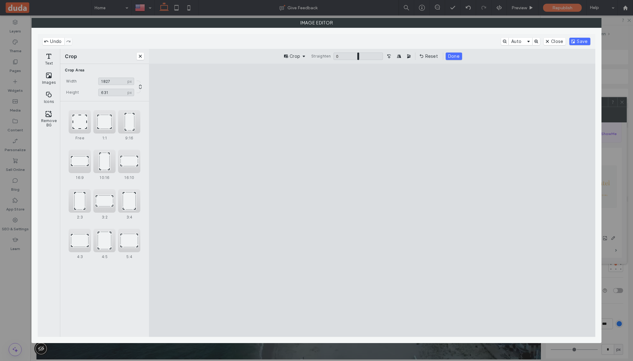
drag, startPoint x: 172, startPoint y: 205, endPoint x: 191, endPoint y: 207, distance: 19.6
click at [372, 200] on cesdk-canvas "Editor canvas" at bounding box center [372, 200] width 0 height 0
type input "****"
drag, startPoint x: 574, startPoint y: 205, endPoint x: 555, endPoint y: 206, distance: 19.5
click at [372, 200] on cesdk-canvas "Editor canvas" at bounding box center [372, 200] width 0 height 0
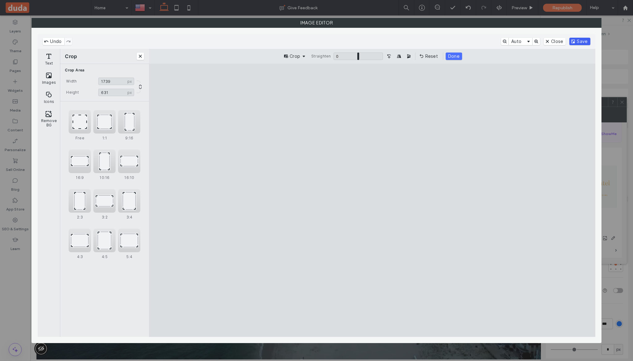
click at [580, 40] on button "Save" at bounding box center [579, 41] width 21 height 7
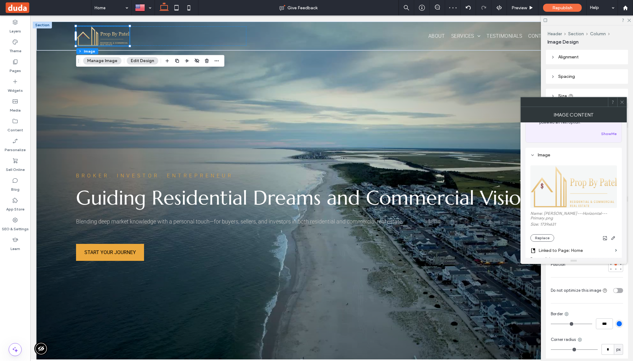
click at [623, 103] on use at bounding box center [621, 101] width 3 height 3
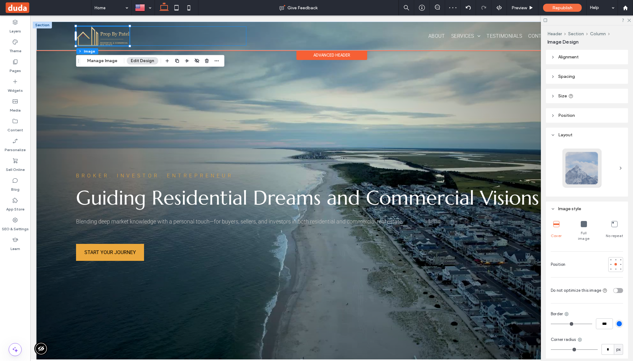
click at [152, 42] on div at bounding box center [161, 35] width 170 height 19
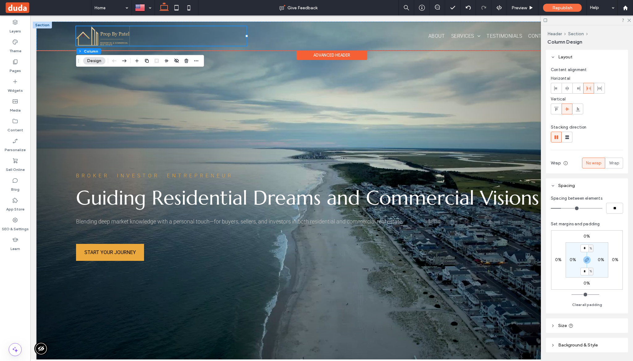
click at [127, 44] on img at bounding box center [102, 35] width 53 height 19
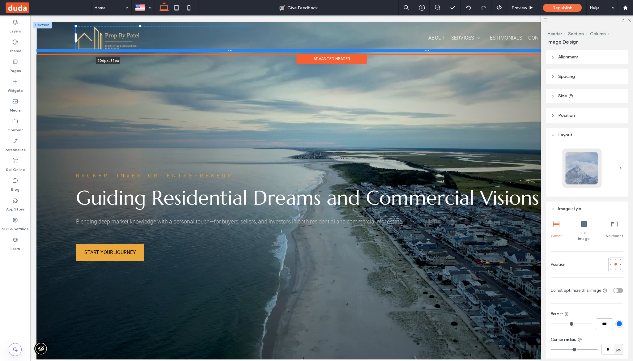
drag, startPoint x: 129, startPoint y: 45, endPoint x: 140, endPoint y: 50, distance: 11.8
click at [140, 50] on div "206px , 87px About Services Hospitality Residential Real Estate Commercial Real…" at bounding box center [331, 38] width 590 height 32
type input "***"
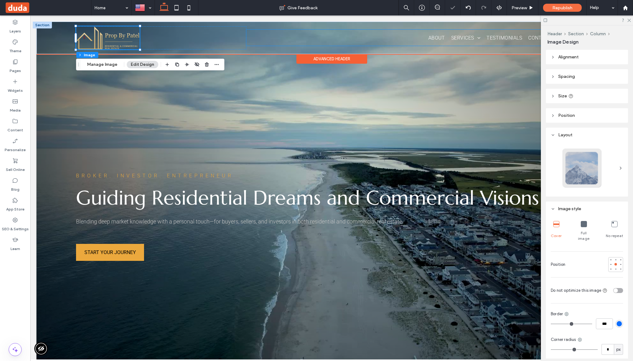
click at [332, 36] on ul "About Services Hospitality Residential Real Estate Commercial Real Estate Inves…" at bounding box center [398, 37] width 305 height 9
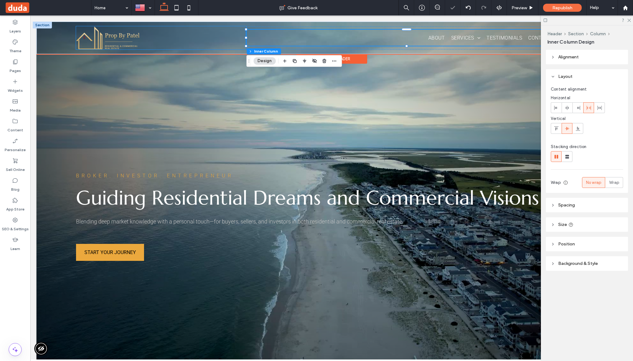
click at [178, 37] on div at bounding box center [161, 37] width 170 height 23
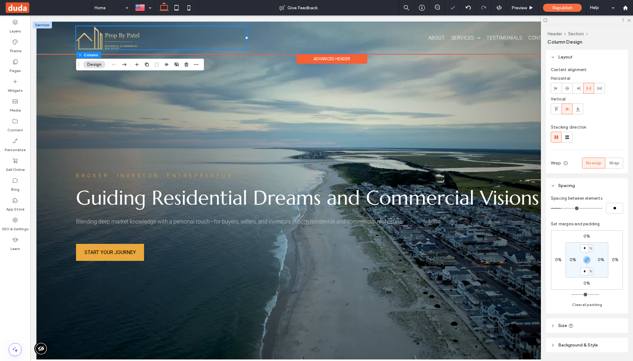
click at [103, 45] on img at bounding box center [108, 37] width 64 height 23
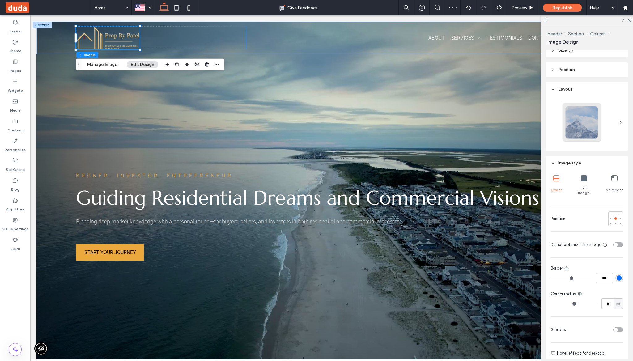
scroll to position [0, 0]
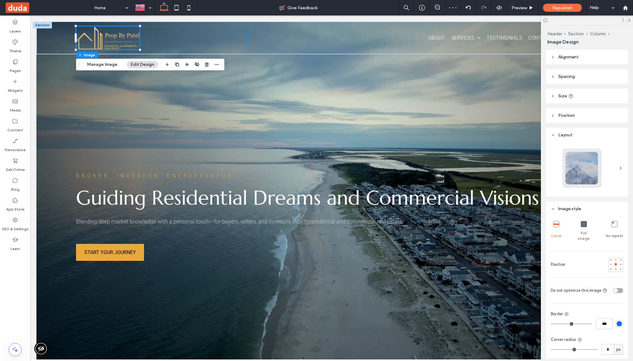
click at [583, 104] on div "Alignment Spacing Set margins and padding 0px 0% 0px 0% * px 0px * px 0px Clear…" at bounding box center [589, 204] width 86 height 309
click at [583, 99] on header "Size" at bounding box center [587, 96] width 82 height 15
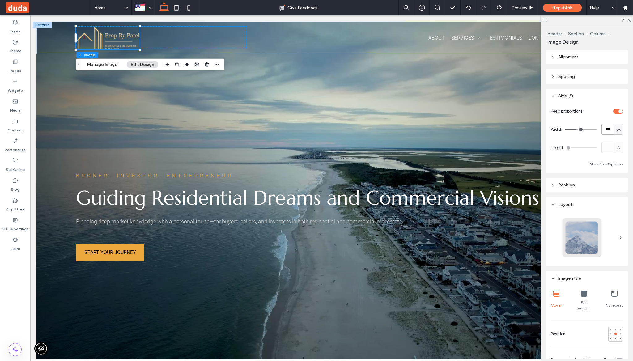
click at [602, 133] on input "***" at bounding box center [607, 129] width 12 height 11
type input "***"
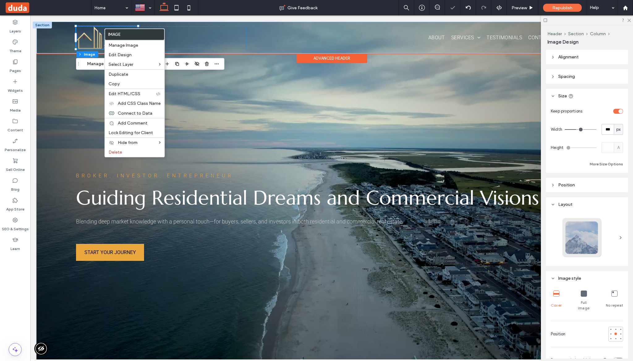
drag, startPoint x: 104, startPoint y: 28, endPoint x: 136, endPoint y: 45, distance: 36.3
click at [140, 85] on label "Copy" at bounding box center [134, 83] width 52 height 5
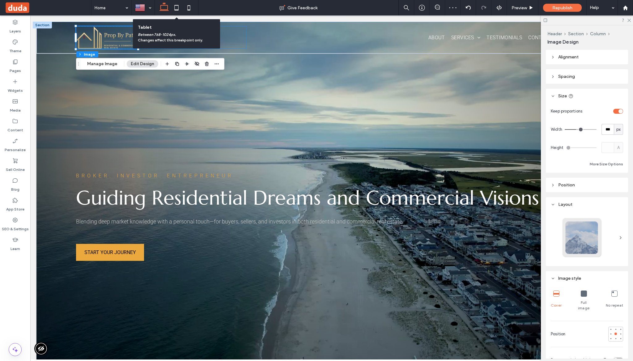
click at [174, 9] on use at bounding box center [176, 7] width 4 height 5
type input "**"
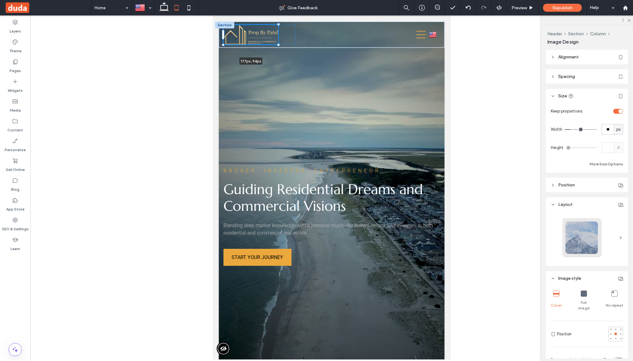
drag, startPoint x: 252, startPoint y: 39, endPoint x: 280, endPoint y: 49, distance: 30.4
type input "***"
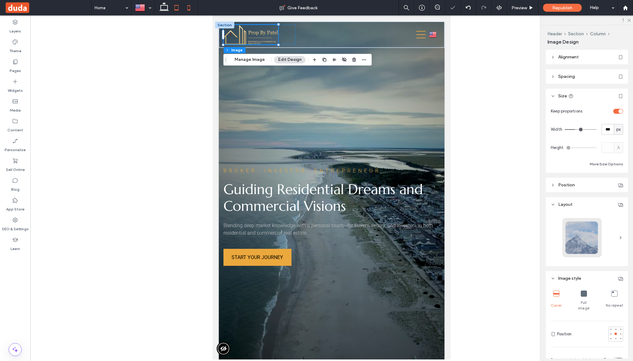
click at [190, 8] on icon at bounding box center [189, 8] width 12 height 12
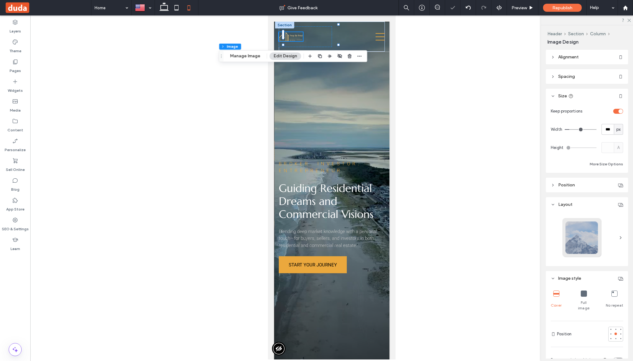
type input "**"
click at [179, 9] on icon at bounding box center [176, 8] width 12 height 12
type input "***"
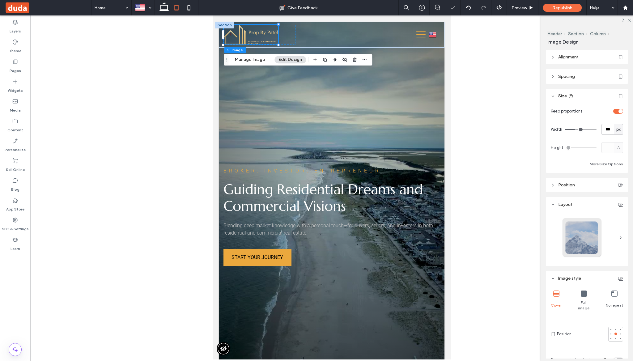
click at [600, 127] on div "Width *** px" at bounding box center [587, 129] width 72 height 11
click at [602, 127] on input "***" at bounding box center [607, 129] width 12 height 11
type input "***"
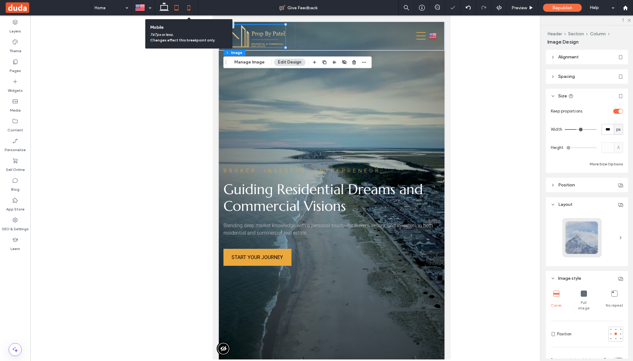
click at [188, 8] on use at bounding box center [188, 7] width 3 height 5
type input "**"
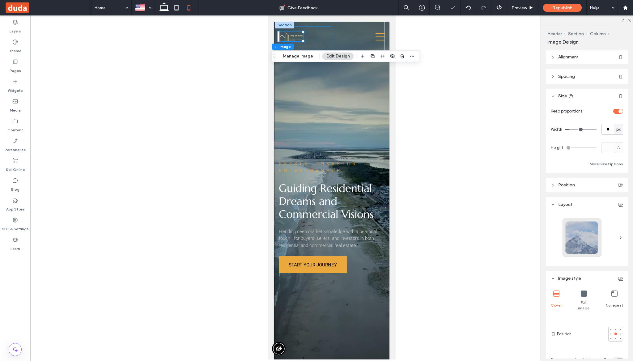
click at [600, 127] on div "Width ** px" at bounding box center [587, 129] width 72 height 11
click at [604, 126] on input "**" at bounding box center [607, 129] width 12 height 11
type input "***"
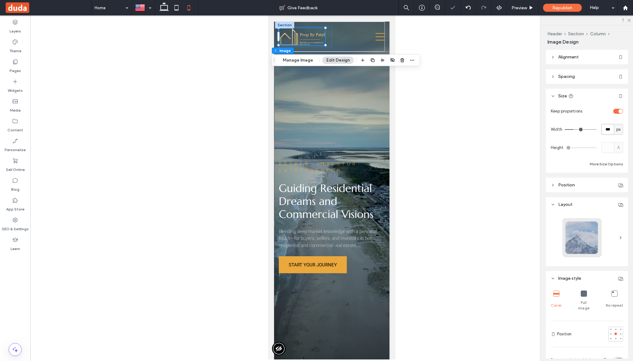
type input "***"
click at [165, 9] on icon at bounding box center [164, 8] width 12 height 12
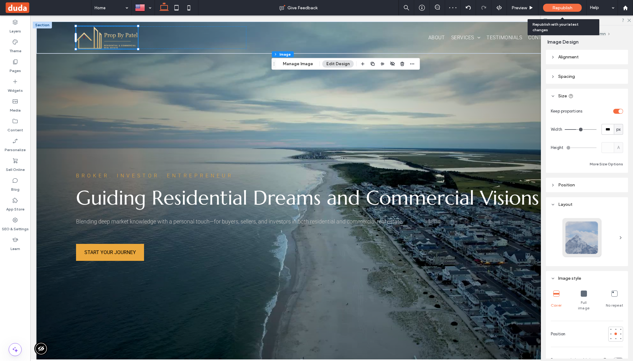
click at [564, 9] on span "Republish" at bounding box center [562, 7] width 20 height 5
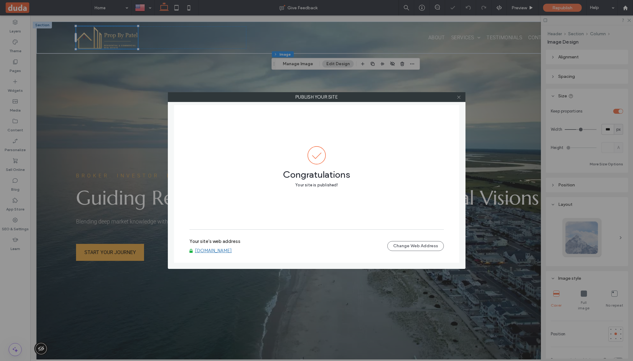
click at [459, 98] on icon at bounding box center [458, 97] width 5 height 5
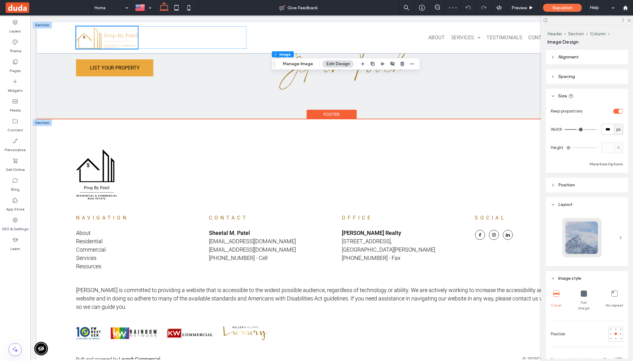
scroll to position [2400, 0]
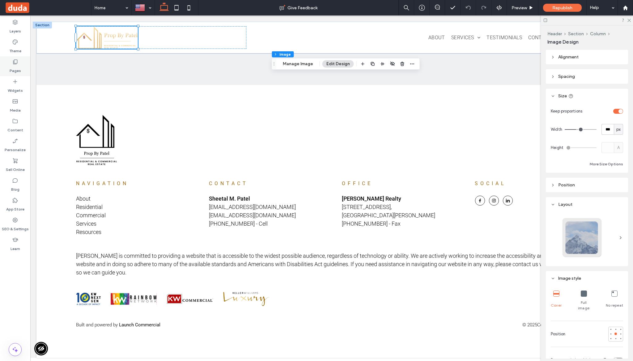
click at [14, 65] on label "Pages" at bounding box center [15, 69] width 11 height 9
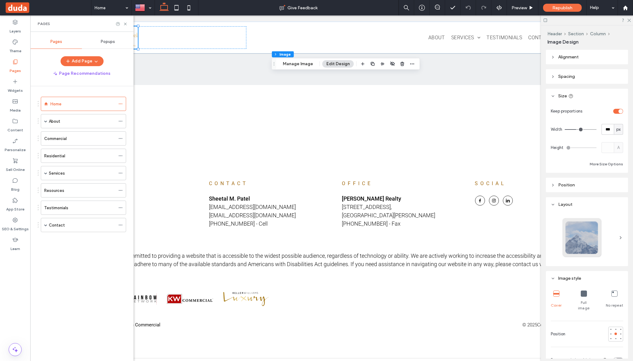
click at [85, 235] on div "Home About Blogs Commercial Residential Services Hospitality Residential Real E…" at bounding box center [79, 167] width 93 height 146
click at [90, 223] on div "Contact" at bounding box center [82, 225] width 66 height 6
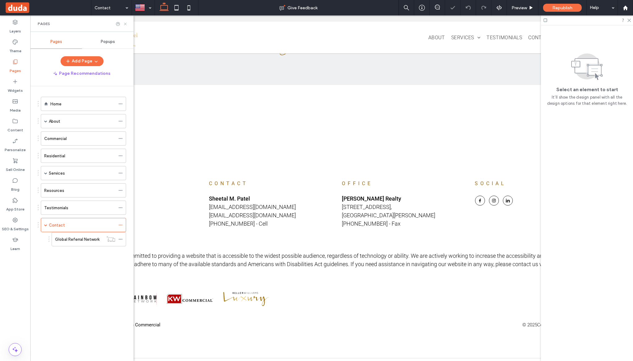
click at [125, 25] on icon at bounding box center [125, 24] width 5 height 5
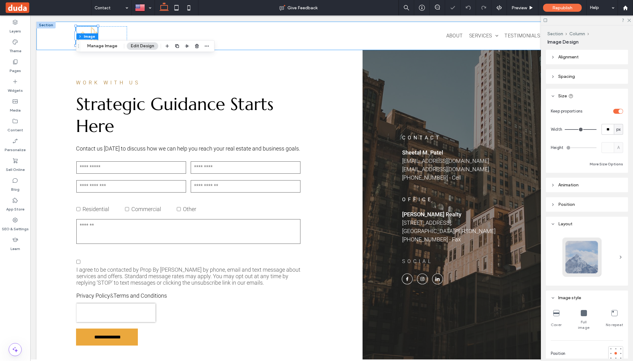
click at [0, 0] on button "Section" at bounding box center [0, 0] width 0 height 0
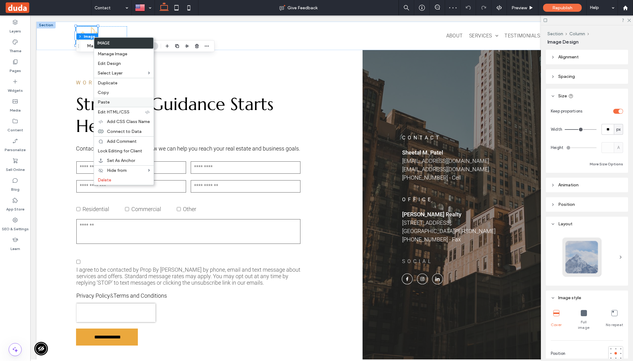
click at [118, 102] on label "Paste" at bounding box center [124, 102] width 52 height 5
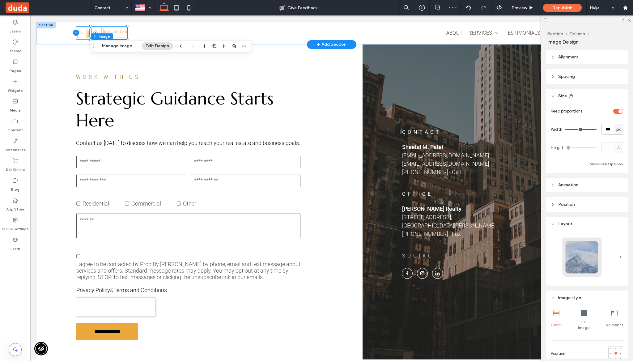
click at [76, 30] on icon at bounding box center [76, 33] width 6 height 6
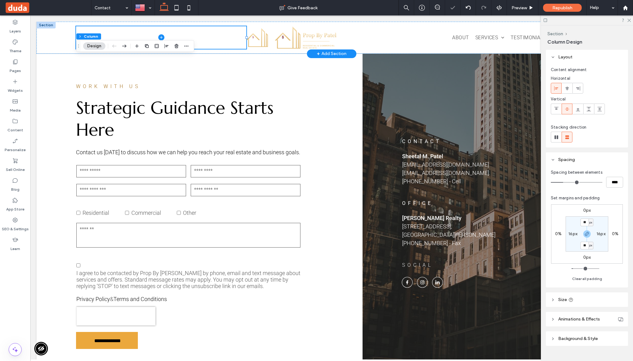
click at [180, 46] on div at bounding box center [161, 45] width 57 height 11
click at [179, 46] on span "button" at bounding box center [176, 45] width 7 height 7
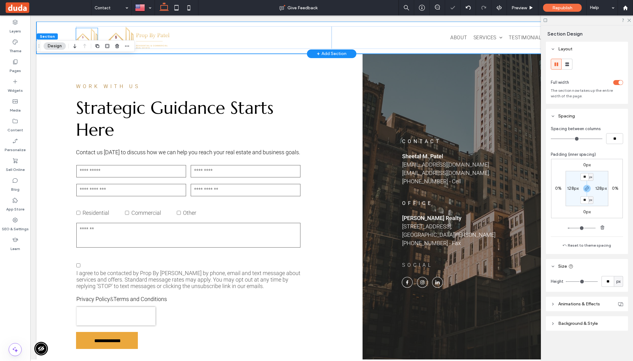
click at [96, 32] on img at bounding box center [87, 37] width 22 height 19
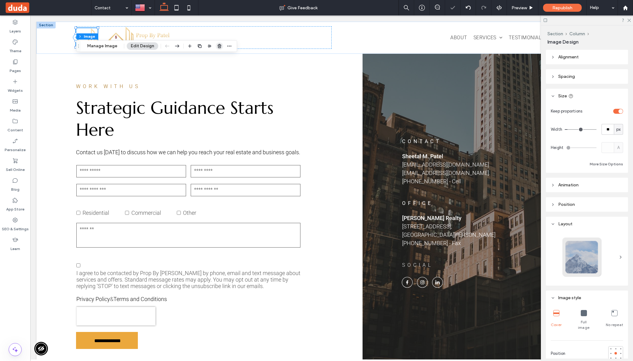
click at [216, 45] on span "button" at bounding box center [219, 45] width 7 height 7
click at [370, 51] on div "About Services Hospitality Residential Real Estate Commercial Real Estate Inves…" at bounding box center [331, 38] width 590 height 32
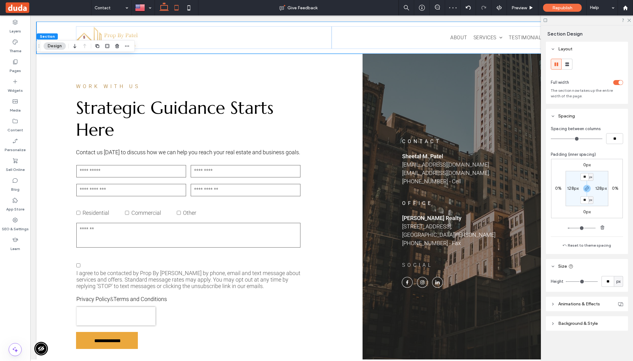
click at [175, 9] on use at bounding box center [176, 7] width 4 height 5
type input "**"
type input "***"
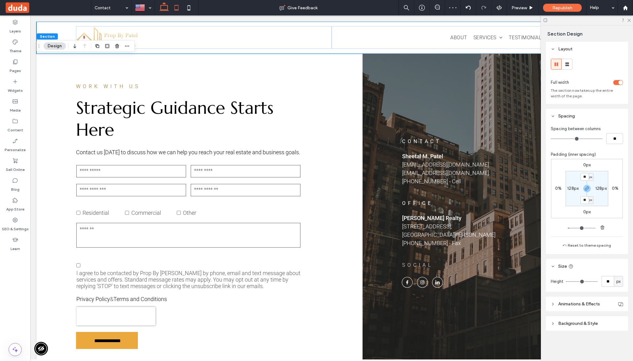
type input "***"
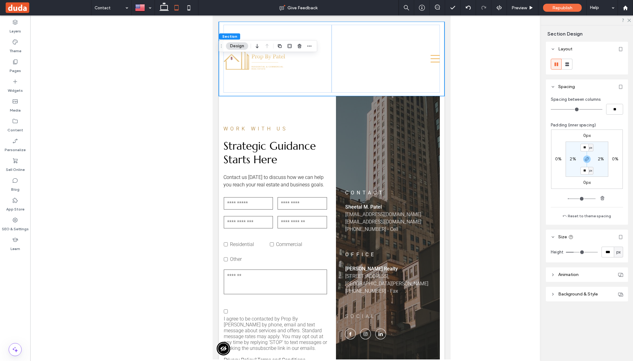
type input "***"
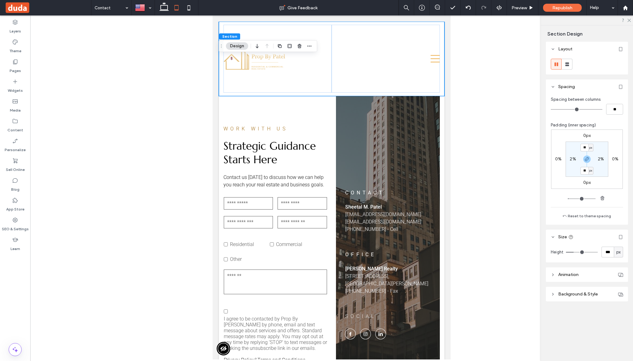
type input "***"
type input "*"
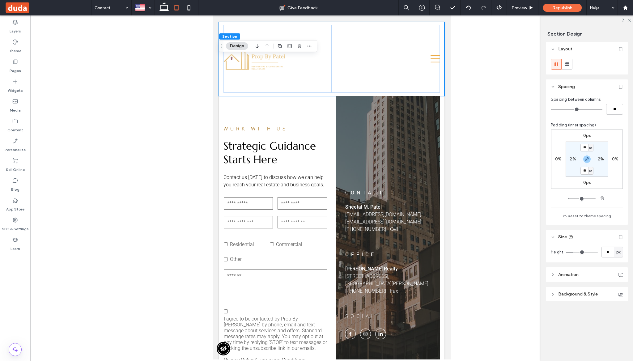
drag, startPoint x: 575, startPoint y: 252, endPoint x: 524, endPoint y: 248, distance: 50.8
type input "*"
click at [566, 252] on input "range" at bounding box center [582, 252] width 32 height 1
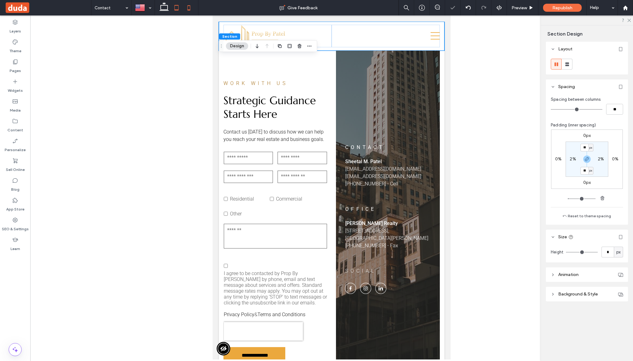
click at [185, 9] on icon at bounding box center [189, 8] width 12 height 12
type input "**"
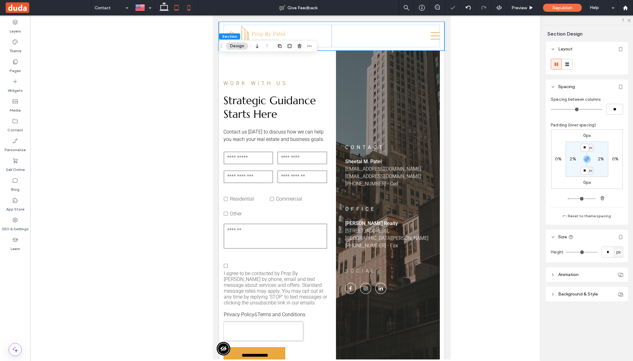
type input "**"
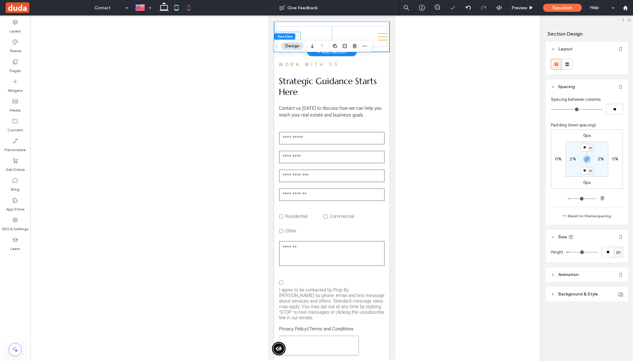
click at [295, 32] on img at bounding box center [288, 36] width 24 height 9
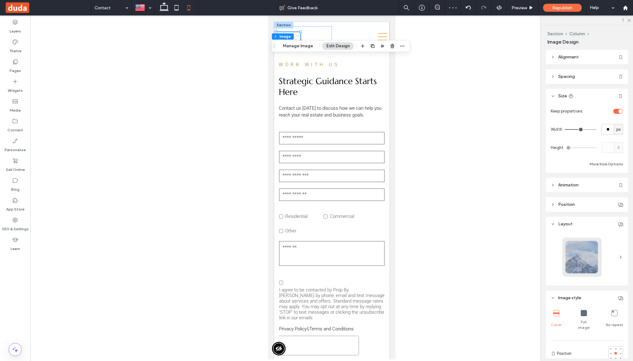
click at [614, 137] on div "Keep proportions Width ** px Height A More Size Options" at bounding box center [587, 137] width 72 height 62
click at [612, 131] on input "**" at bounding box center [607, 129] width 12 height 11
type input "***"
click at [171, 11] on icon at bounding box center [176, 8] width 12 height 12
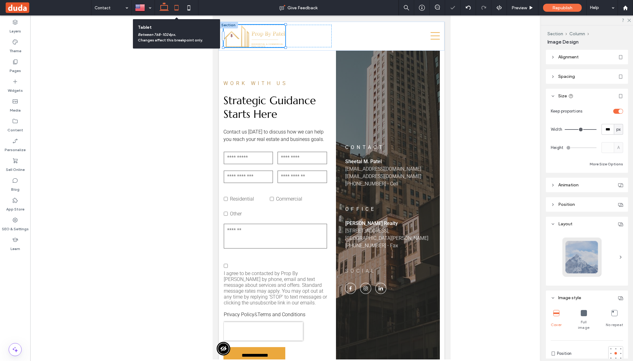
click at [166, 10] on icon at bounding box center [164, 8] width 12 height 12
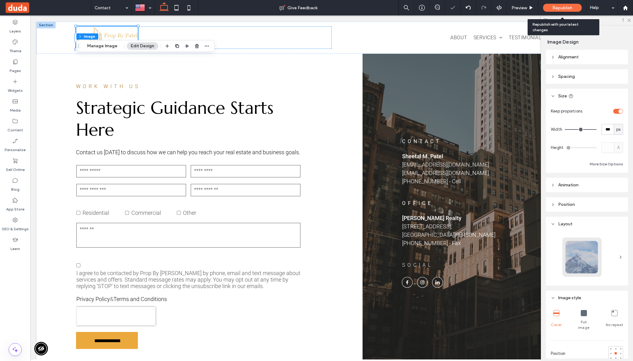
click at [563, 4] on div "Republish" at bounding box center [562, 8] width 39 height 8
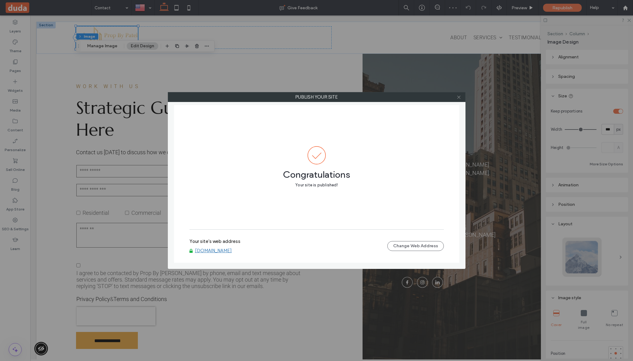
click at [459, 97] on icon at bounding box center [458, 97] width 5 height 5
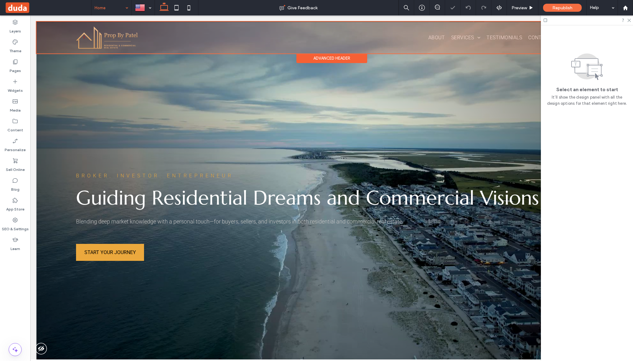
click at [337, 59] on div "Advanced Header" at bounding box center [331, 58] width 71 height 10
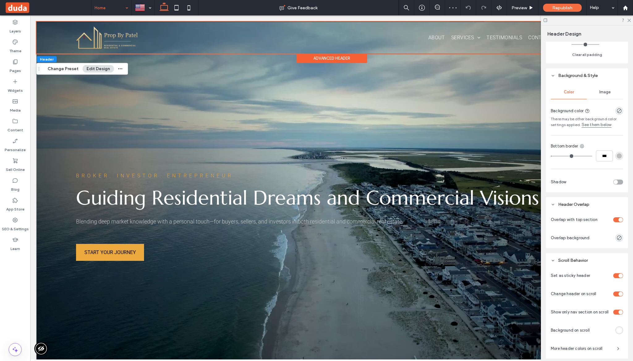
scroll to position [276, 0]
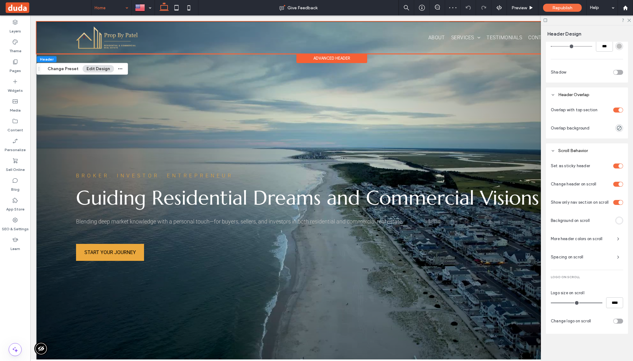
click at [618, 321] on div "toggle" at bounding box center [618, 321] width 10 height 5
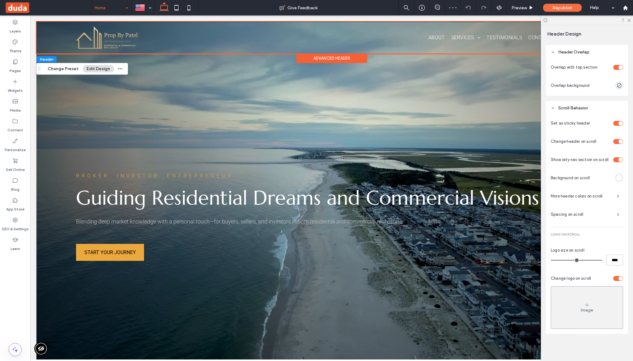
click at [600, 295] on div "Image" at bounding box center [587, 307] width 72 height 41
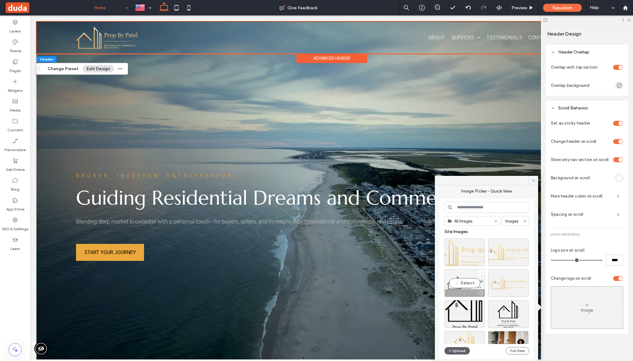
drag, startPoint x: 466, startPoint y: 280, endPoint x: 419, endPoint y: 253, distance: 53.9
click at [466, 280] on div "Select" at bounding box center [464, 283] width 40 height 28
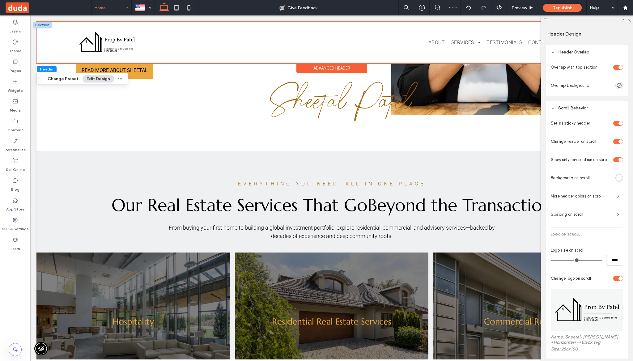
scroll to position [562, 0]
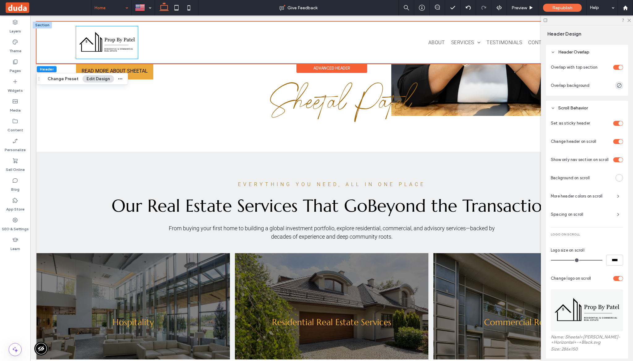
click at [115, 41] on img at bounding box center [107, 42] width 62 height 32
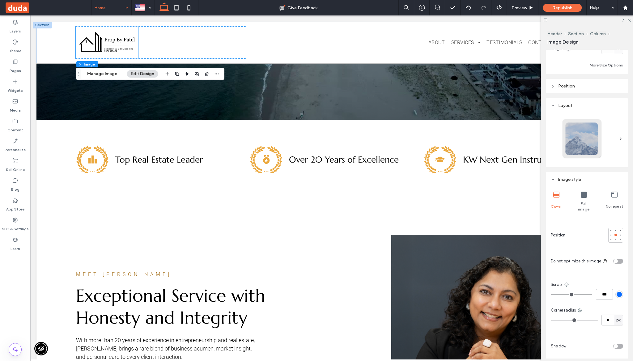
scroll to position [192, 0]
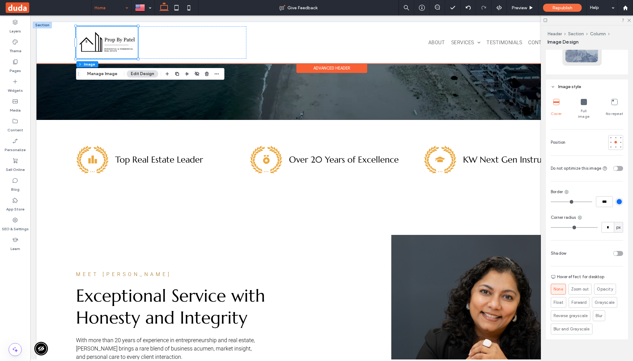
click at [332, 68] on div "Advanced Header" at bounding box center [331, 68] width 71 height 10
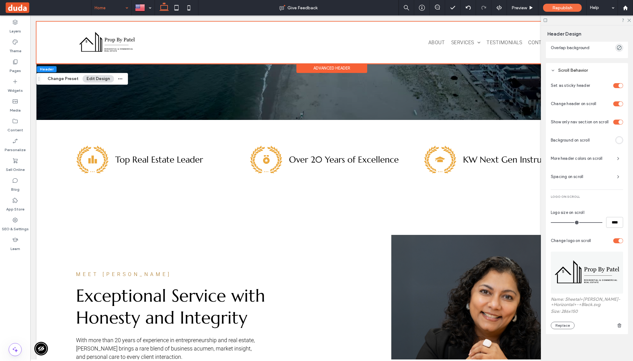
scroll to position [356, 0]
click at [621, 326] on icon "button" at bounding box center [619, 325] width 5 height 5
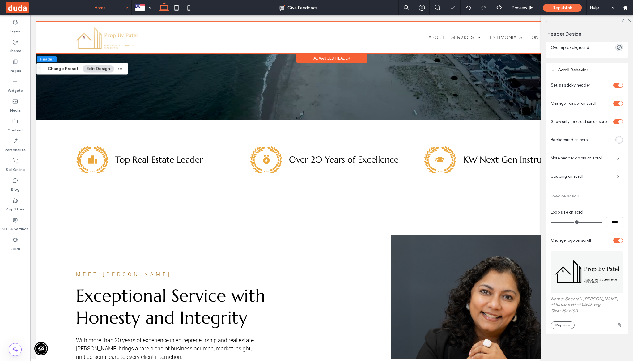
click at [616, 239] on div "Set as sticky header Change header on scroll Show only nav section on scroll Ba…" at bounding box center [587, 204] width 72 height 249
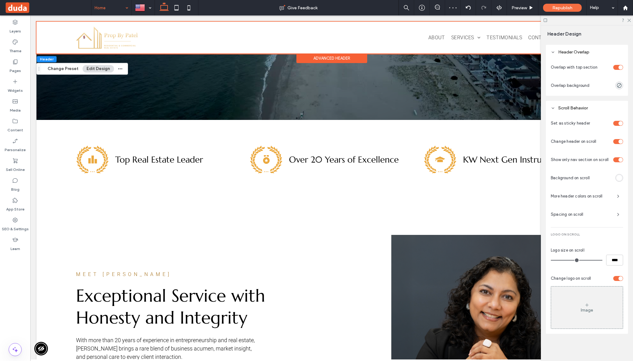
click at [622, 282] on div at bounding box center [608, 278] width 30 height 11
click at [622, 278] on div "toggle" at bounding box center [620, 278] width 4 height 4
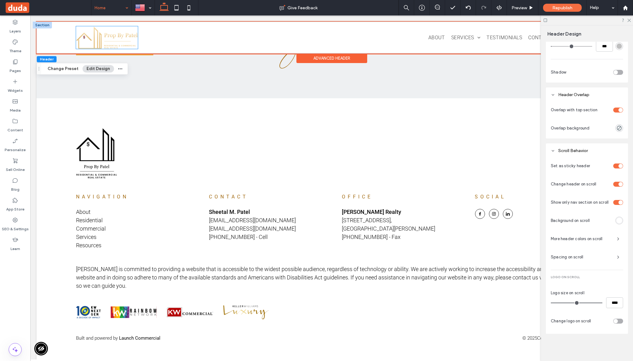
scroll to position [2400, 0]
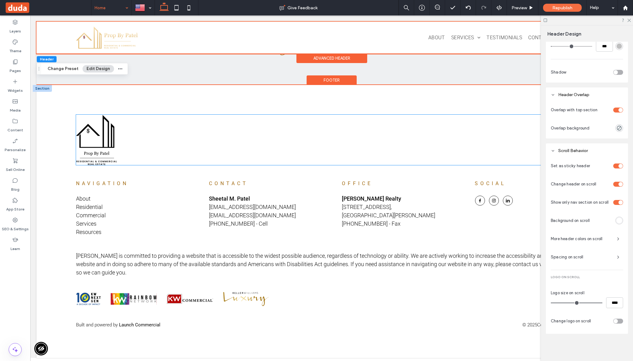
click at [99, 143] on img at bounding box center [96, 140] width 41 height 50
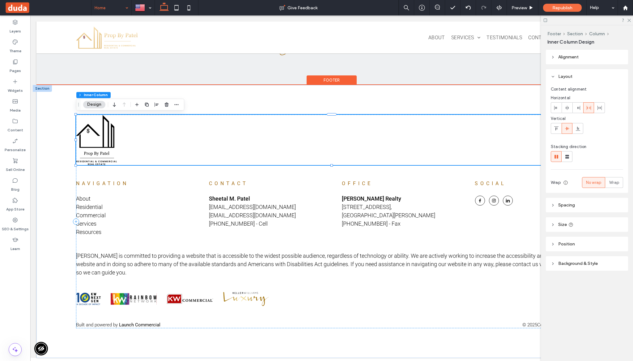
click at [99, 143] on img at bounding box center [96, 140] width 41 height 50
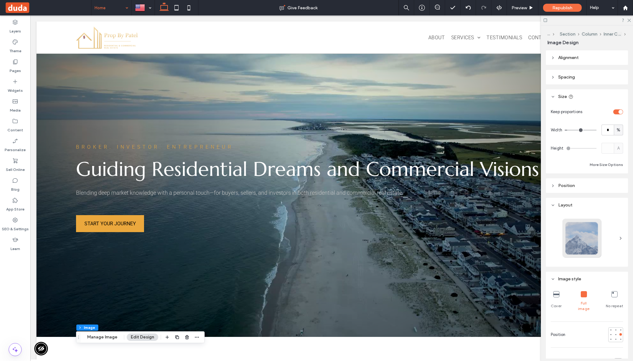
scroll to position [0, 0]
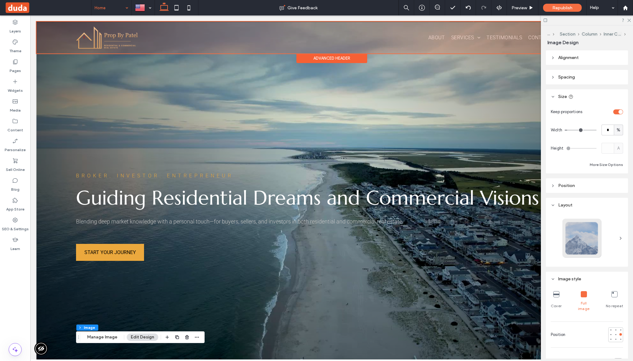
click at [96, 35] on div at bounding box center [331, 38] width 590 height 32
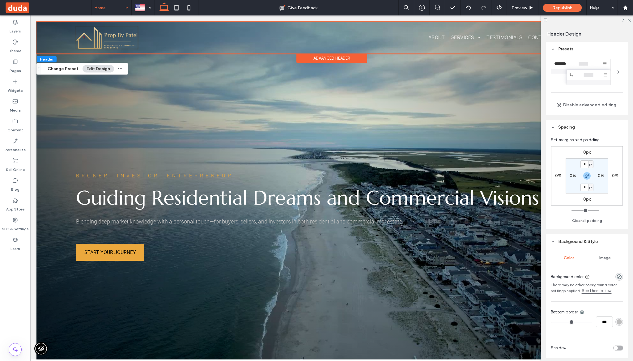
click at [96, 35] on img at bounding box center [107, 37] width 62 height 23
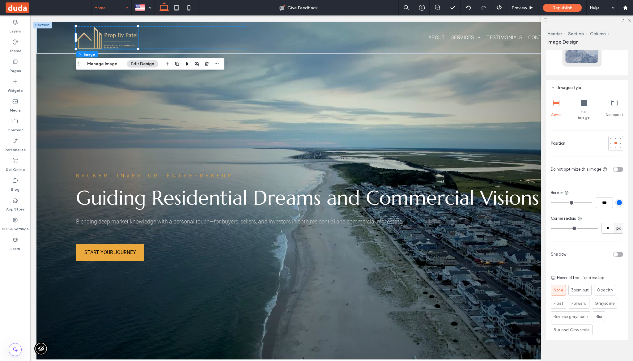
scroll to position [192, 0]
click at [338, 57] on div "Advanced Header" at bounding box center [331, 58] width 71 height 10
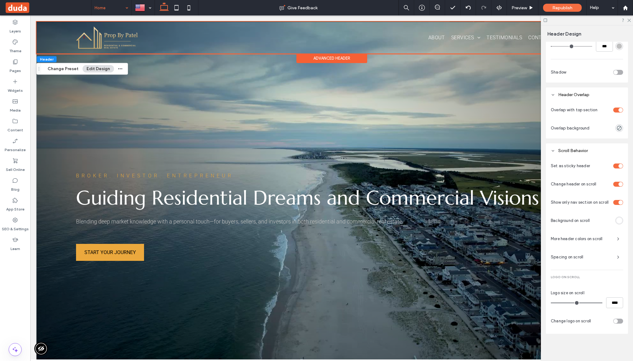
click at [616, 322] on div "toggle" at bounding box center [615, 321] width 4 height 4
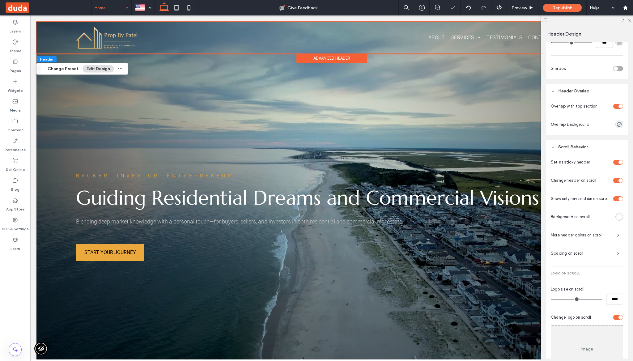
scroll to position [281, 0]
click at [606, 333] on div "Image" at bounding box center [587, 344] width 72 height 41
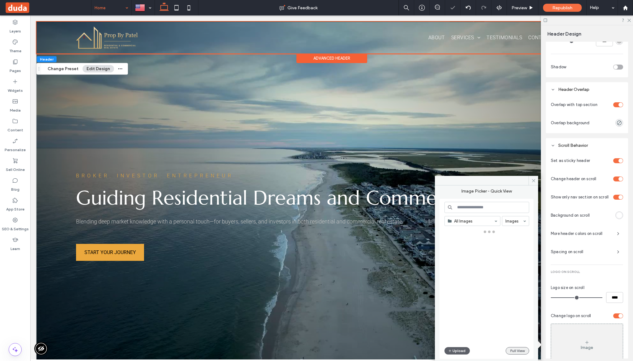
click at [510, 349] on button "Full View" at bounding box center [517, 350] width 23 height 7
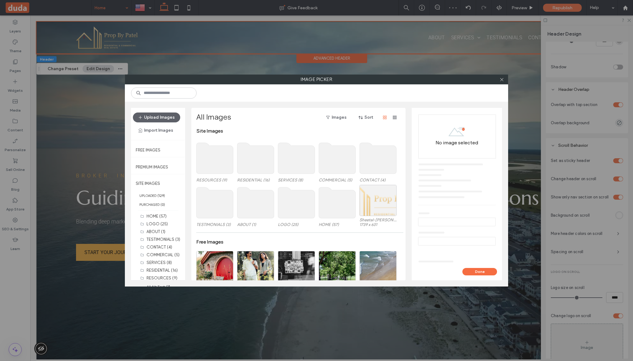
click at [304, 202] on use at bounding box center [296, 202] width 37 height 31
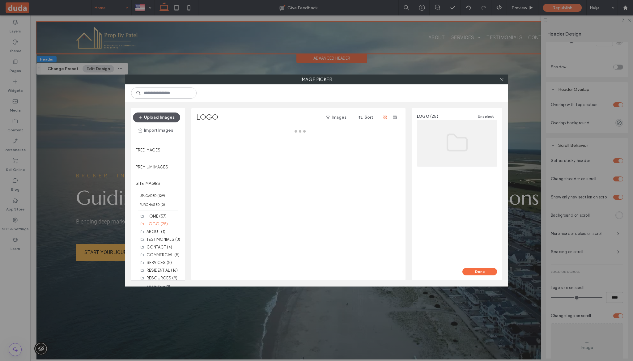
click at [172, 116] on button "Upload Images" at bounding box center [156, 117] width 47 height 10
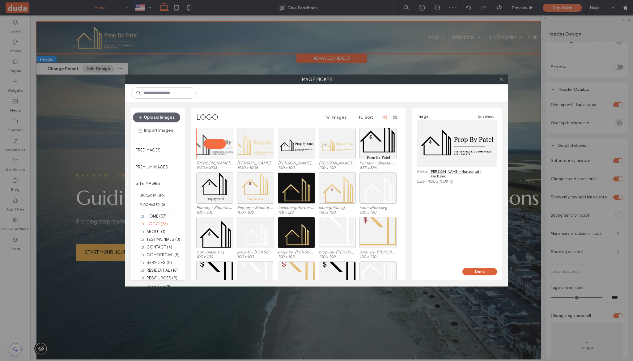
drag, startPoint x: 482, startPoint y: 272, endPoint x: 452, endPoint y: 255, distance: 35.0
click at [482, 272] on button "Done" at bounding box center [479, 271] width 35 height 7
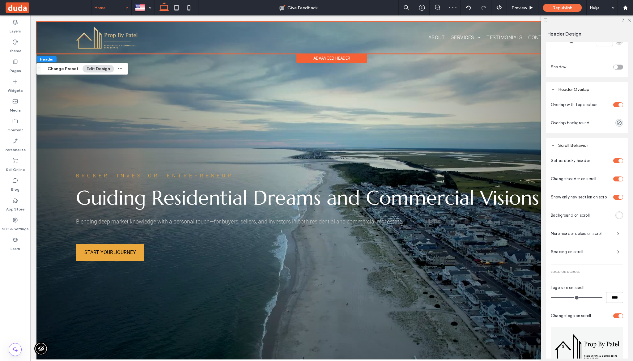
scroll to position [356, 0]
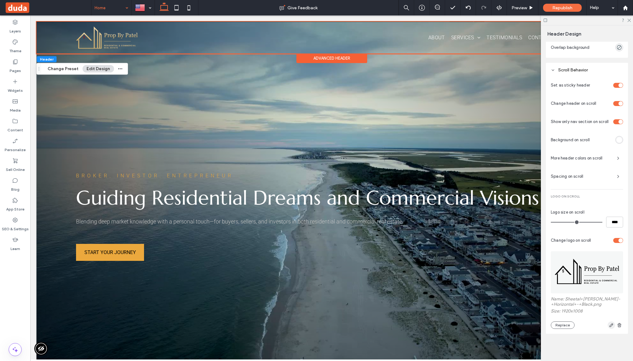
click at [610, 322] on span "button" at bounding box center [611, 324] width 7 height 7
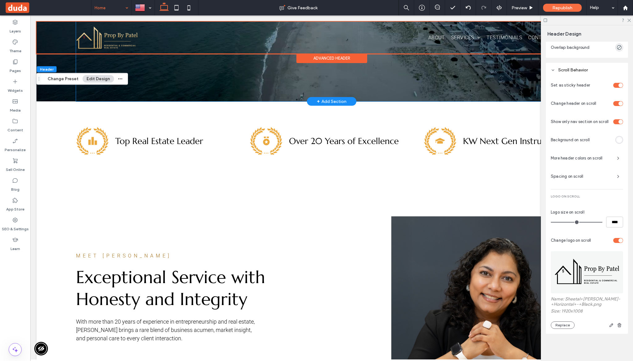
scroll to position [0, 0]
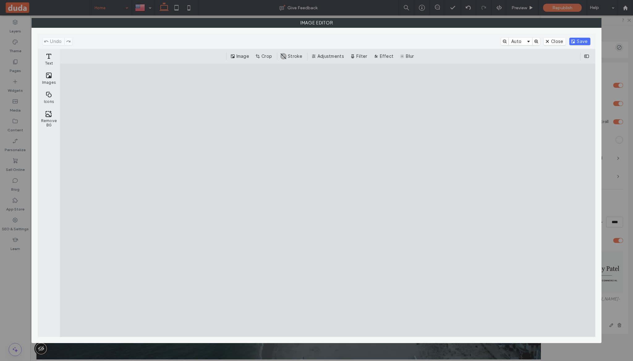
click at [267, 53] on button "Crop" at bounding box center [264, 56] width 20 height 7
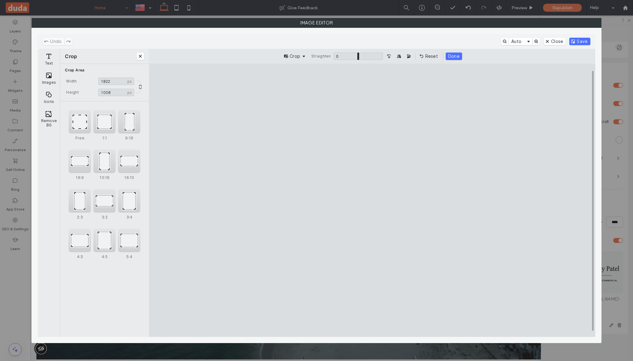
type input "****"
drag, startPoint x: 172, startPoint y: 206, endPoint x: 192, endPoint y: 206, distance: 19.2
click at [372, 200] on cesdk-canvas "Editor canvas" at bounding box center [372, 200] width 0 height 0
type input "***"
drag, startPoint x: 374, startPoint y: 316, endPoint x: 372, endPoint y: 271, distance: 45.5
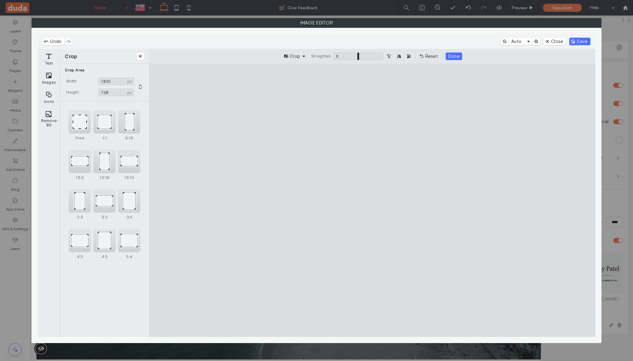
click at [372, 200] on cesdk-canvas "Editor canvas" at bounding box center [372, 200] width 0 height 0
type input "****"
drag, startPoint x: 573, startPoint y: 206, endPoint x: 554, endPoint y: 207, distance: 18.9
click at [372, 200] on cesdk-canvas "Editor canvas" at bounding box center [372, 200] width 0 height 0
type input "***"
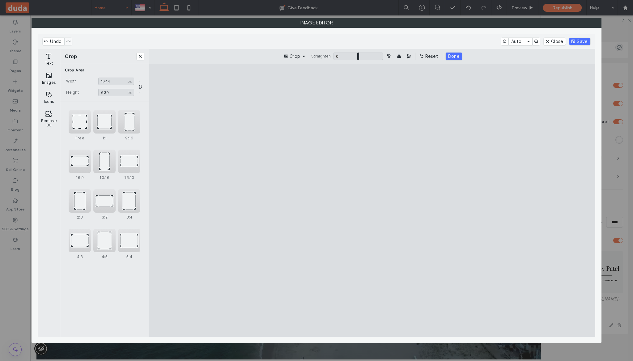
drag, startPoint x: 373, startPoint y: 116, endPoint x: 370, endPoint y: 155, distance: 39.1
click at [372, 200] on cesdk-canvas "Editor canvas" at bounding box center [372, 200] width 0 height 0
click at [574, 39] on button "Save" at bounding box center [579, 41] width 21 height 7
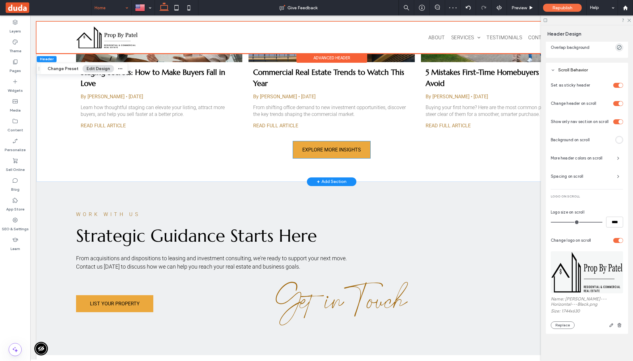
scroll to position [2400, 0]
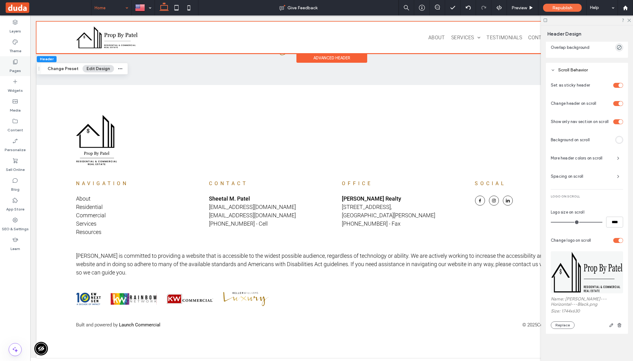
click at [18, 68] on label "Pages" at bounding box center [15, 69] width 11 height 9
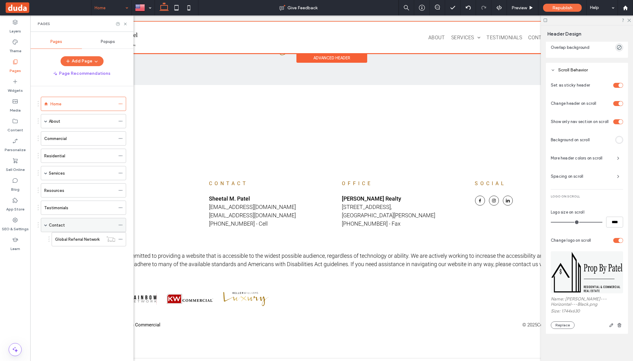
click at [83, 223] on div "Contact" at bounding box center [82, 225] width 66 height 6
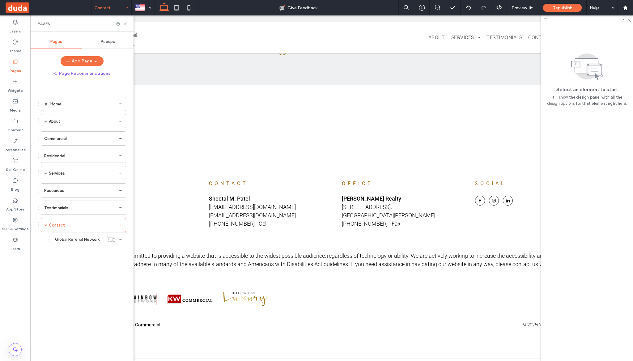
click at [125, 24] on use at bounding box center [125, 24] width 2 height 2
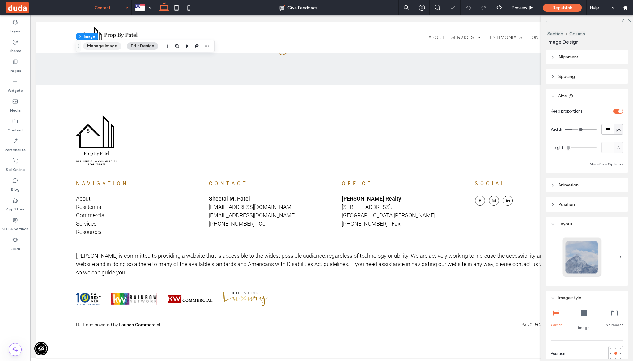
click at [104, 45] on button "Manage Image" at bounding box center [102, 45] width 38 height 7
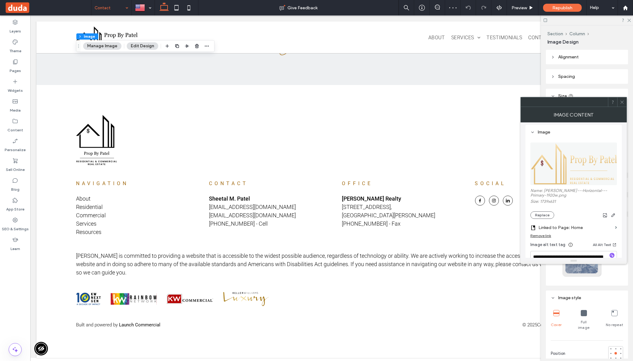
scroll to position [56, 0]
click at [552, 211] on div "Name: Sheetal-Patel---Horizontal---Primary-1920w.png Size: 1739x631 Replace" at bounding box center [573, 204] width 87 height 31
click at [550, 213] on button "Replace" at bounding box center [542, 215] width 24 height 7
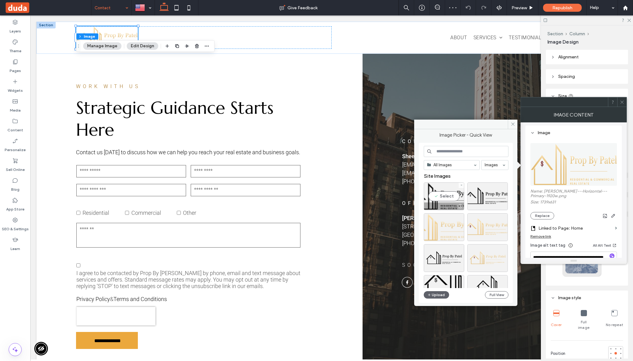
scroll to position [0, 0]
click at [442, 197] on div "Select" at bounding box center [444, 196] width 40 height 28
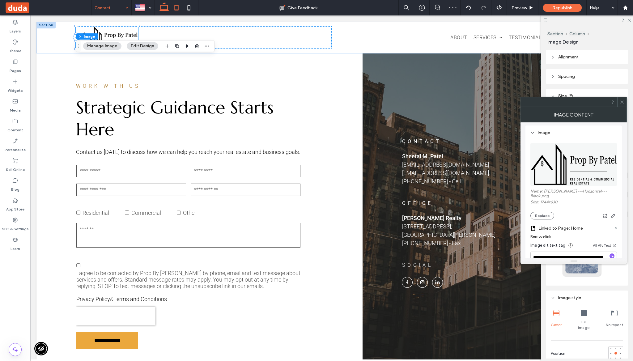
click at [177, 5] on use at bounding box center [176, 7] width 4 height 5
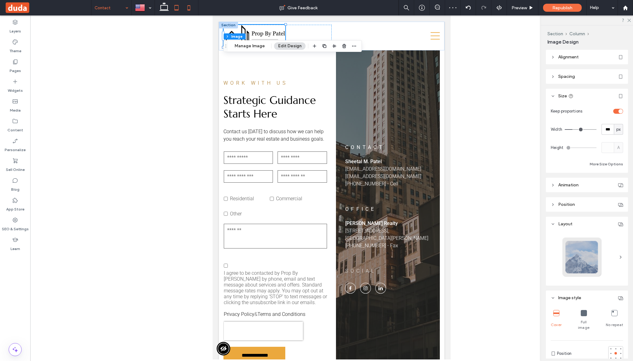
click at [192, 8] on icon at bounding box center [189, 8] width 12 height 12
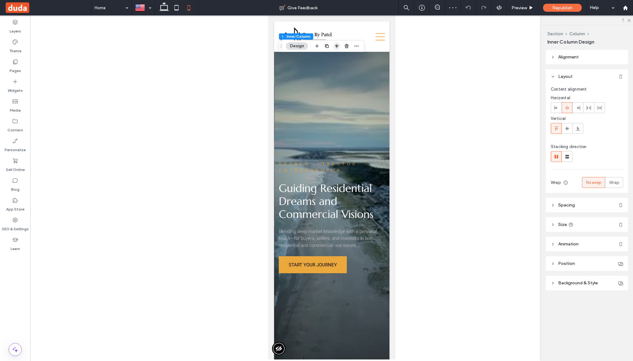
scroll to position [534, 0]
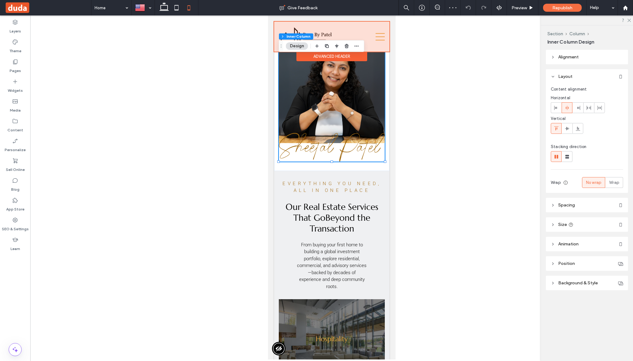
click at [337, 57] on div "Advanced Header" at bounding box center [331, 57] width 71 height 10
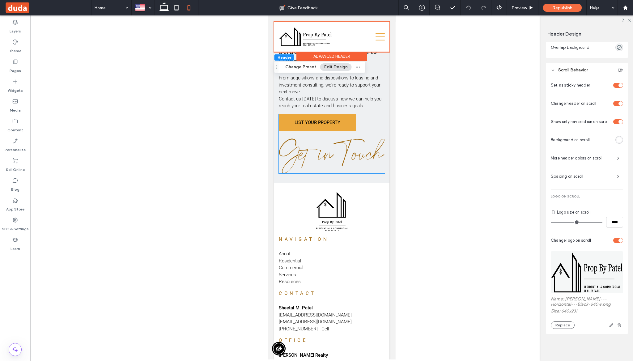
scroll to position [2864, 0]
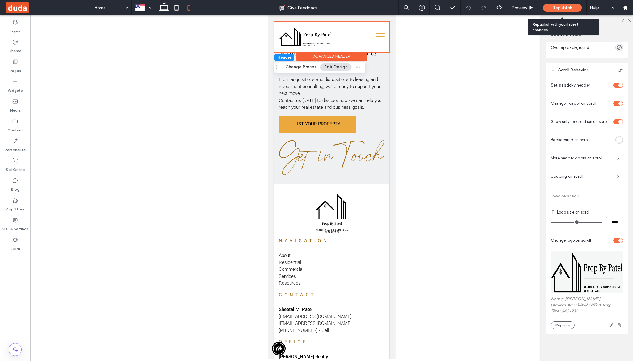
click at [571, 8] on span "Republish" at bounding box center [562, 7] width 20 height 5
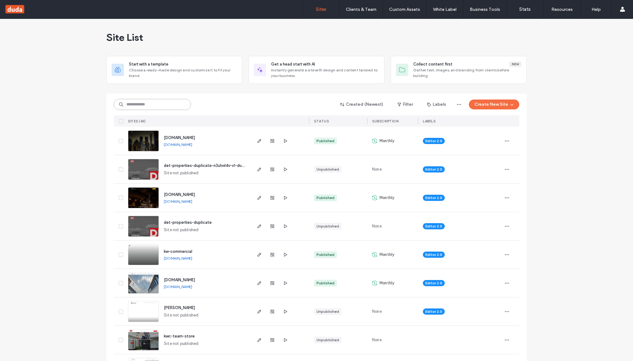
click at [184, 108] on input at bounding box center [152, 104] width 77 height 11
type input "******"
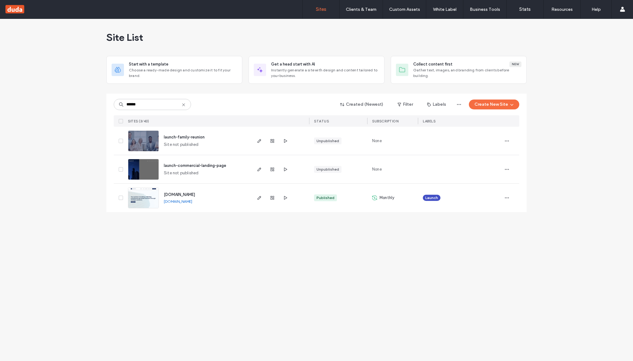
click at [182, 192] on span "[DOMAIN_NAME]" at bounding box center [179, 194] width 31 height 5
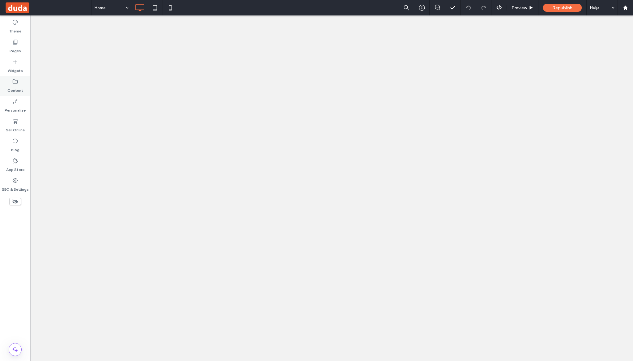
click at [22, 91] on label "Content" at bounding box center [15, 89] width 16 height 9
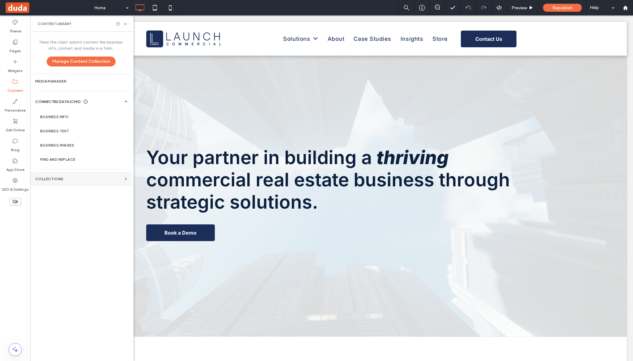
click at [69, 181] on label "Collections" at bounding box center [78, 179] width 87 height 4
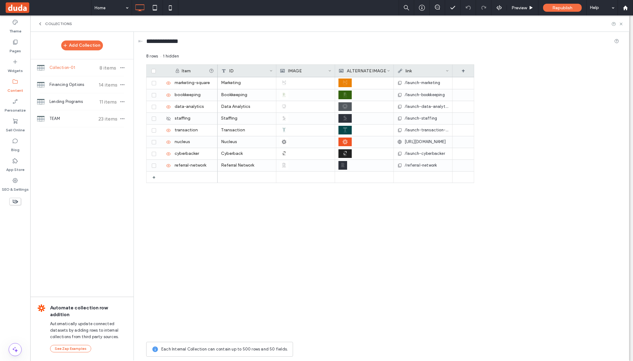
click at [40, 23] on icon at bounding box center [40, 23] width 5 height 5
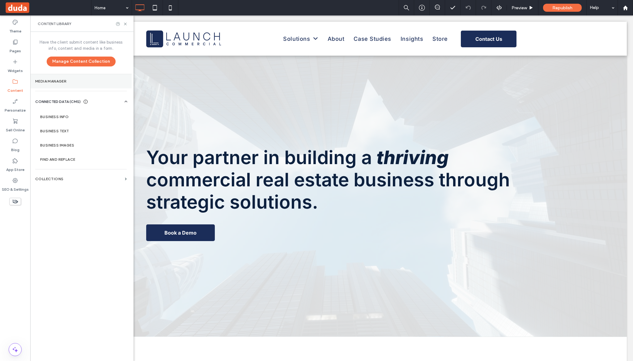
click at [83, 84] on section "Media Manager" at bounding box center [80, 81] width 101 height 14
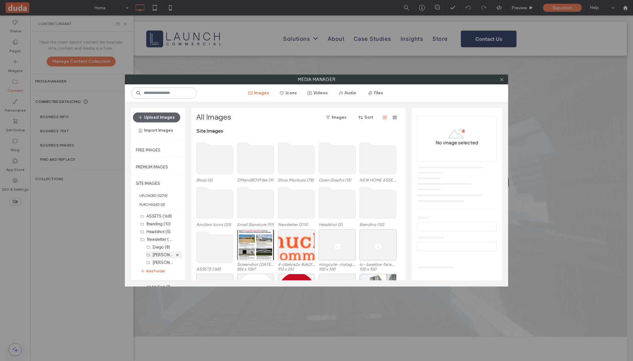
scroll to position [12, 0]
click at [158, 246] on div "[PERSON_NAME] (41)" at bounding box center [163, 243] width 20 height 8
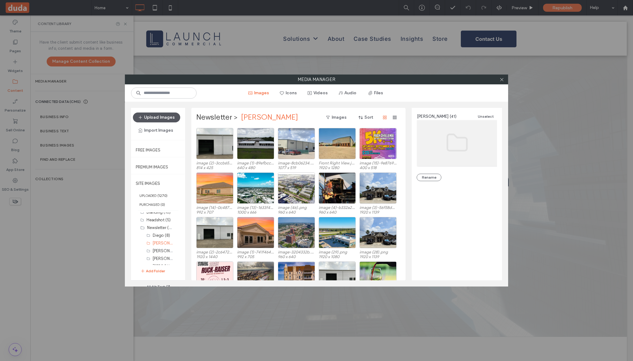
click at [161, 117] on button "Upload Images" at bounding box center [156, 117] width 47 height 10
click at [163, 118] on button "Upload Images" at bounding box center [156, 117] width 47 height 10
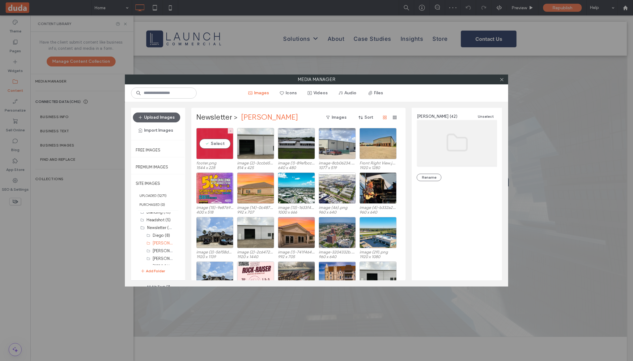
click at [210, 150] on div "Select" at bounding box center [214, 143] width 37 height 31
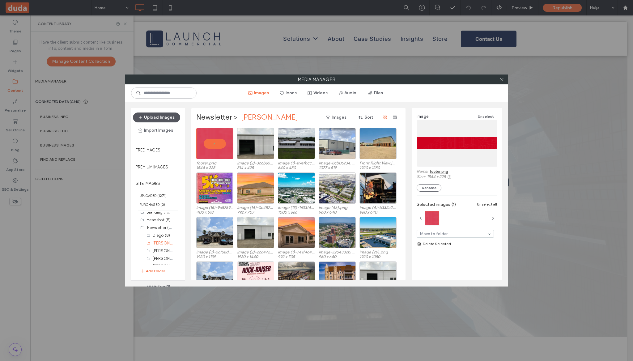
click at [168, 117] on button "Upload Images" at bounding box center [156, 117] width 47 height 10
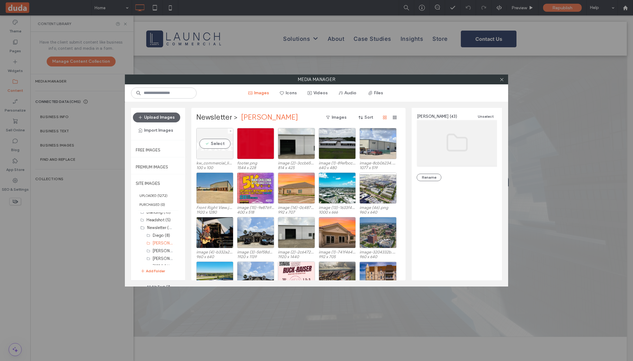
click at [217, 143] on div "Select" at bounding box center [214, 143] width 37 height 31
